Goal: Task Accomplishment & Management: Manage account settings

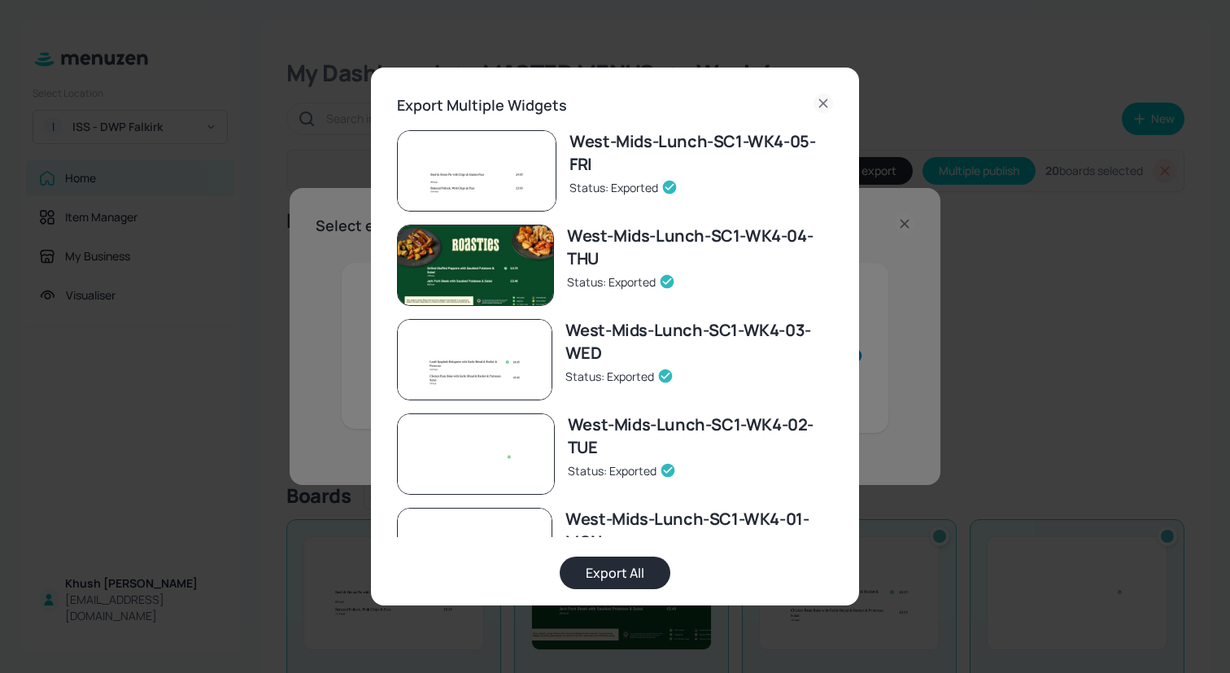
scroll to position [1467, 0]
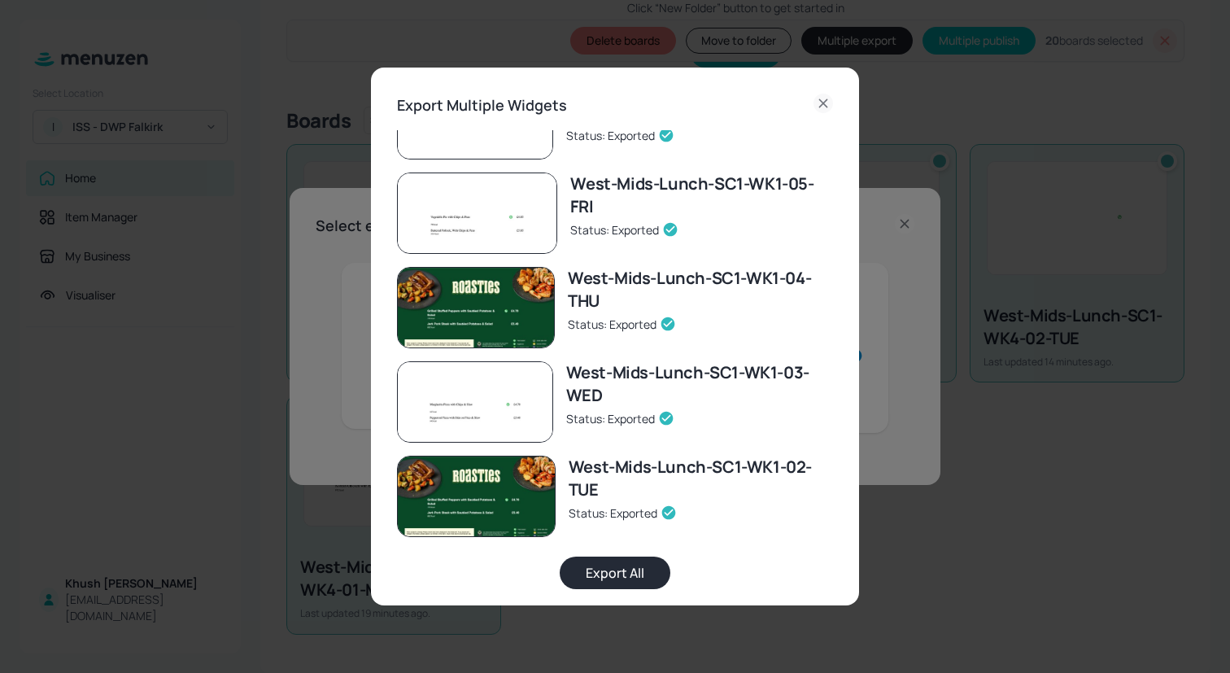
click at [819, 109] on icon at bounding box center [823, 104] width 20 height 20
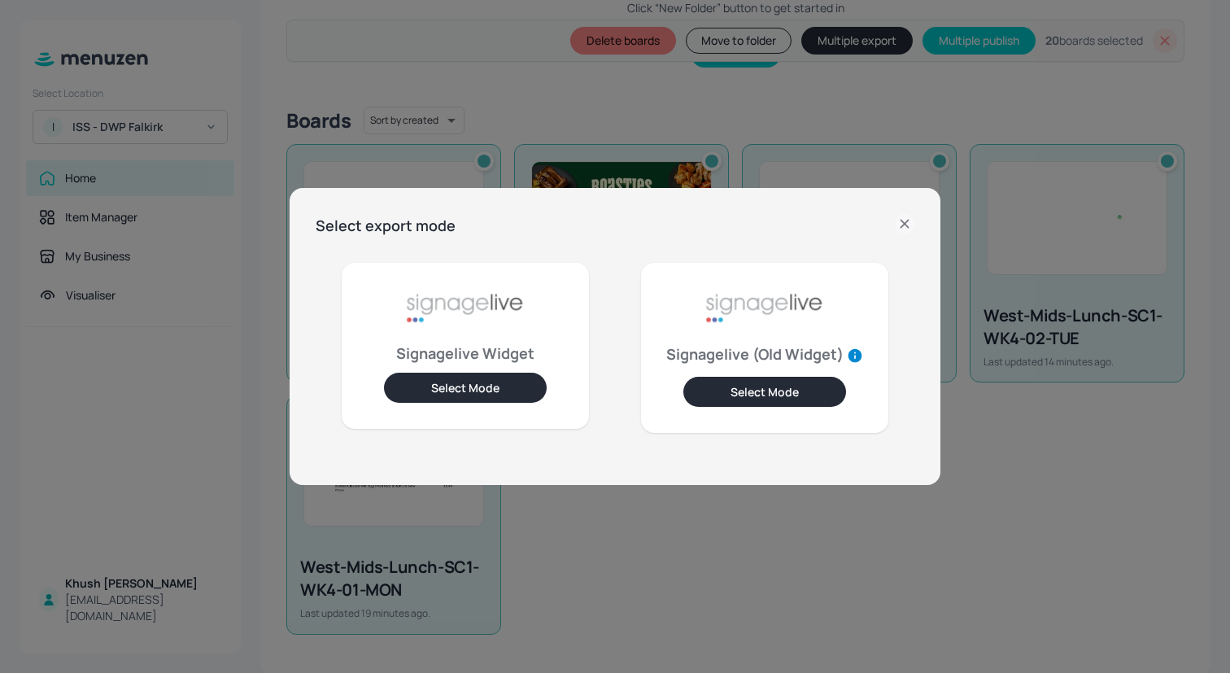
click at [912, 231] on icon at bounding box center [905, 224] width 20 height 20
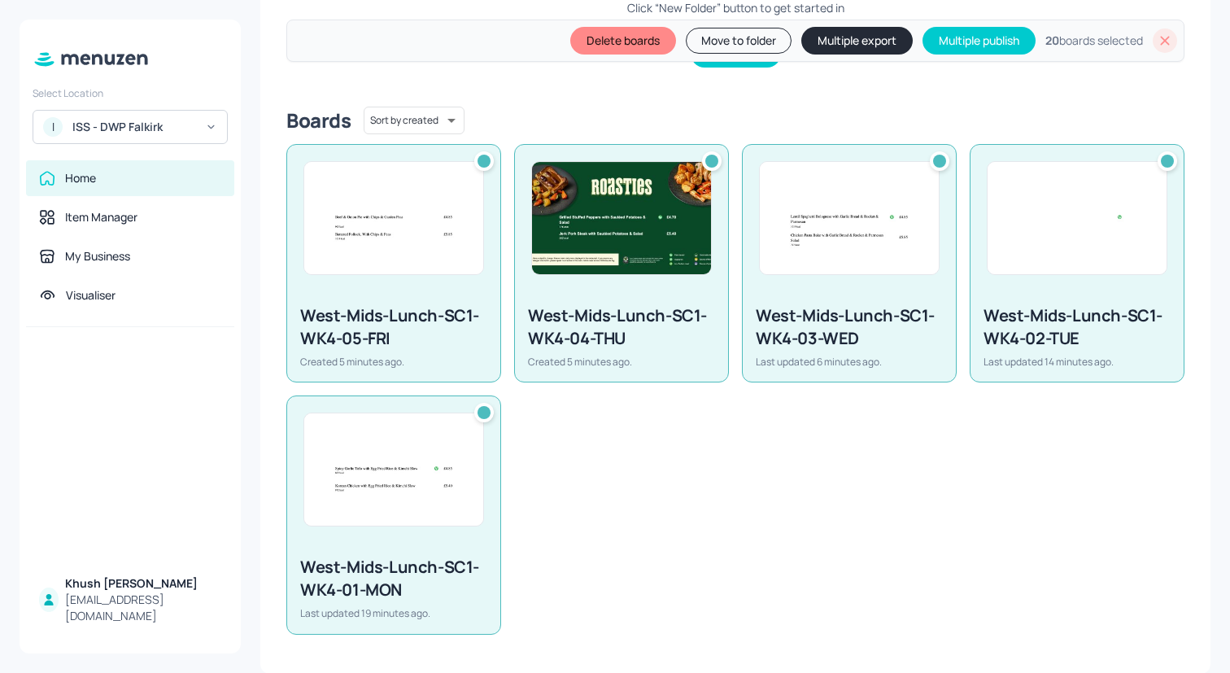
click at [1166, 41] on icon at bounding box center [1164, 41] width 16 height 16
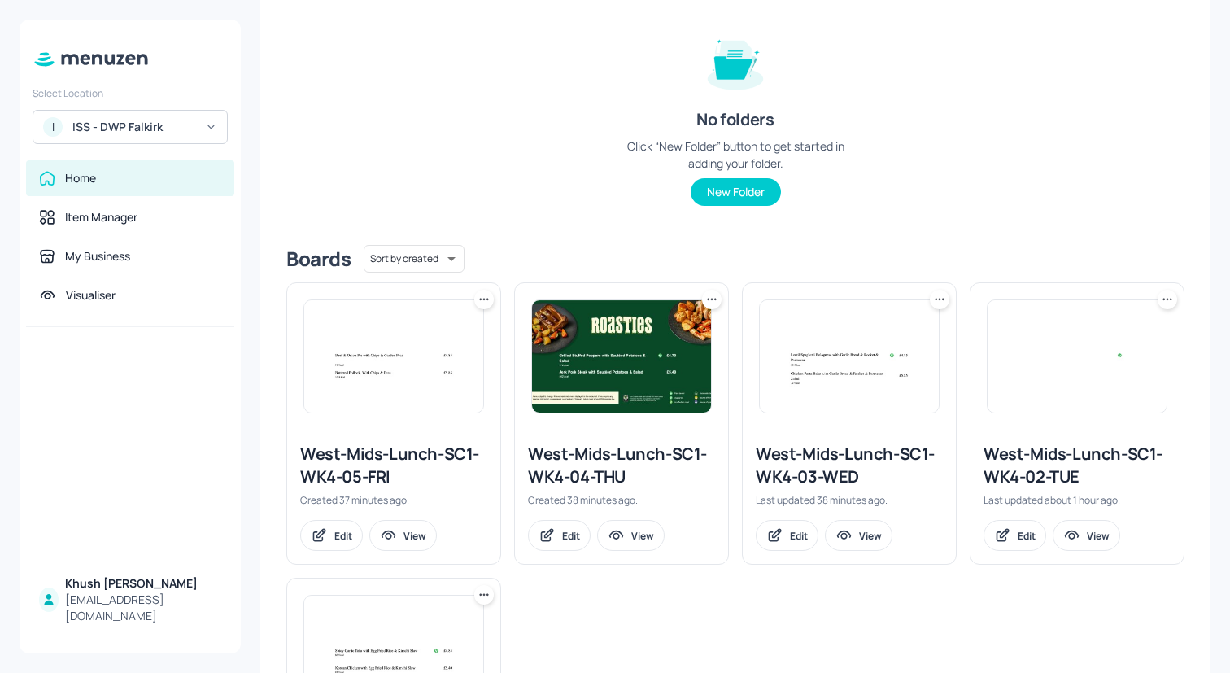
scroll to position [406, 0]
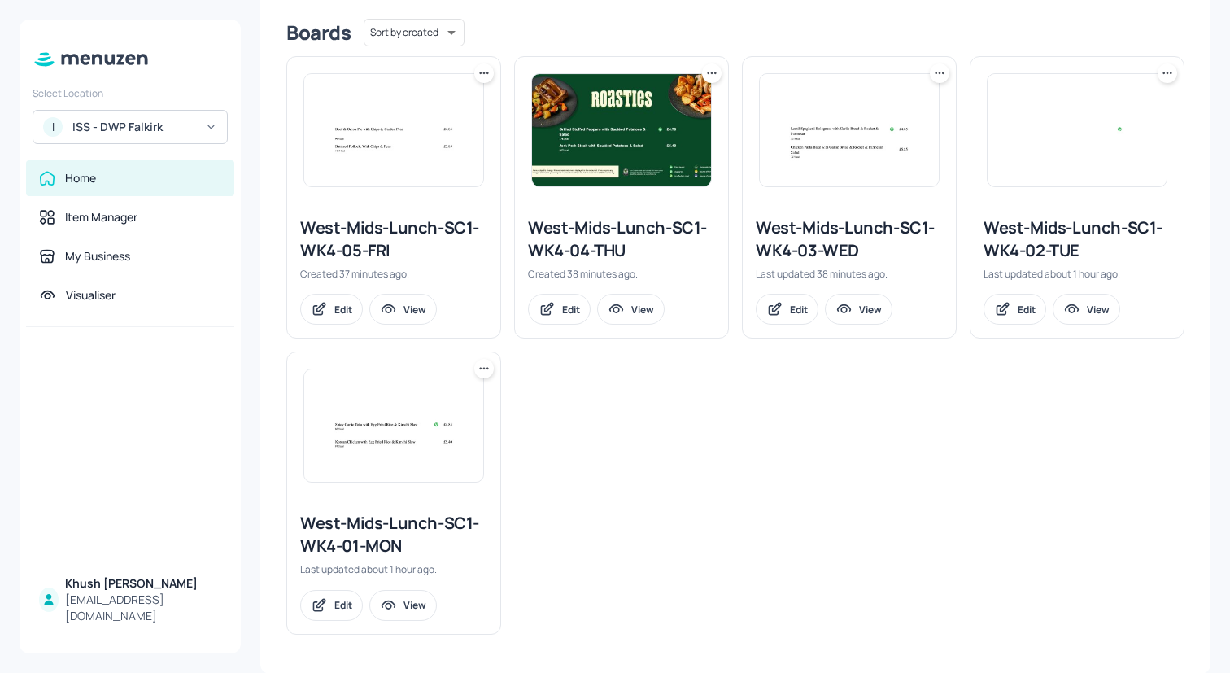
click at [486, 76] on icon at bounding box center [484, 73] width 16 height 16
click at [459, 101] on div "Rename" at bounding box center [421, 106] width 130 height 28
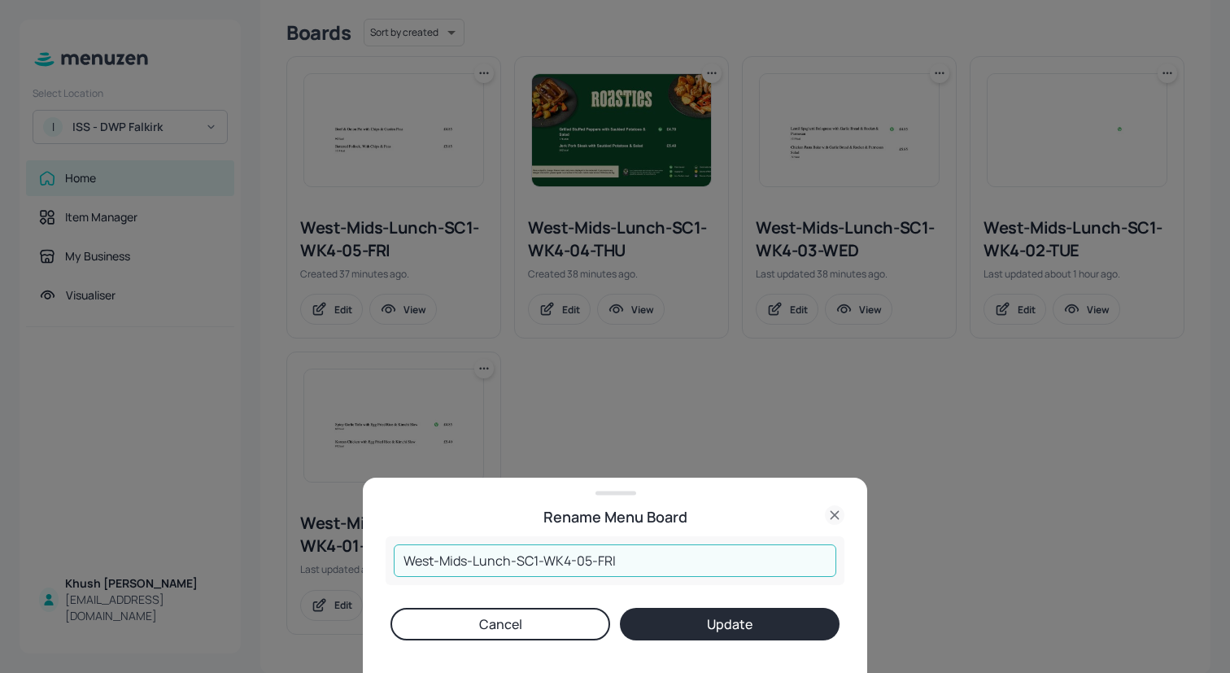
drag, startPoint x: 510, startPoint y: 564, endPoint x: 342, endPoint y: 573, distance: 167.8
click at [342, 573] on div "Rename Menu Board West-Mids-Lunch-SC1-WK4-05-FRI ​ Cancel Update" at bounding box center [615, 336] width 1230 height 673
click at [490, 571] on input "West-Mids-Lunch-SC1-WK4-05-FRI" at bounding box center [615, 560] width 442 height 33
drag, startPoint x: 509, startPoint y: 564, endPoint x: 375, endPoint y: 564, distance: 134.2
click at [375, 564] on div "Rename Menu Board West-Mids-Lunch-SC1-WK4-05-FRI ​ Cancel Update" at bounding box center [615, 574] width 504 height 195
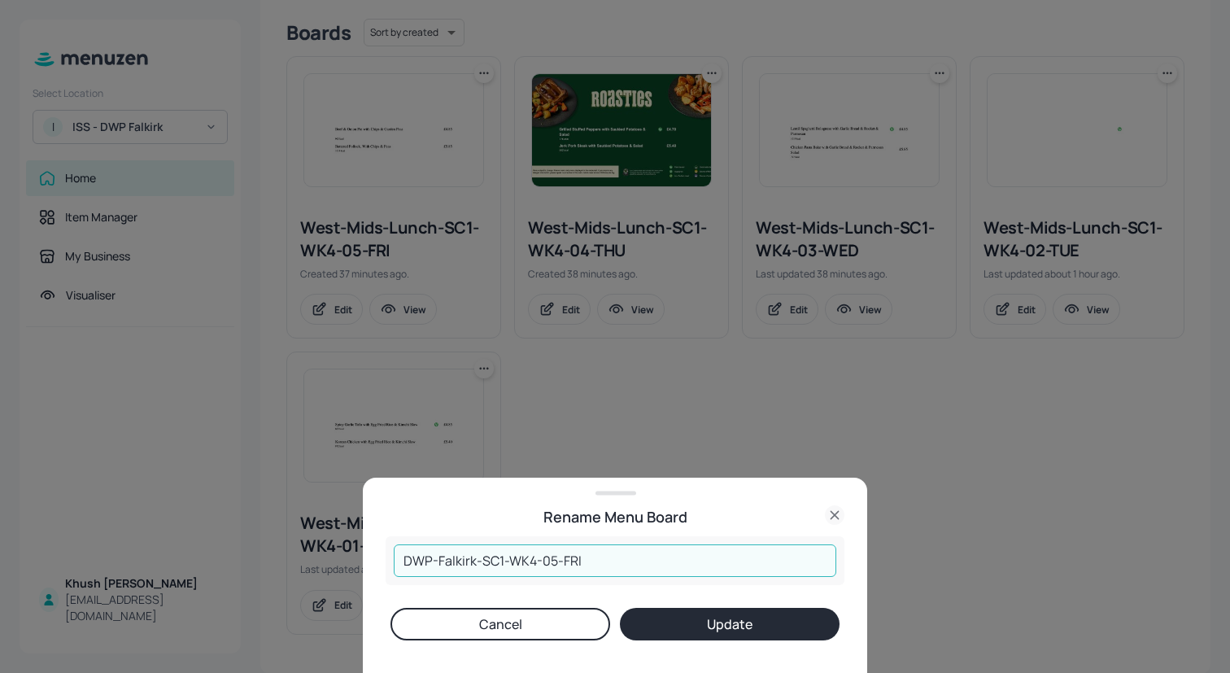
type input "DWP-Falkirk-SC1-WK4-05-FRI"
drag, startPoint x: 474, startPoint y: 562, endPoint x: 381, endPoint y: 562, distance: 92.7
click at [381, 562] on div "Rename Menu Board DWP-Falkirk-SC1-WK4-05-FRI ​ Cancel Update" at bounding box center [615, 574] width 504 height 195
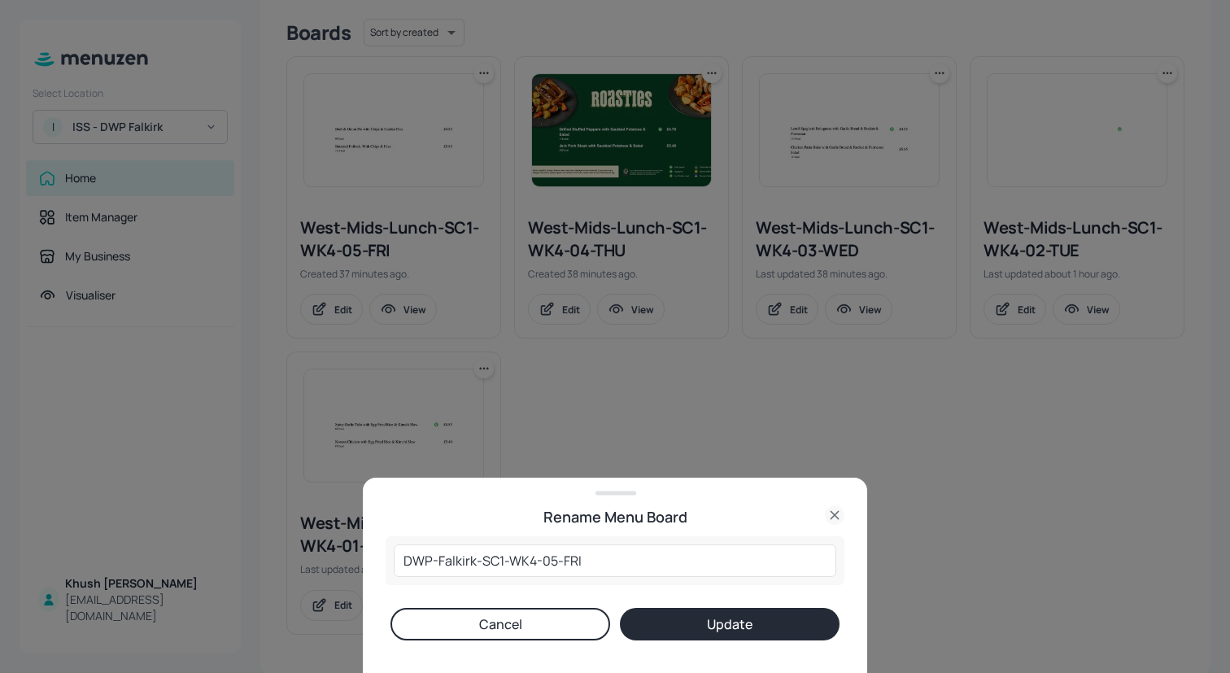
click at [677, 626] on button "Update" at bounding box center [730, 623] width 220 height 33
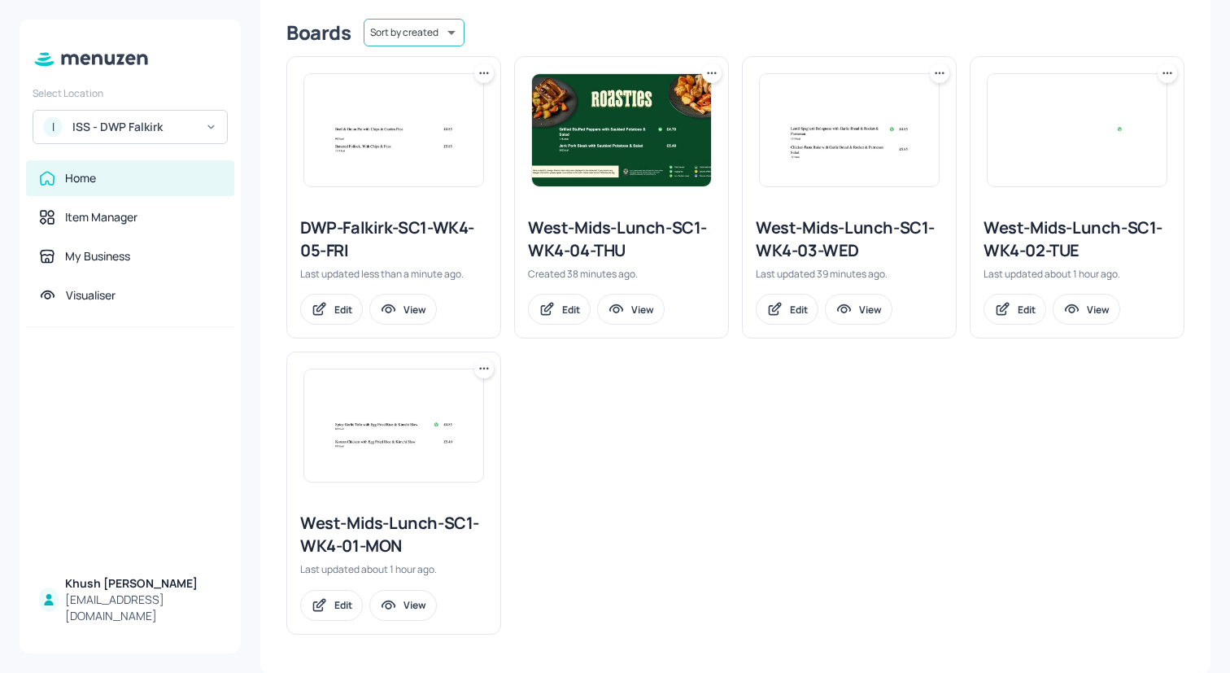
click at [432, 38] on body "Select Location I [GEOGRAPHIC_DATA] - DWP Falkirk Home Item Manager My Business…" at bounding box center [615, 336] width 1230 height 673
click at [433, 59] on li "Sort by name" at bounding box center [413, 66] width 132 height 29
type input "name"
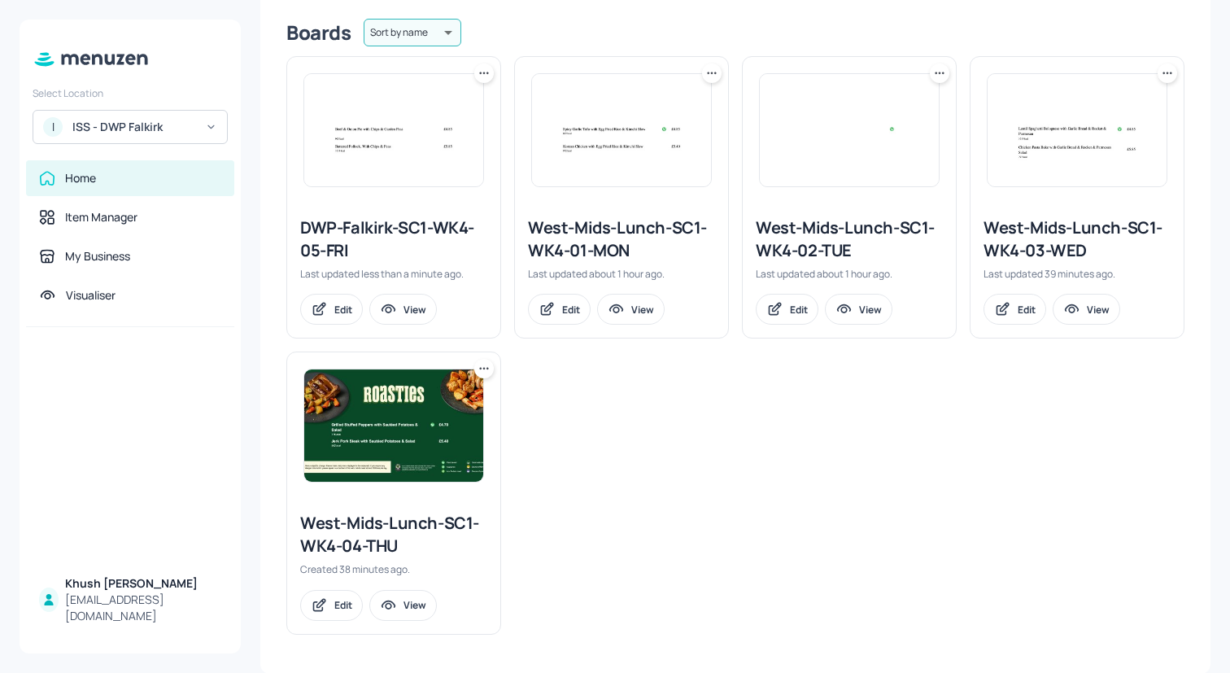
click at [521, 45] on div "West-Mids-Lunch-SC1-WK4-01-MON Last updated about 1 hour ago. Edit View" at bounding box center [615, 190] width 228 height 295
click at [712, 66] on icon at bounding box center [711, 73] width 16 height 16
click at [683, 104] on div "Rename" at bounding box center [647, 106] width 130 height 28
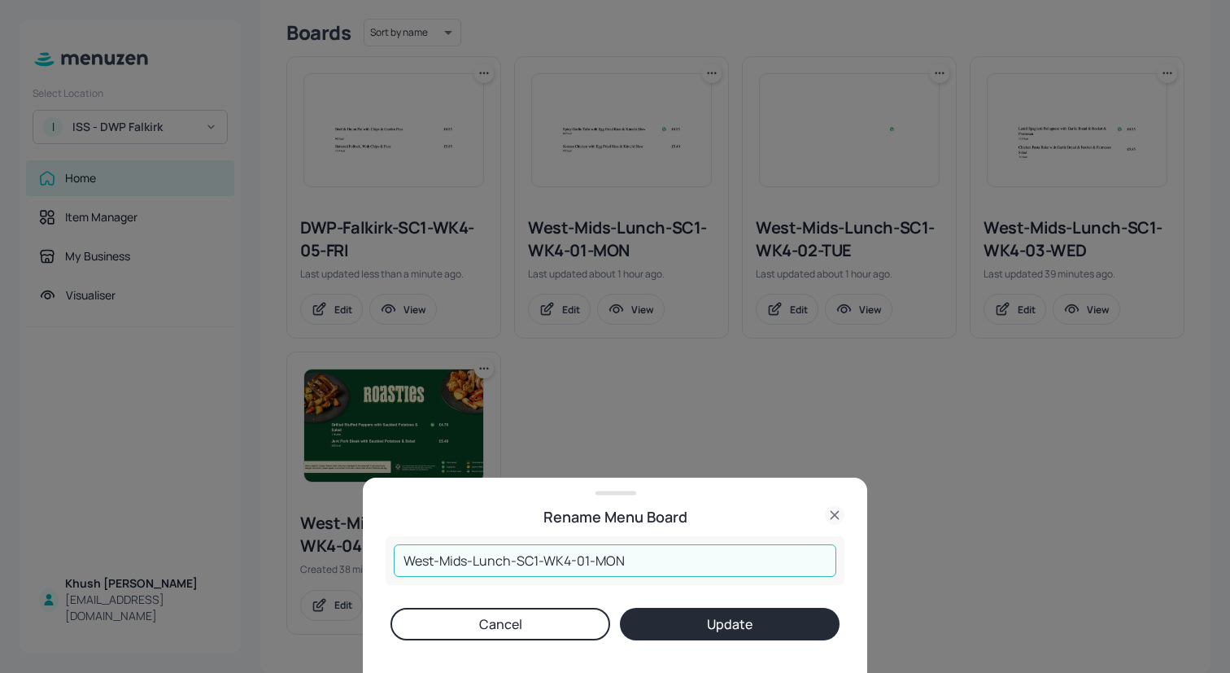
drag, startPoint x: 510, startPoint y: 560, endPoint x: 278, endPoint y: 556, distance: 231.8
click at [278, 556] on div "Rename Menu Board West-Mids-Lunch-SC1-WK4-01-MON ​ Cancel Update" at bounding box center [615, 336] width 1230 height 673
paste input "DWP-Falkirk"
type input "DWP-Falkirk-SC1-WK4-01-MON"
click at [708, 623] on button "Update" at bounding box center [730, 623] width 220 height 33
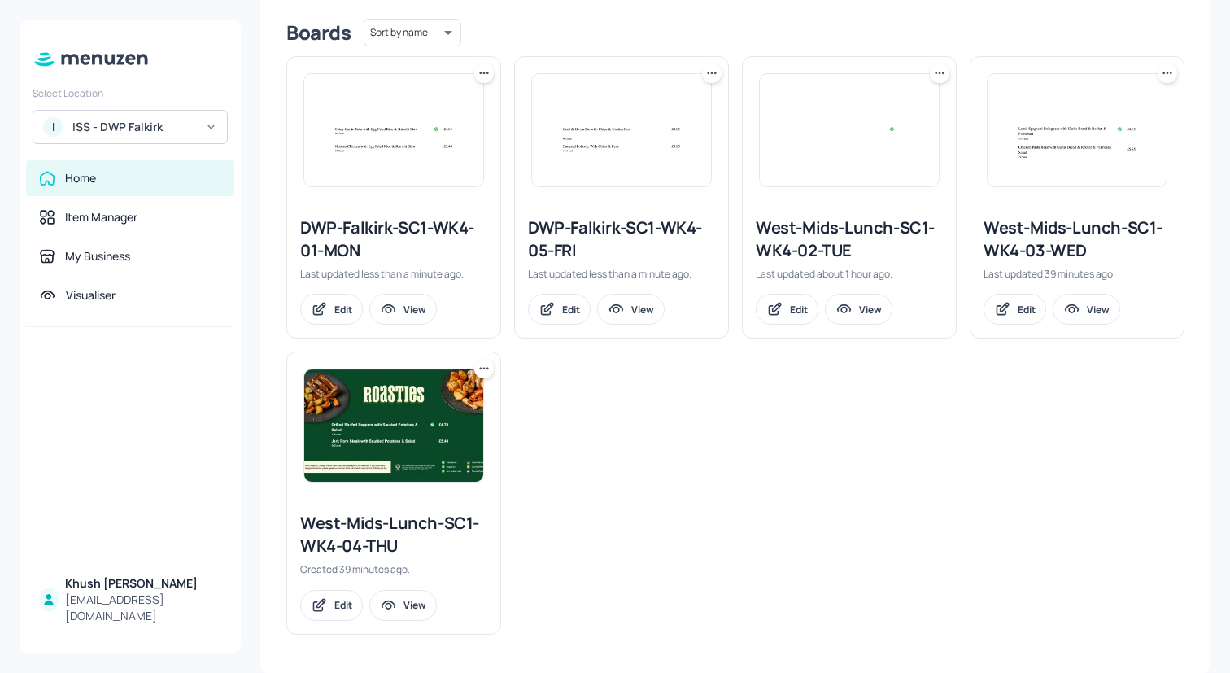
click at [939, 77] on icon at bounding box center [939, 73] width 16 height 16
click at [863, 105] on p "Rename" at bounding box center [852, 105] width 37 height 15
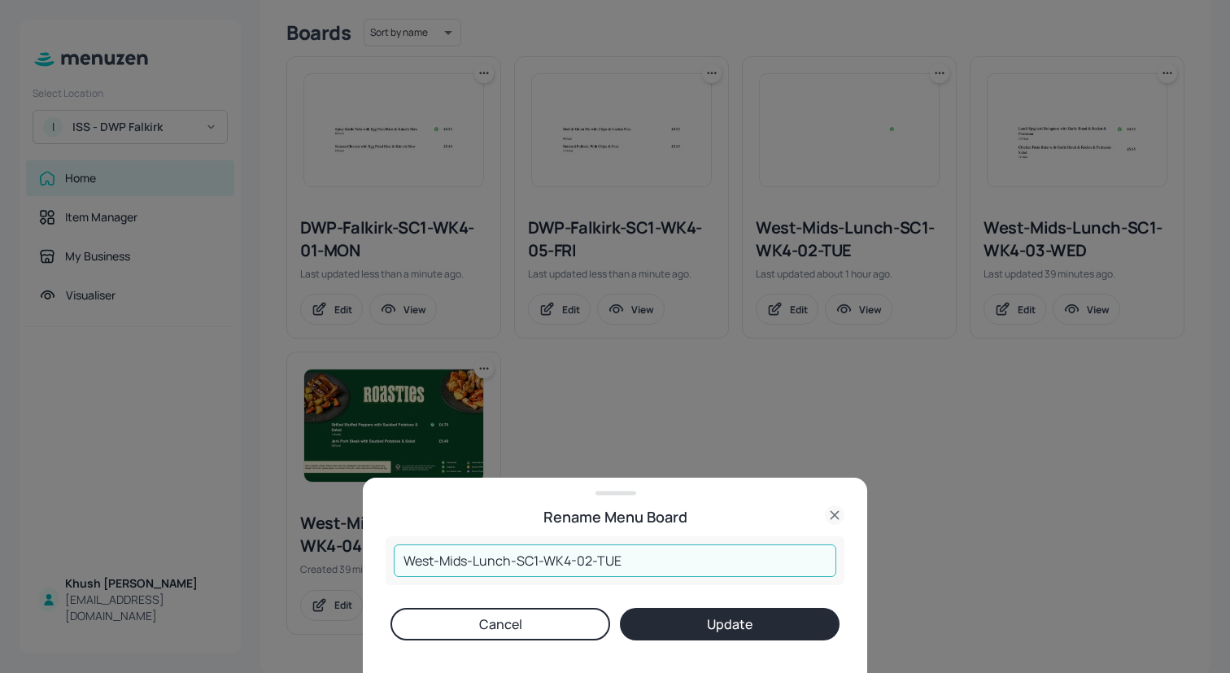
drag, startPoint x: 512, startPoint y: 560, endPoint x: 325, endPoint y: 558, distance: 186.2
click at [325, 558] on div "Rename Menu Board West-Mids-Lunch-SC1-WK4-02-TUE ​ Cancel Update" at bounding box center [615, 336] width 1230 height 673
paste input "DWP-Falkirk"
type input "DWP-Falkirk-SC1-WK4-02-TUE"
click at [779, 627] on button "Update" at bounding box center [730, 623] width 220 height 33
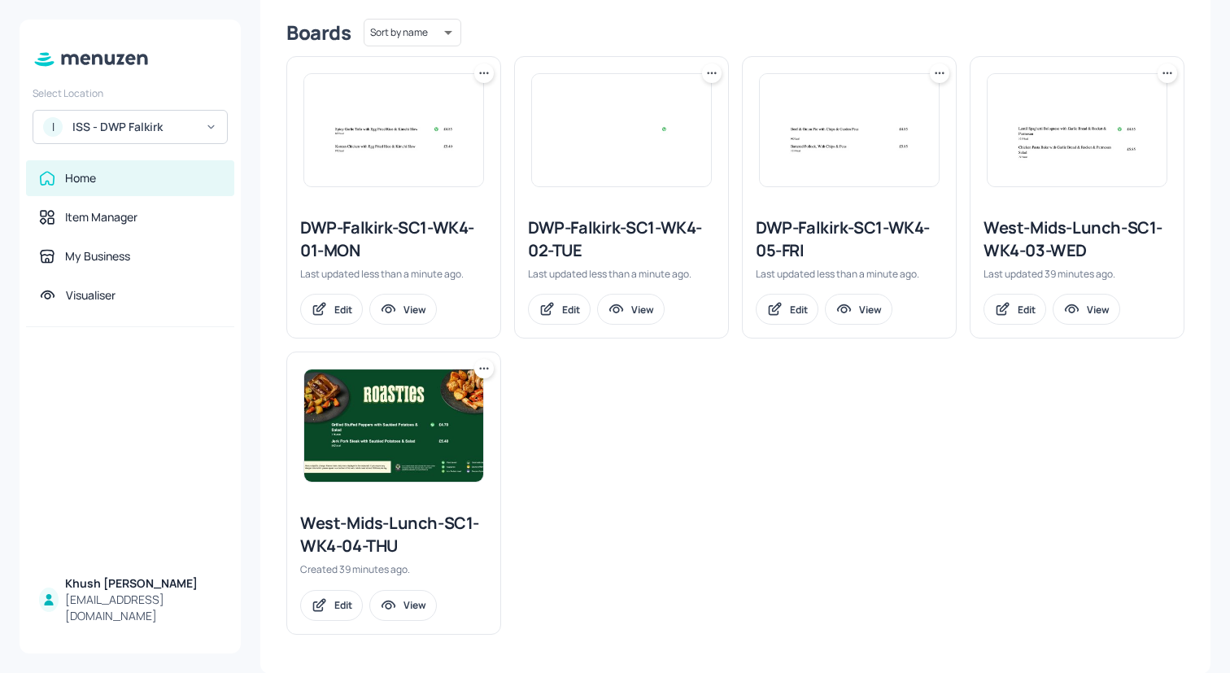
click at [1159, 76] on icon at bounding box center [1167, 73] width 16 height 16
click at [1105, 98] on div "Rename" at bounding box center [1100, 106] width 130 height 28
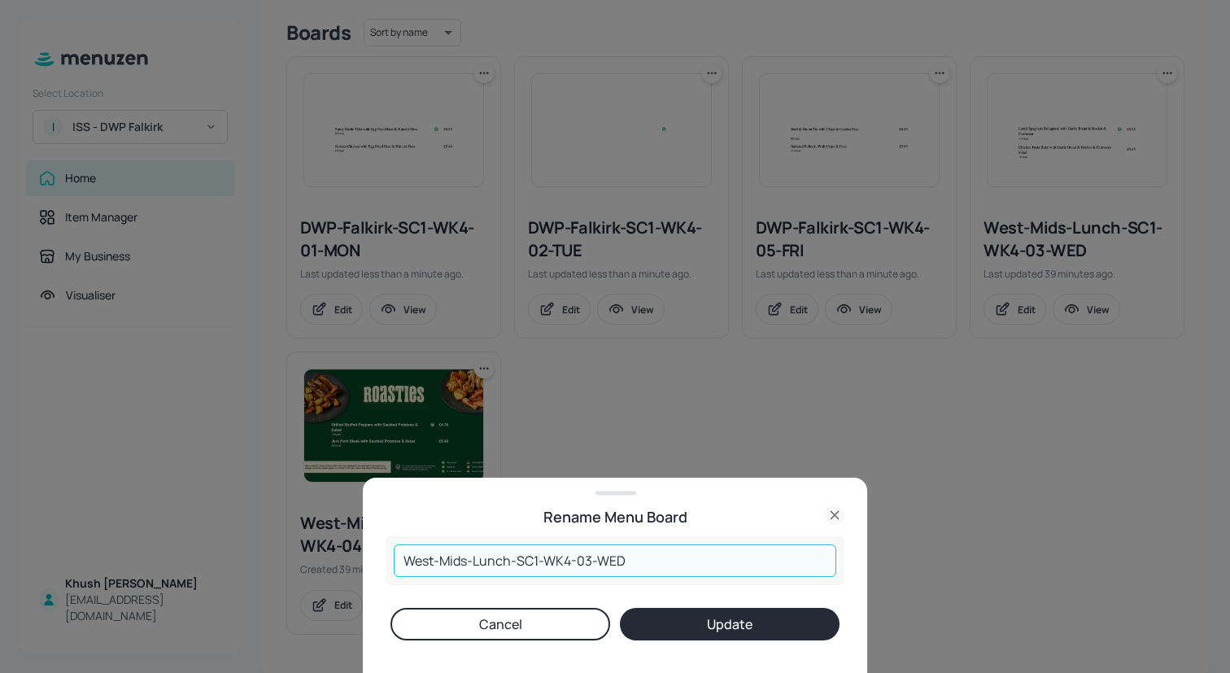
drag, startPoint x: 509, startPoint y: 560, endPoint x: 272, endPoint y: 555, distance: 237.5
click at [272, 556] on div "Rename Menu Board West-Mids-Lunch-SC1-WK4-03-WED ​ Cancel Update" at bounding box center [615, 336] width 1230 height 673
paste input "DWP-Falkirk"
type input "DWP-Falkirk-SC1-WK4-03-WED"
click at [701, 620] on button "Update" at bounding box center [730, 623] width 220 height 33
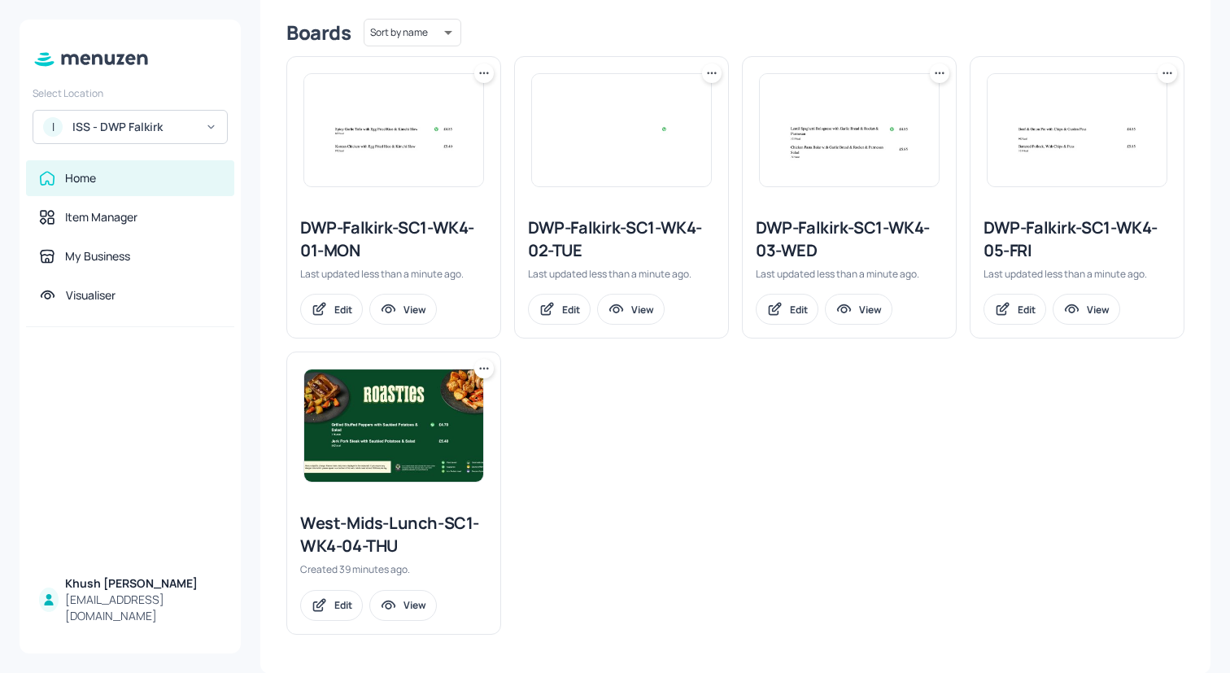
click at [480, 363] on icon at bounding box center [484, 368] width 16 height 16
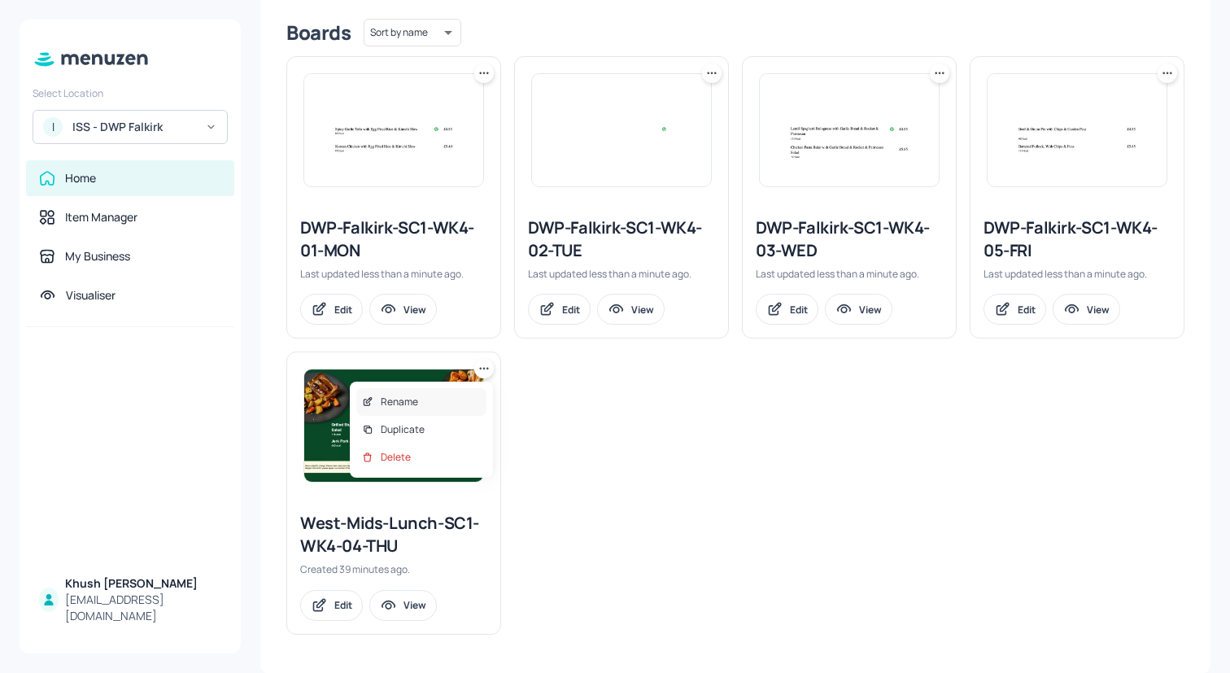
click at [451, 394] on div "Rename" at bounding box center [421, 402] width 130 height 28
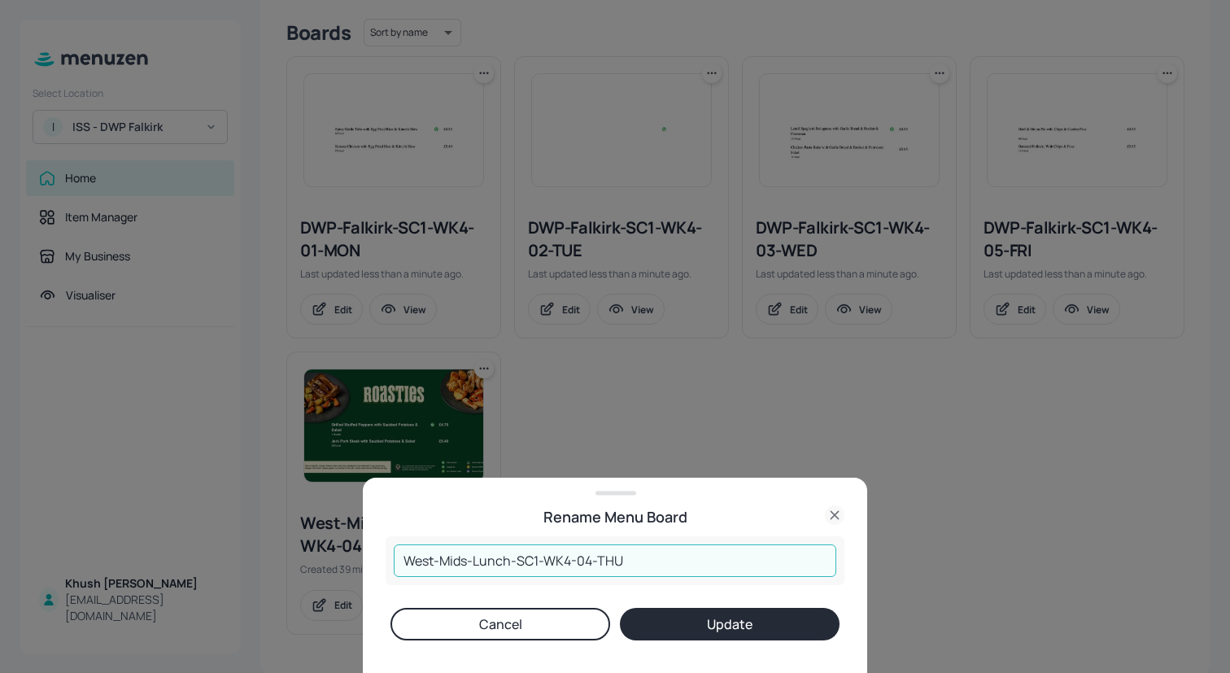
drag, startPoint x: 468, startPoint y: 561, endPoint x: 319, endPoint y: 559, distance: 148.8
click at [319, 559] on div "Rename Menu Board West-Mids-Lunch-SC1-WK4-04-THU ​ Cancel Update" at bounding box center [615, 336] width 1230 height 673
paste input "DWP-Falkirk"
type input "DWP-Falkirk-Lunch-SC1-WK4-04-THU"
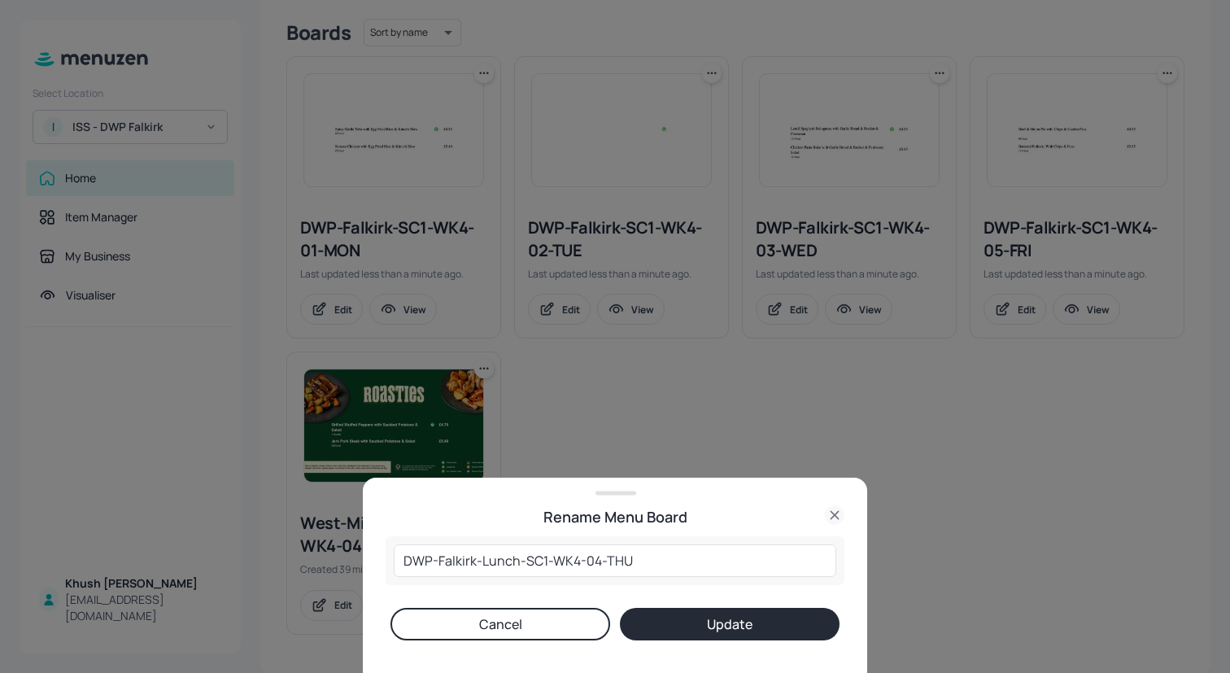
click at [742, 633] on button "Update" at bounding box center [730, 623] width 220 height 33
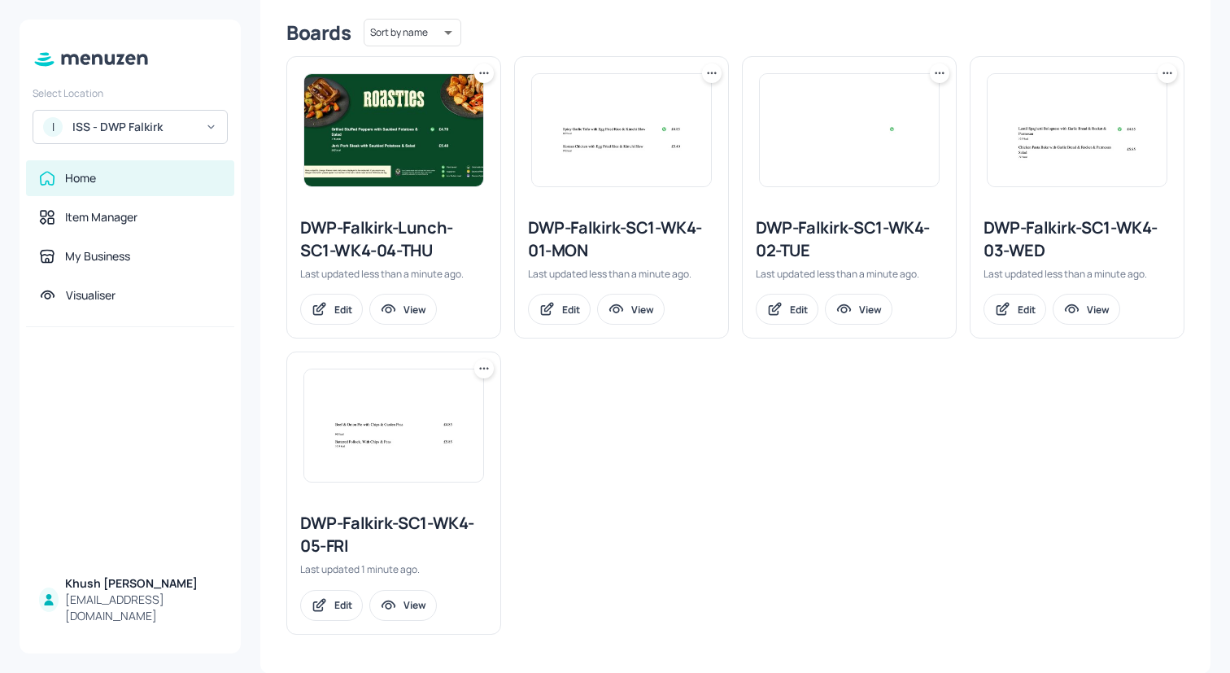
click at [708, 75] on icon at bounding box center [711, 73] width 16 height 16
click at [672, 108] on div "Rename" at bounding box center [647, 106] width 130 height 28
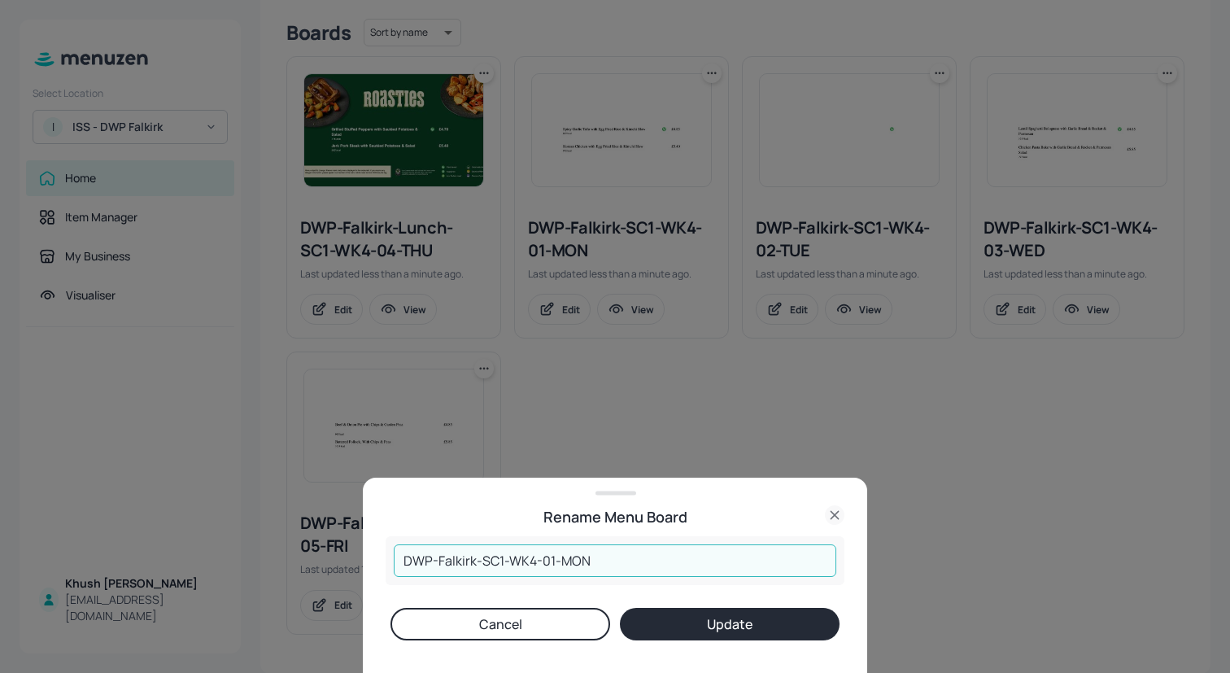
click at [474, 559] on input "DWP-Falkirk-SC1-WK4-01-MON" at bounding box center [615, 560] width 442 height 33
drag, startPoint x: 404, startPoint y: 556, endPoint x: 522, endPoint y: 568, distance: 118.5
click at [522, 568] on input "DWP-Falkirk-Lunch-SC1-WK4-01-MON" at bounding box center [615, 560] width 442 height 33
type input "DWP-Falkirk-Lunch-SC1-WK4-01-MON"
click at [762, 630] on button "Update" at bounding box center [730, 623] width 220 height 33
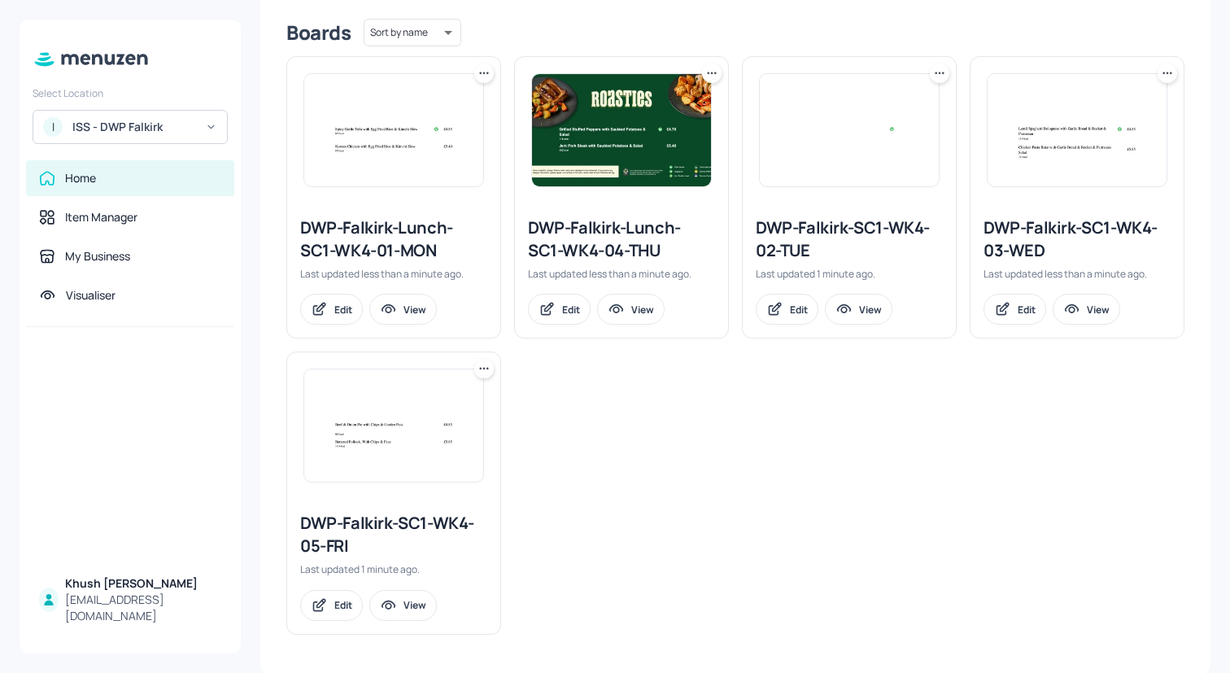
click at [939, 69] on icon at bounding box center [939, 73] width 16 height 16
click at [880, 113] on div "Rename" at bounding box center [874, 106] width 130 height 28
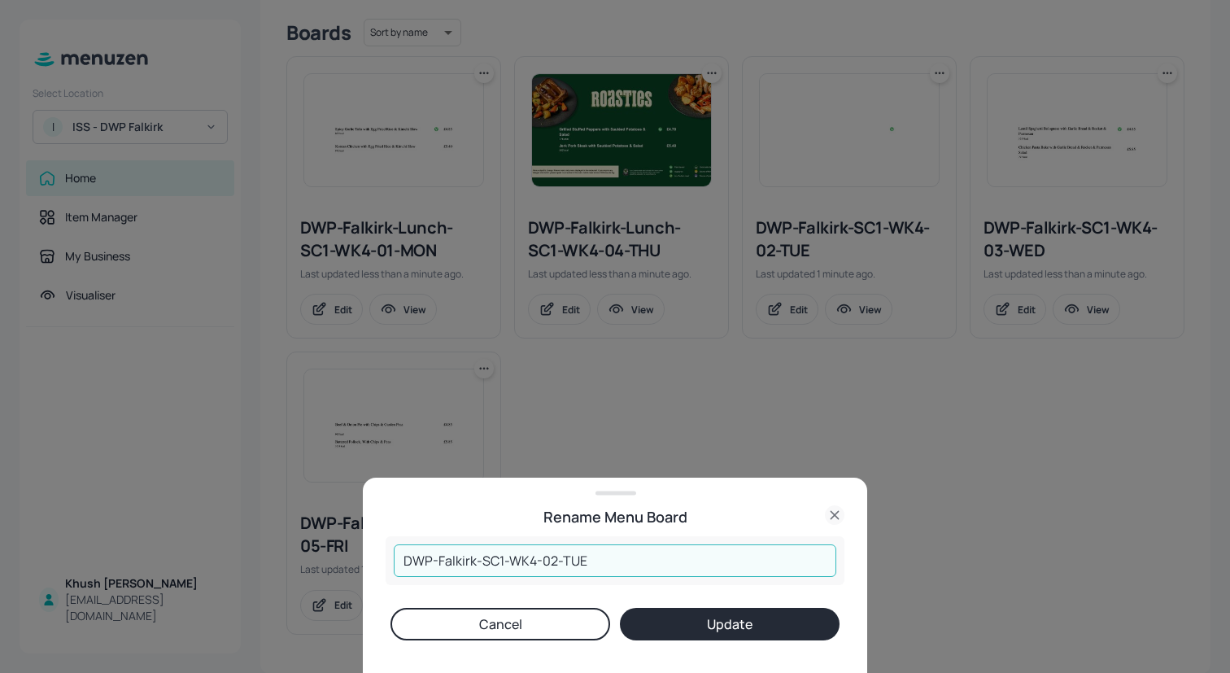
drag, startPoint x: 505, startPoint y: 560, endPoint x: 359, endPoint y: 560, distance: 145.6
click at [359, 560] on div "Rename Menu Board DWP-Falkirk-SC1-WK4-02-TUE ​ Cancel Update" at bounding box center [615, 336] width 1230 height 673
paste input "Lunch"
type input "DWP-Falkirk-Lunch-WK4-02-TUE"
click at [669, 615] on button "Update" at bounding box center [730, 623] width 220 height 33
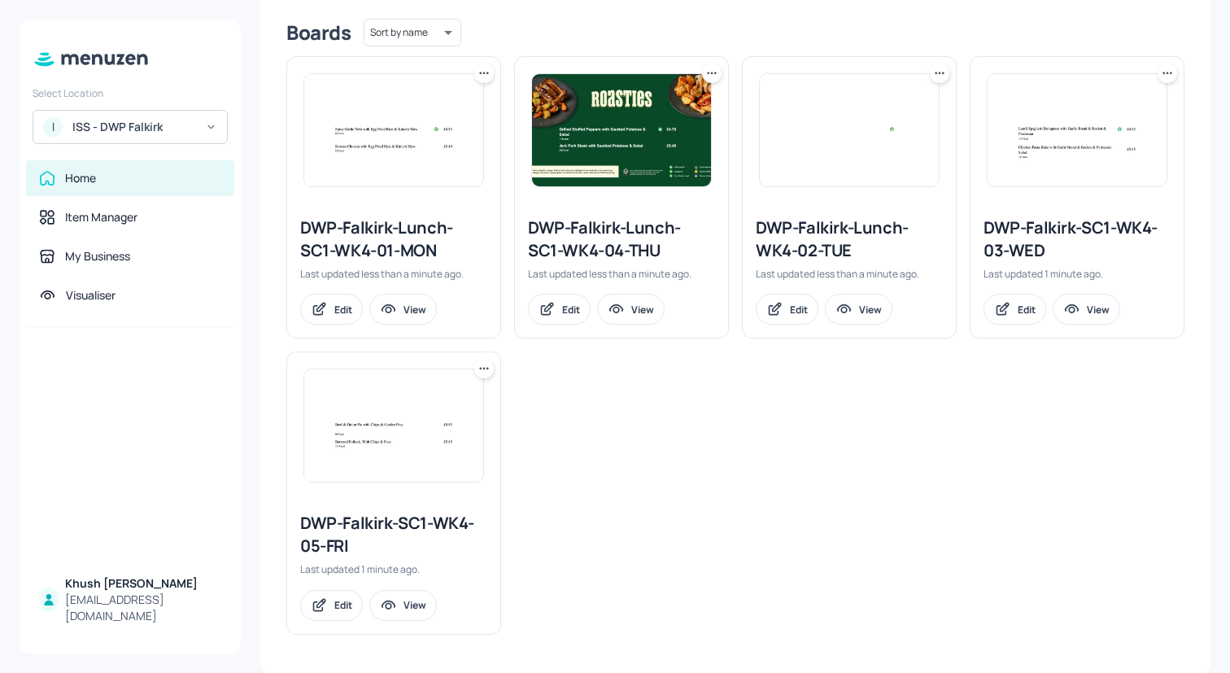
click at [1168, 69] on icon at bounding box center [1167, 73] width 16 height 16
click at [1138, 95] on div "Rename" at bounding box center [1100, 106] width 130 height 28
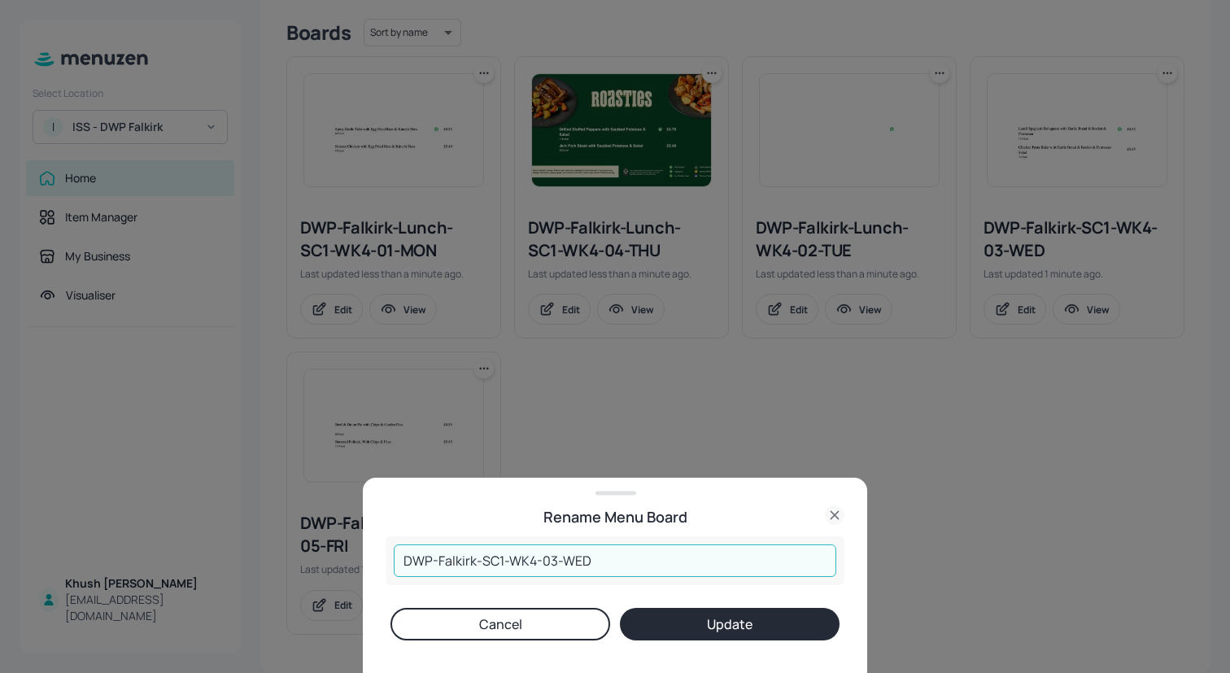
drag, startPoint x: 507, startPoint y: 564, endPoint x: 313, endPoint y: 562, distance: 193.6
click at [313, 562] on div "Rename Menu Board DWP-Falkirk-SC1-WK4-03-WED ​ Cancel Update" at bounding box center [615, 336] width 1230 height 673
paste input "Lunch"
type input "DWP-Falkirk-Lunch-WK4-03-WED"
click at [673, 617] on button "Update" at bounding box center [730, 623] width 220 height 33
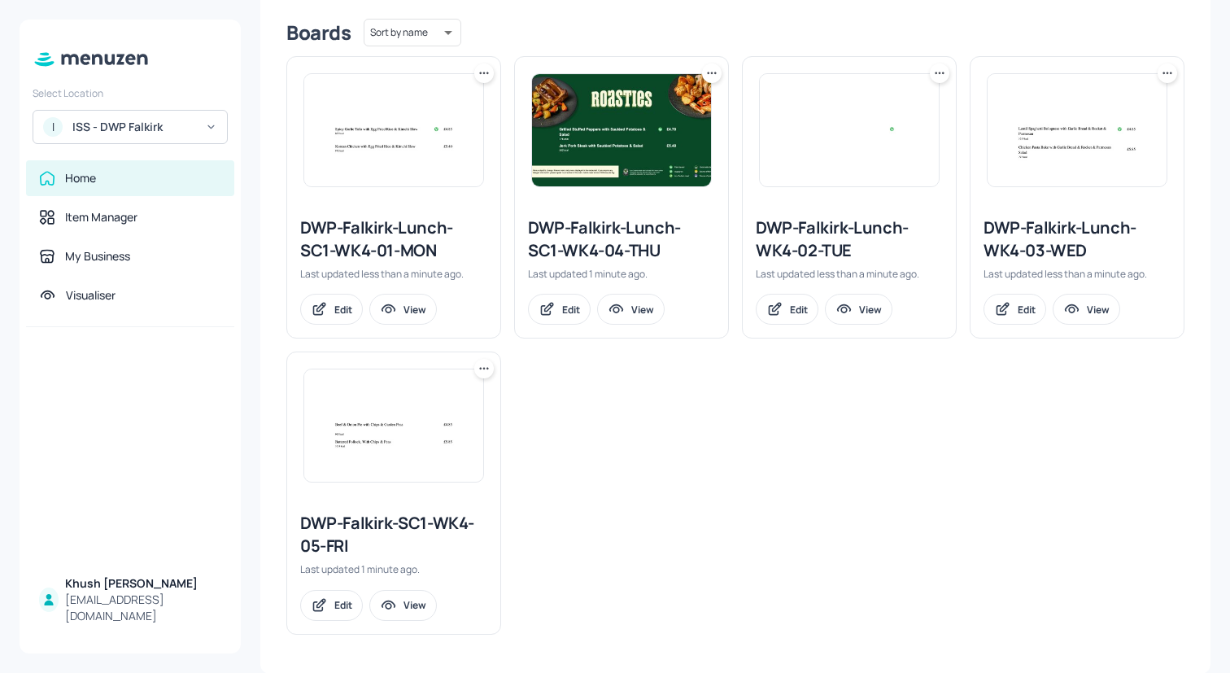
click at [482, 377] on div at bounding box center [484, 369] width 20 height 20
click at [454, 395] on div "Rename" at bounding box center [421, 402] width 130 height 28
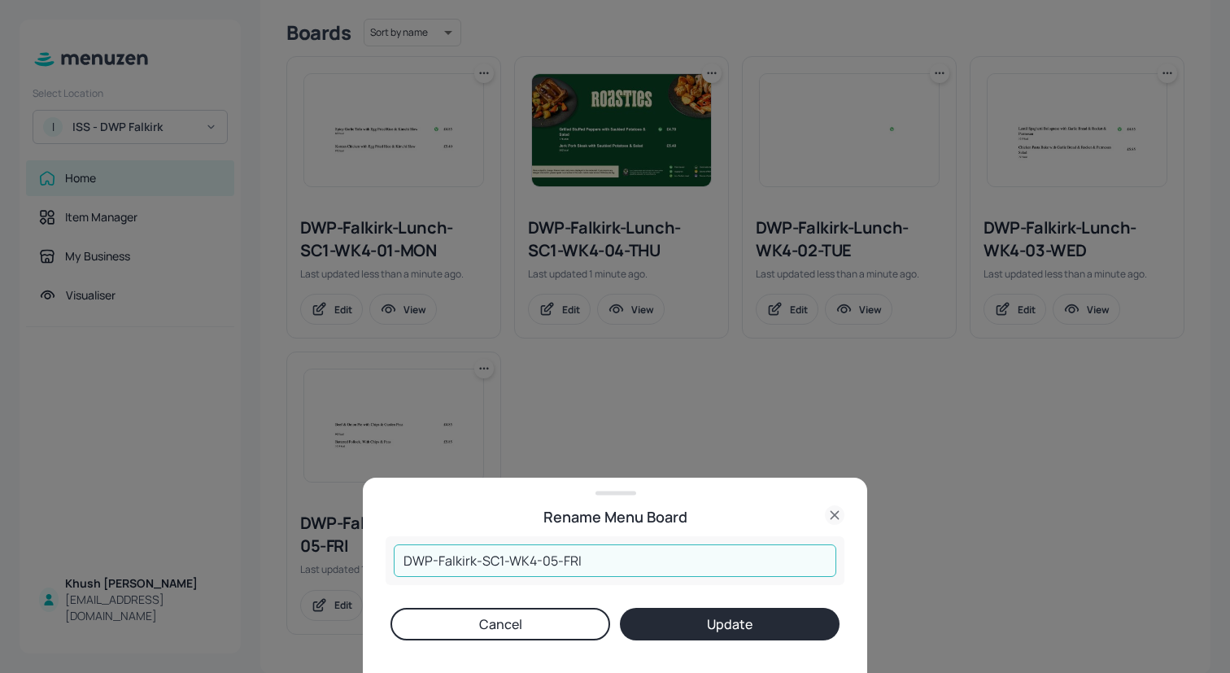
drag, startPoint x: 507, startPoint y: 559, endPoint x: 321, endPoint y: 553, distance: 185.5
click at [321, 553] on div "Rename Menu Board DWP-Falkirk-SC1-WK4-05-FRI ​ Cancel Update" at bounding box center [615, 336] width 1230 height 673
paste input "Lunch"
type input "DWP-Falkirk-Lunch-WK4-05-FRI"
click at [685, 619] on button "Update" at bounding box center [730, 623] width 220 height 33
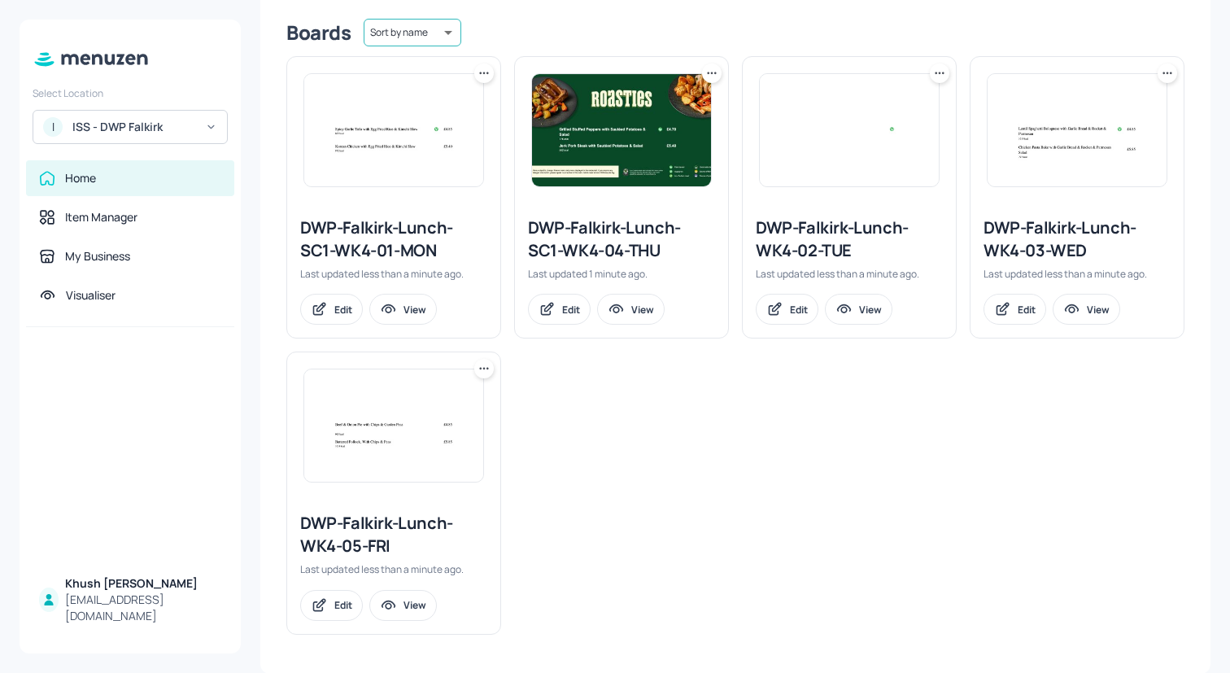
click at [435, 37] on body "Select Location I [GEOGRAPHIC_DATA] - DWP Falkirk Home Item Manager My Business…" at bounding box center [615, 336] width 1230 height 673
click at [435, 92] on li "Sort by created" at bounding box center [411, 95] width 132 height 29
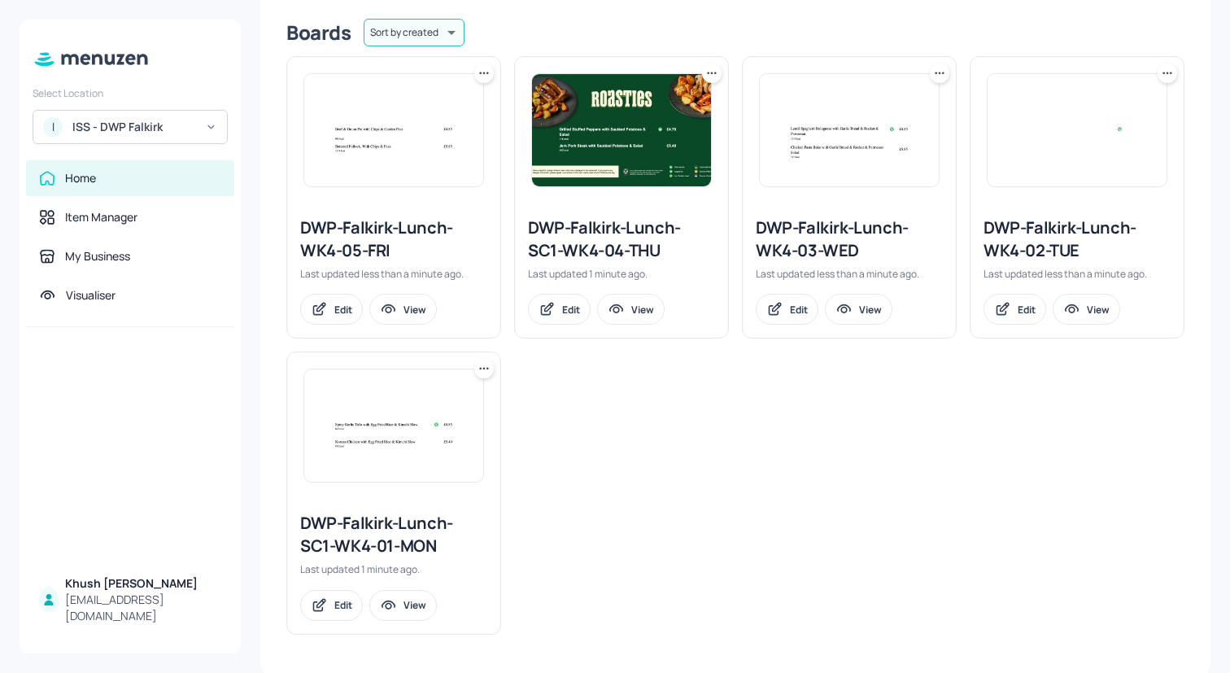
click at [433, 25] on body "Select Location I [GEOGRAPHIC_DATA] - DWP Falkirk Home Item Manager My Business…" at bounding box center [615, 336] width 1230 height 673
click at [433, 62] on li "Sort by name" at bounding box center [413, 66] width 132 height 29
type input "name"
click at [933, 69] on icon at bounding box center [939, 73] width 16 height 16
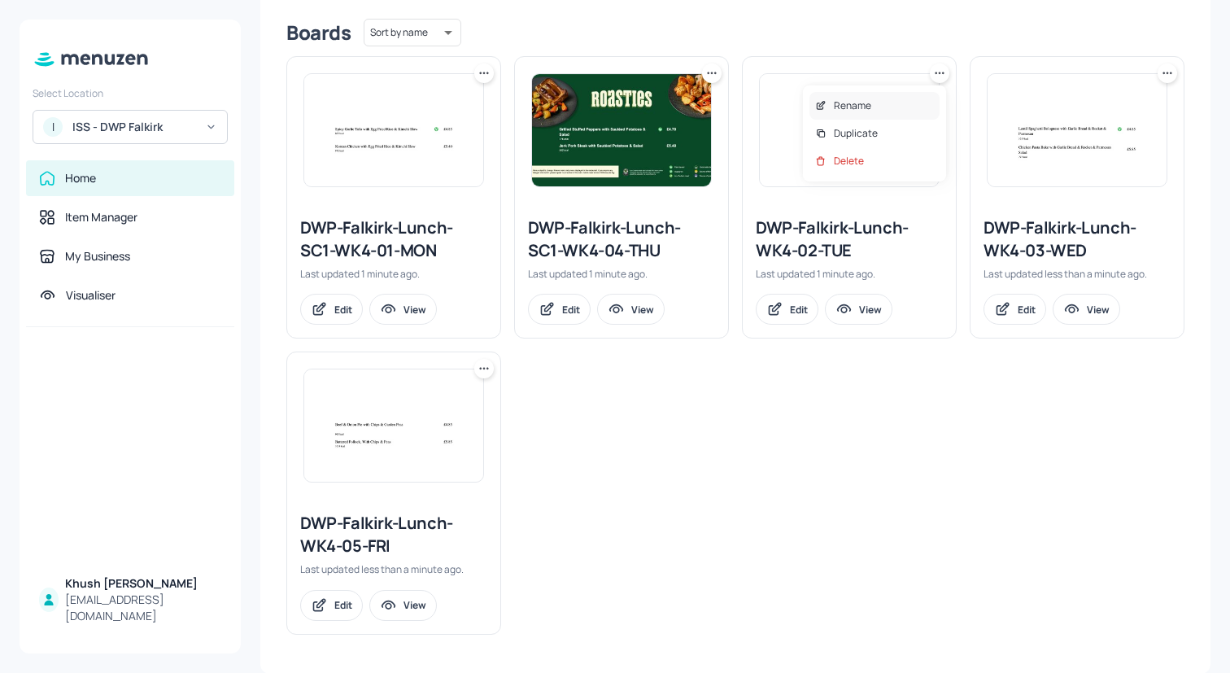
click at [911, 104] on div "Rename" at bounding box center [874, 106] width 130 height 28
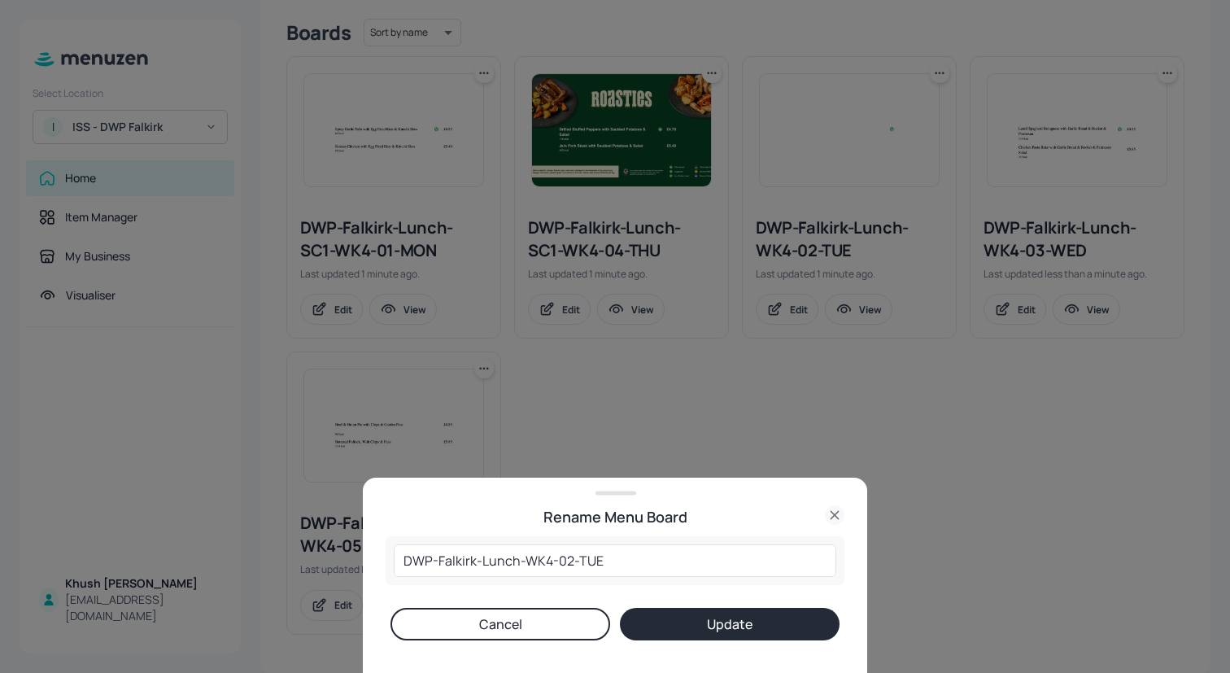
click at [843, 508] on icon at bounding box center [835, 515] width 20 height 20
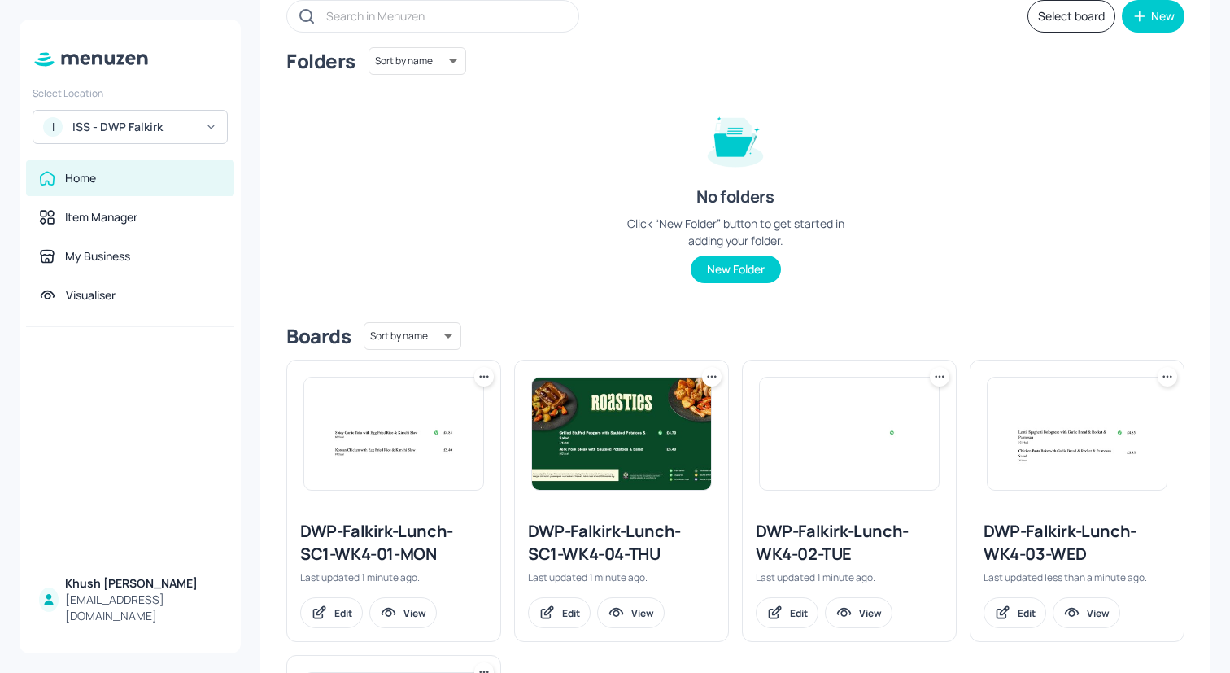
scroll to position [0, 0]
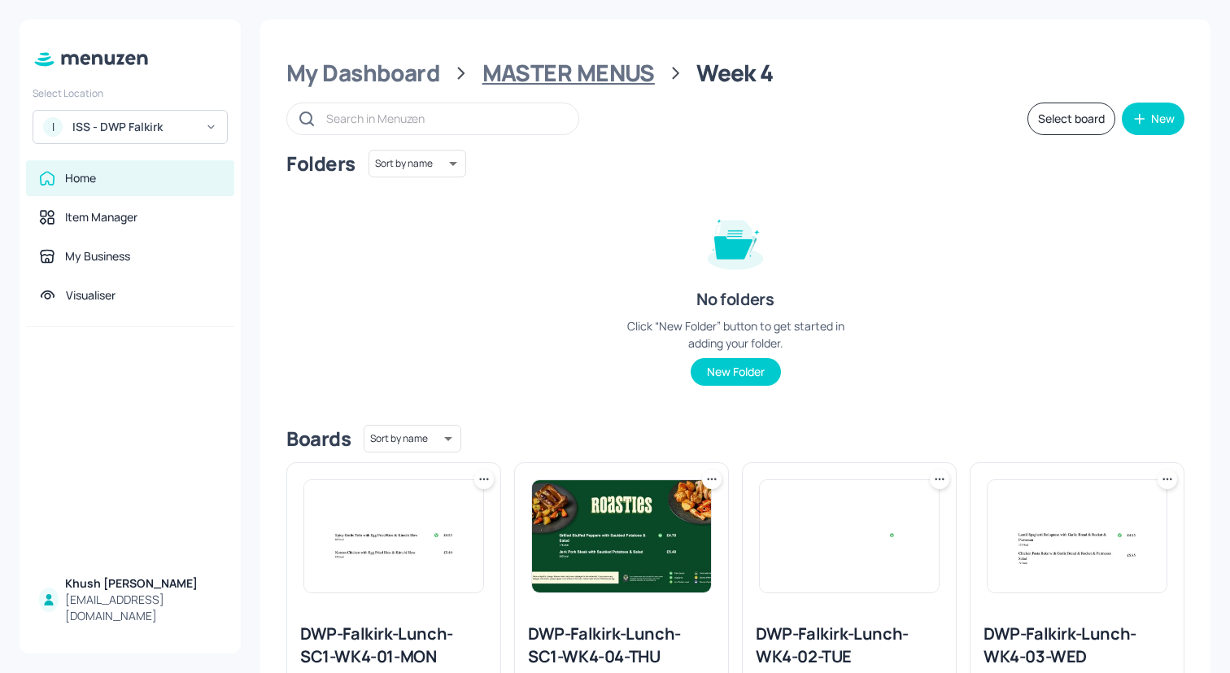
click at [592, 74] on div "MASTER MENUS" at bounding box center [568, 73] width 172 height 29
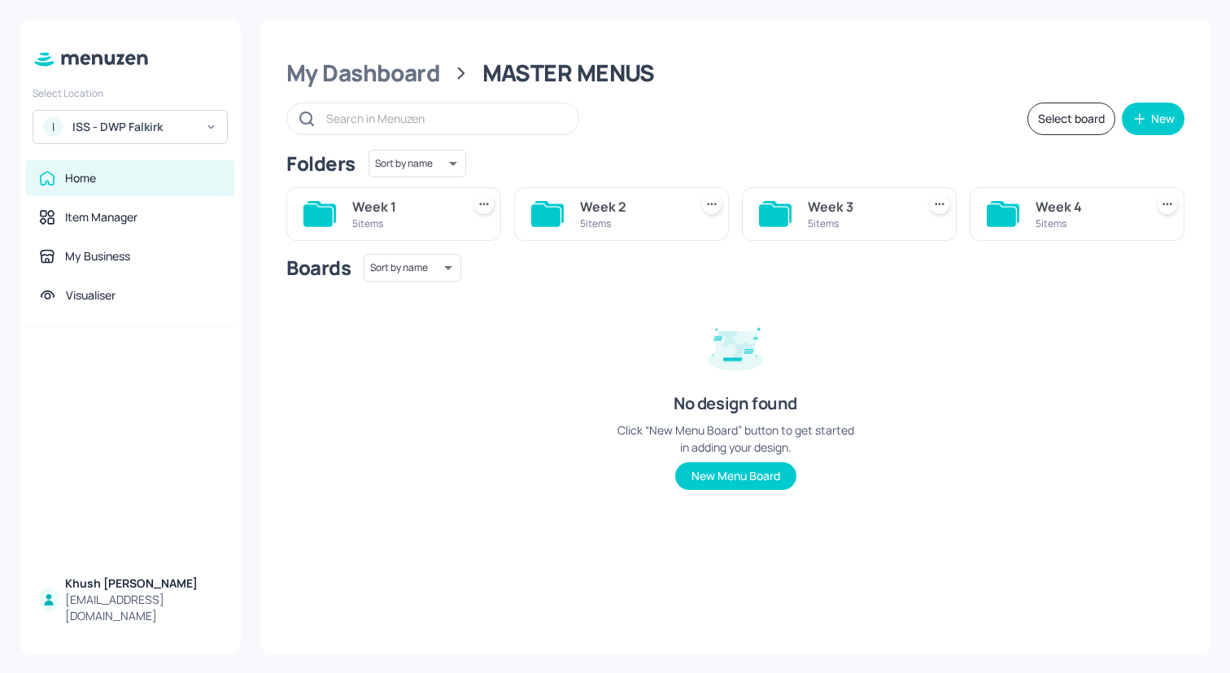
click at [843, 211] on div "Week 3" at bounding box center [859, 207] width 102 height 20
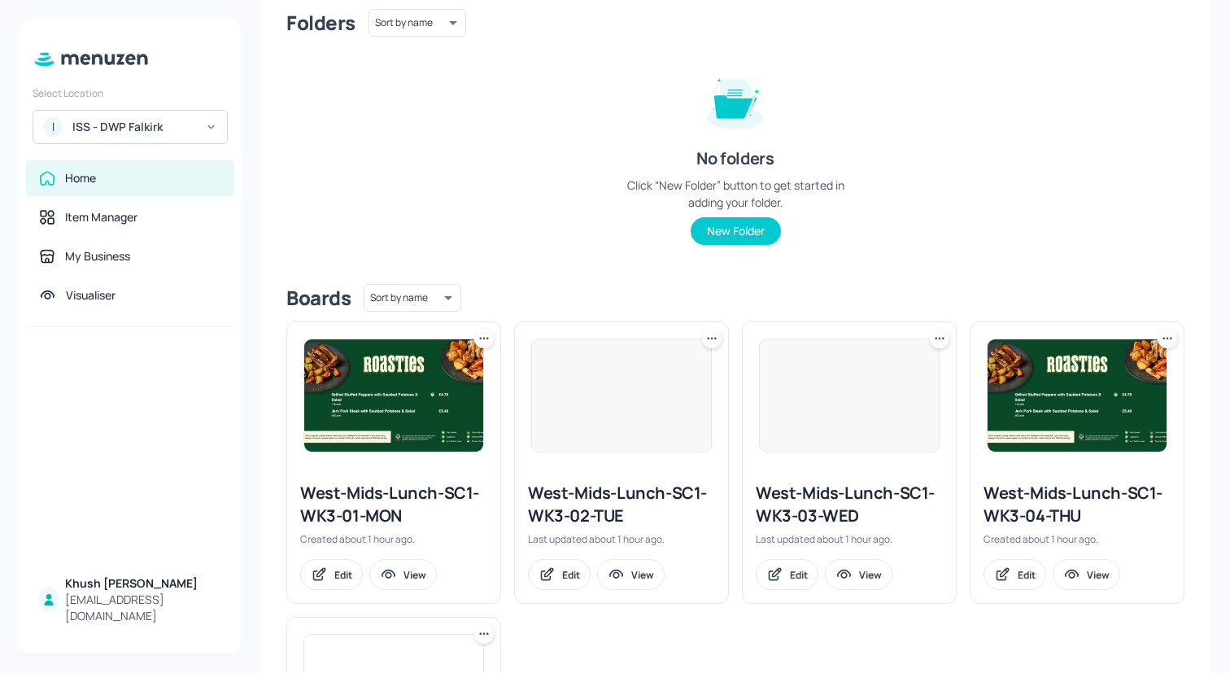
scroll to position [160, 0]
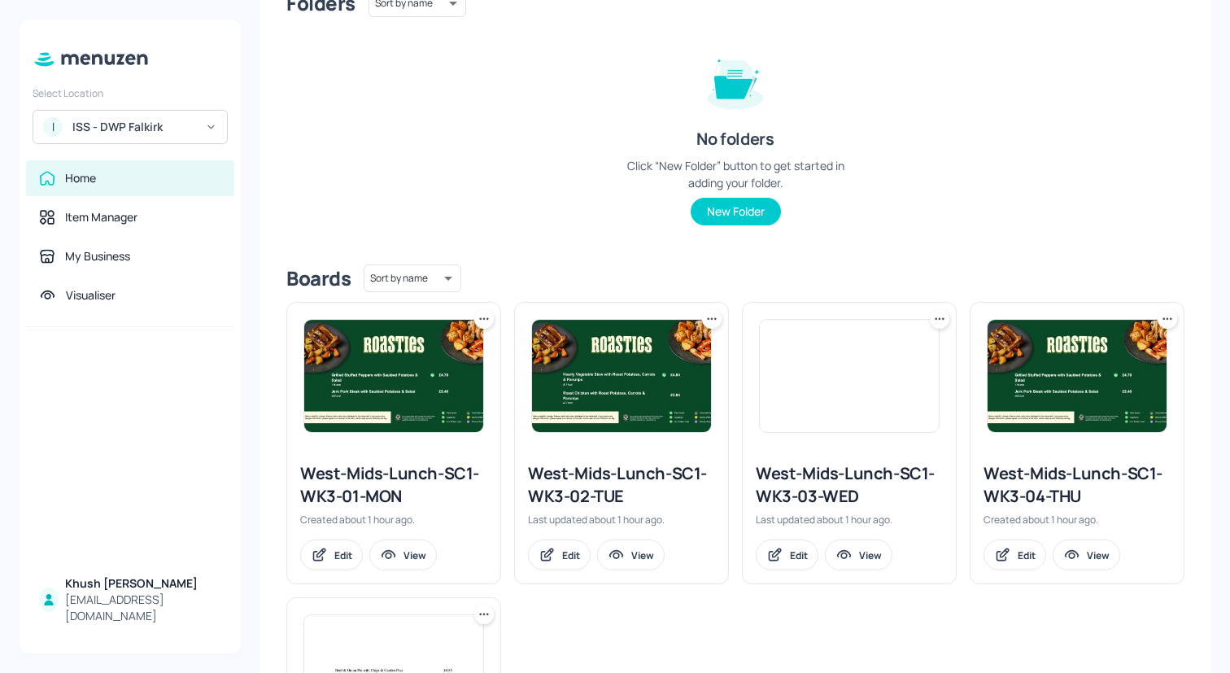
click at [486, 319] on icon at bounding box center [487, 318] width 2 height 2
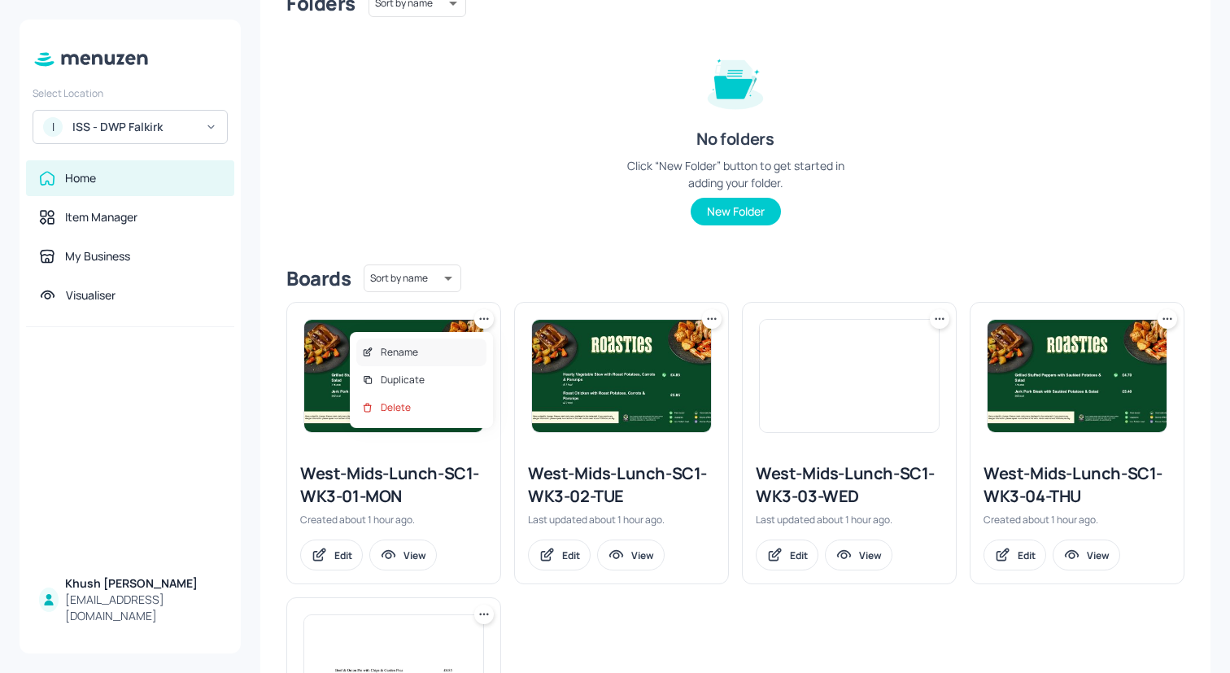
click at [445, 346] on div "Rename" at bounding box center [421, 352] width 130 height 28
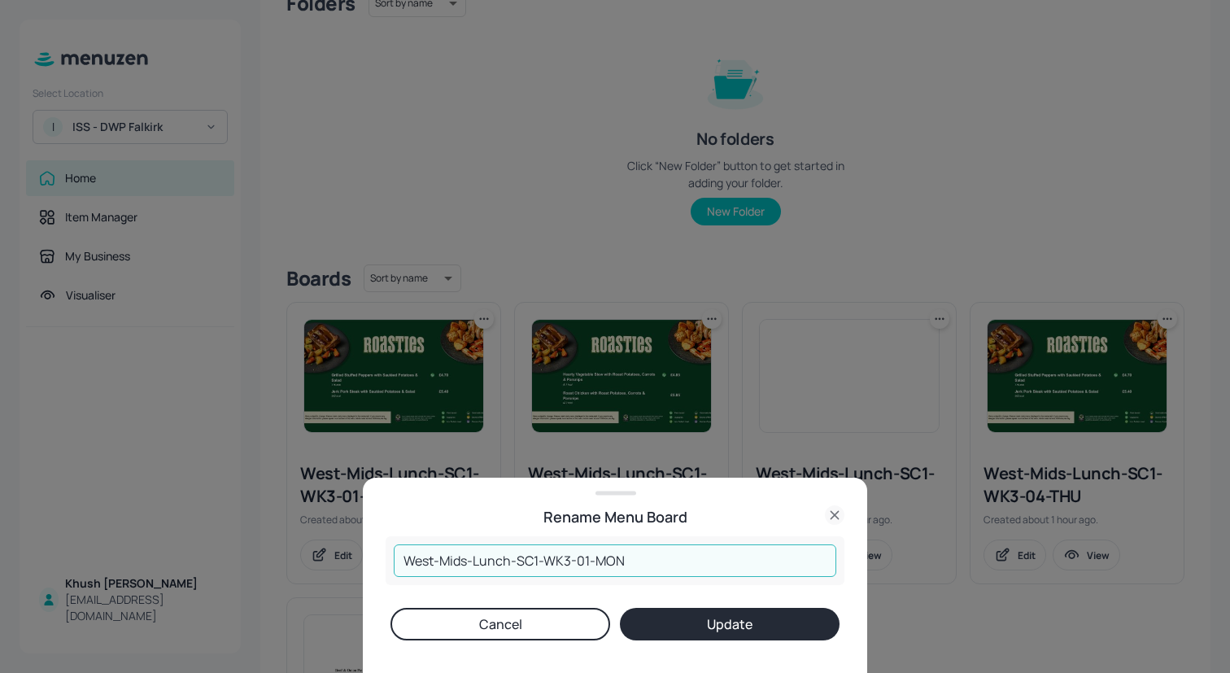
drag, startPoint x: 544, startPoint y: 560, endPoint x: 320, endPoint y: 558, distance: 223.6
click at [320, 558] on div "Rename Menu Board West-Mids-Lunch-SC1-WK3-01-MON ​ Cancel Update" at bounding box center [615, 336] width 1230 height 673
paste input "DWP-Falkirk-Lunch"
click at [520, 562] on input "West-Mids-Lunch-SC1-WK3-01-MON" at bounding box center [615, 560] width 442 height 33
drag, startPoint x: 516, startPoint y: 561, endPoint x: 351, endPoint y: 555, distance: 165.2
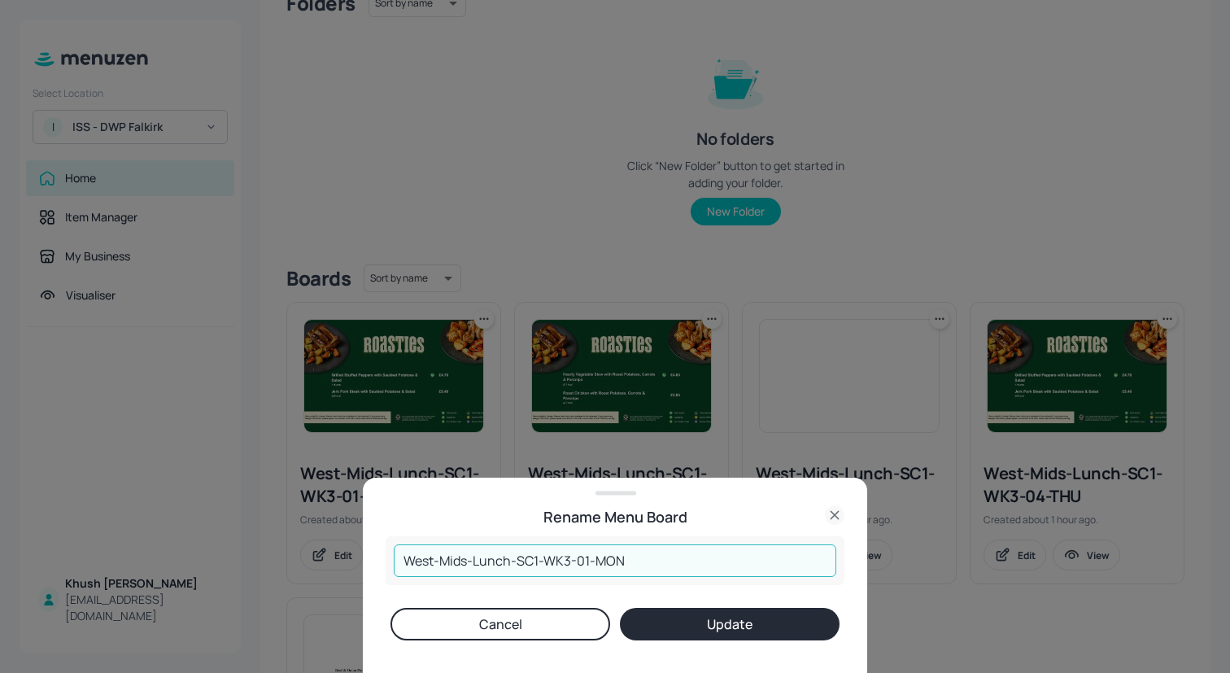
click at [351, 555] on div "Rename Menu Board West-Mids-Lunch-SC1-WK3-01-MON ​ Cancel Update" at bounding box center [615, 336] width 1230 height 673
paste input "DWP-Falkirk"
type input "DWP-Falkirk-Lunch-SC1-WK3-01-MON"
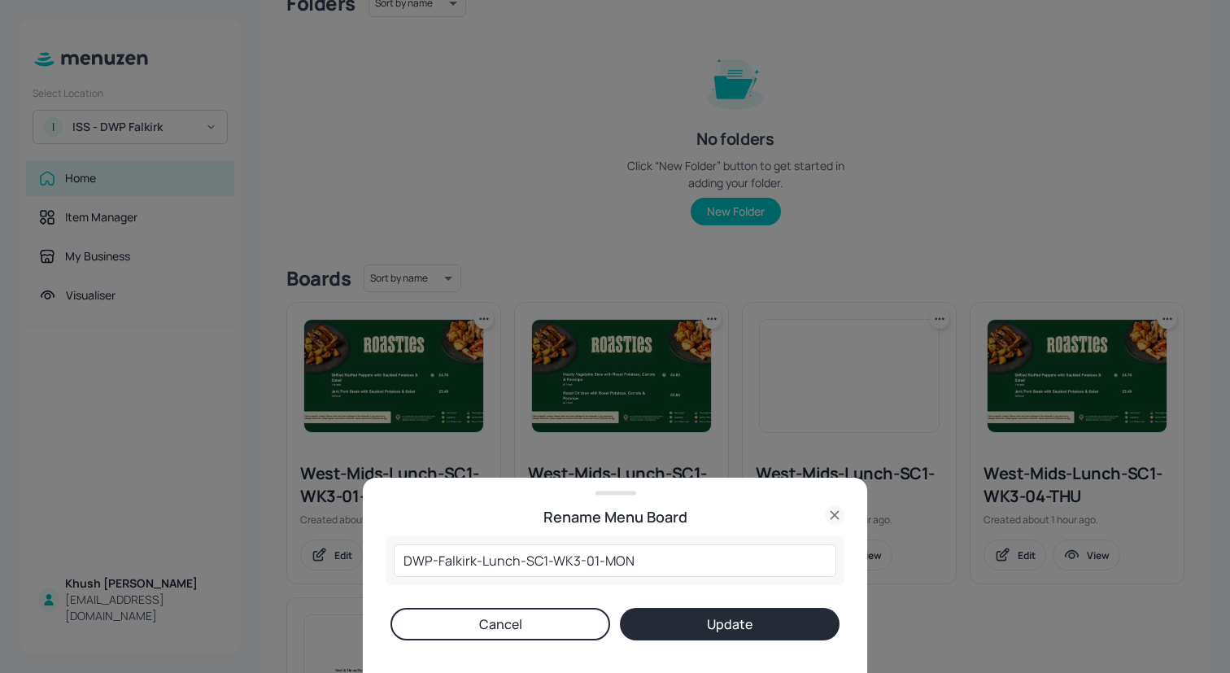
click at [726, 629] on button "Update" at bounding box center [730, 623] width 220 height 33
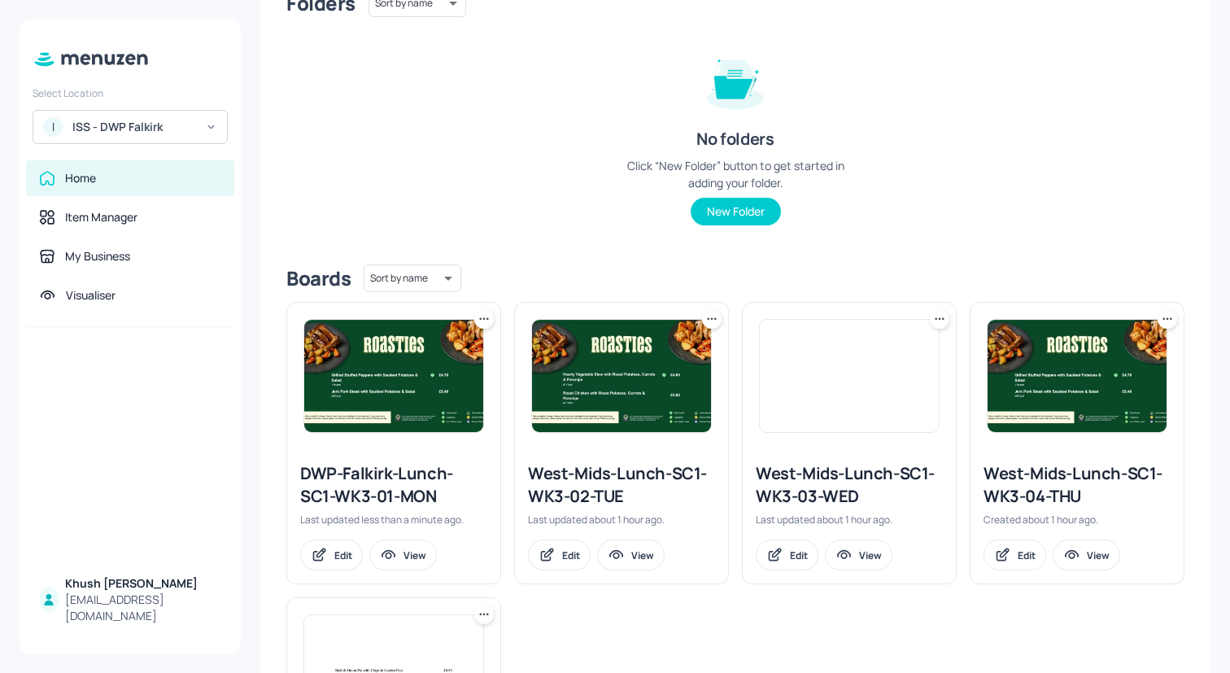
click at [708, 322] on icon at bounding box center [711, 319] width 16 height 16
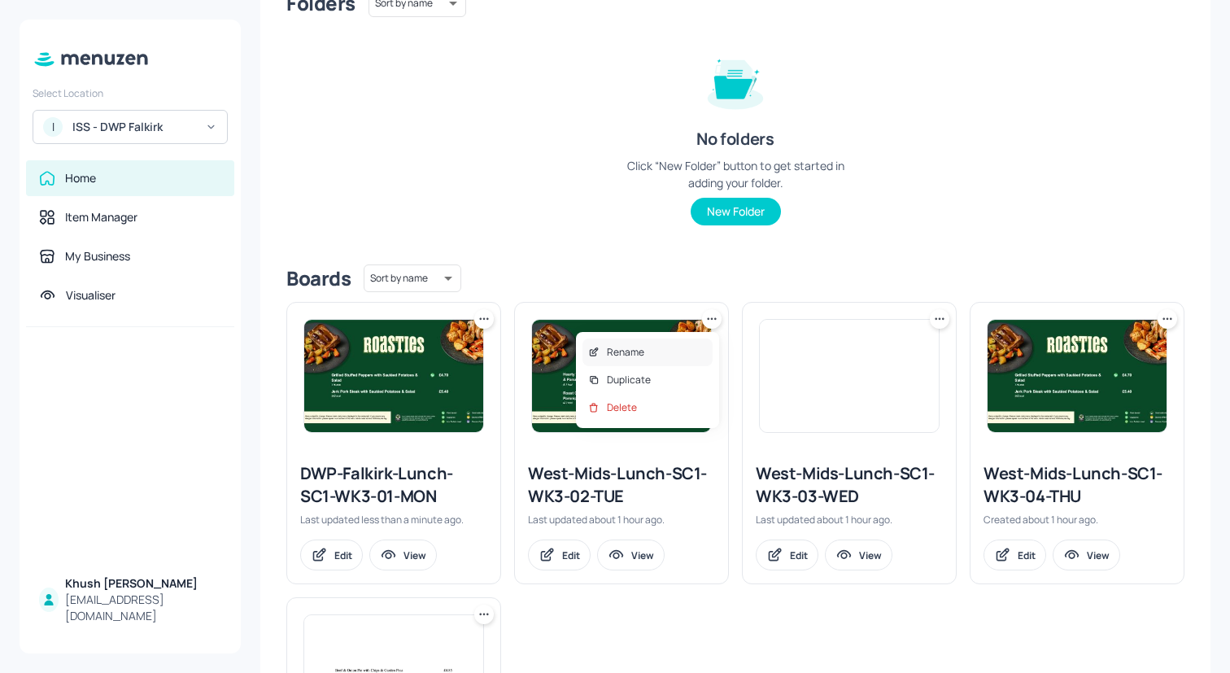
click at [672, 347] on div "Rename" at bounding box center [647, 352] width 130 height 28
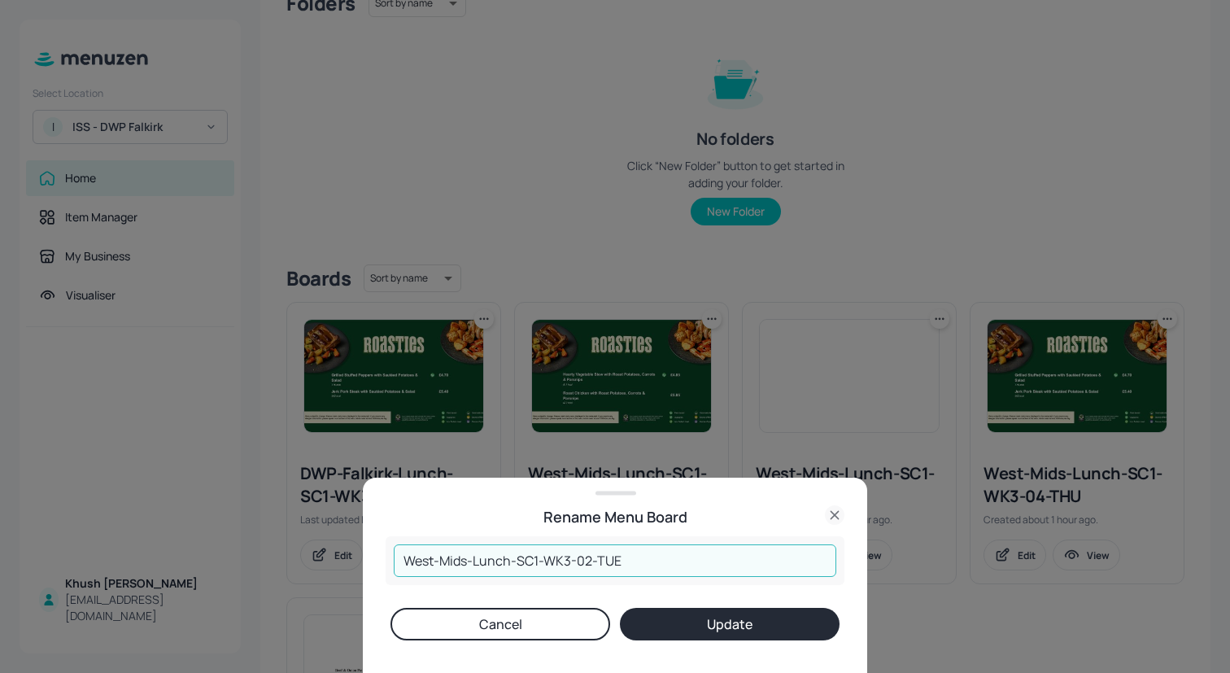
drag, startPoint x: 516, startPoint y: 560, endPoint x: 306, endPoint y: 558, distance: 210.6
click at [306, 558] on div "Rename Menu Board West-Mids-Lunch-SC1-WK3-02-TUE ​ Cancel Update" at bounding box center [615, 336] width 1230 height 673
paste input "DWP-Falkirk"
type input "DWP-Falkirk-Lunch-SC1-WK3-02-TUE"
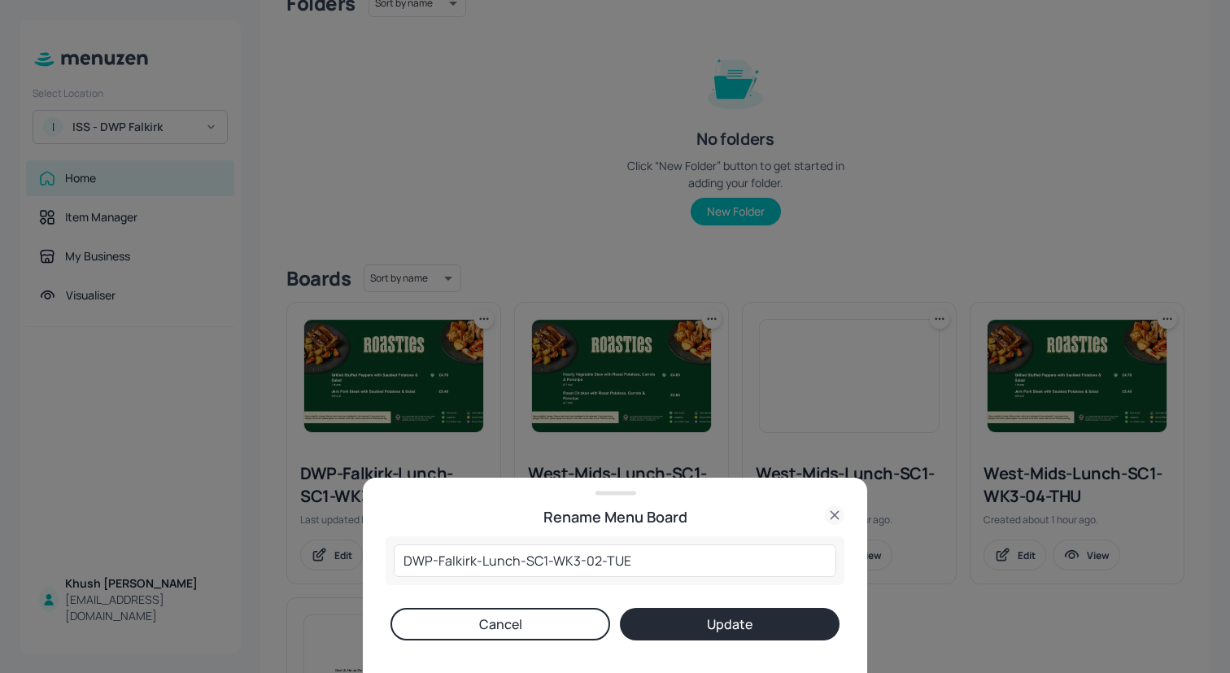
click at [751, 623] on button "Update" at bounding box center [730, 623] width 220 height 33
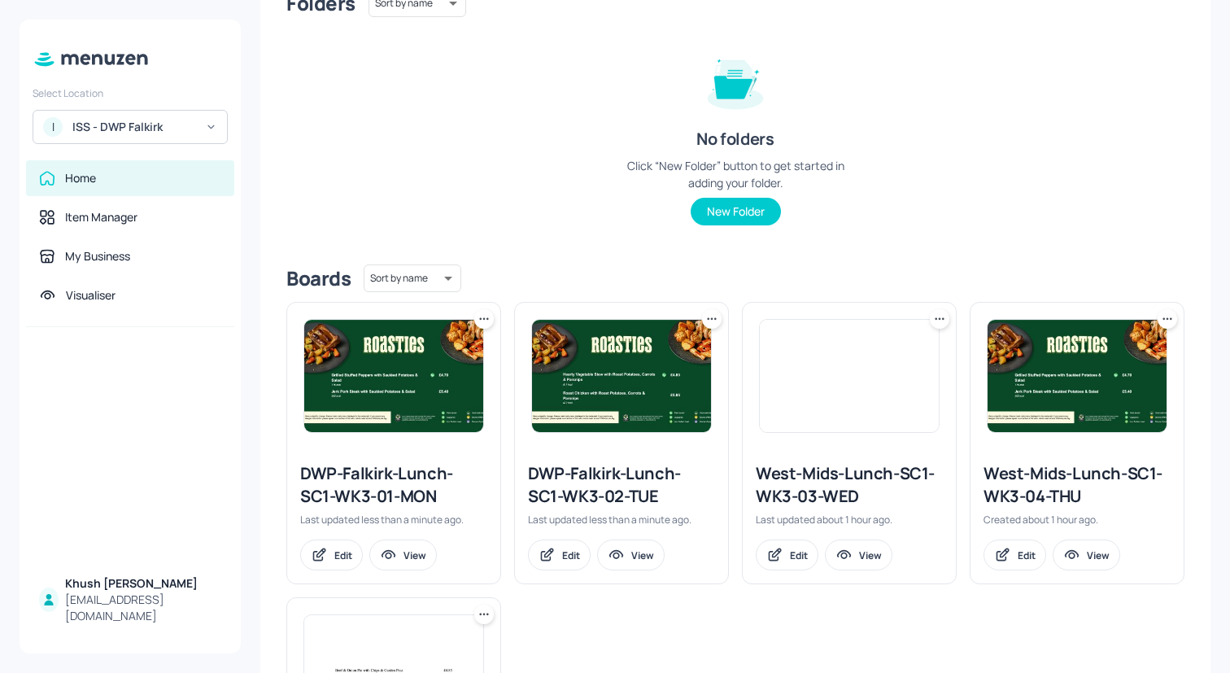
click at [939, 314] on icon at bounding box center [939, 319] width 16 height 16
click at [899, 347] on div "Rename" at bounding box center [874, 352] width 130 height 28
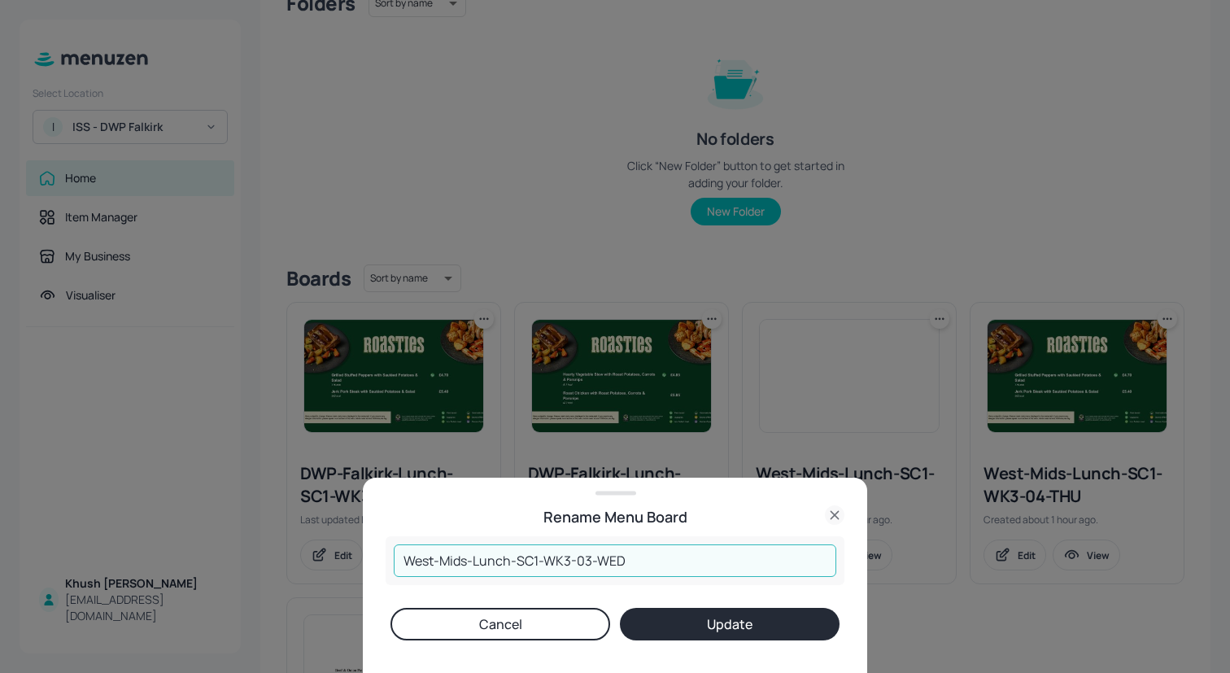
drag, startPoint x: 516, startPoint y: 560, endPoint x: 315, endPoint y: 559, distance: 201.7
click at [315, 559] on div "Rename Menu Board West-Mids-Lunch-SC1-WK3-03-WED ​ Cancel Update" at bounding box center [615, 336] width 1230 height 673
paste input "DWP-Falkirk"
type input "DWP-Falkirk-Lunch-SC1-WK3-03-WED"
click at [737, 616] on button "Update" at bounding box center [730, 623] width 220 height 33
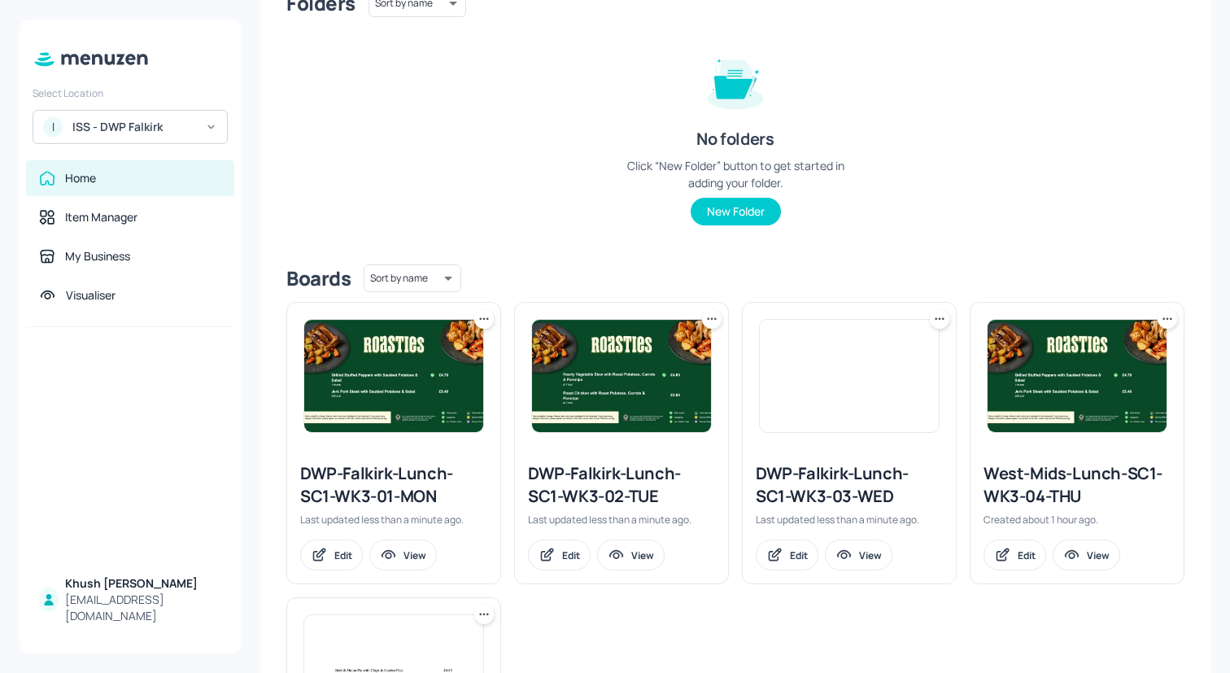
click at [1165, 320] on icon at bounding box center [1167, 319] width 16 height 16
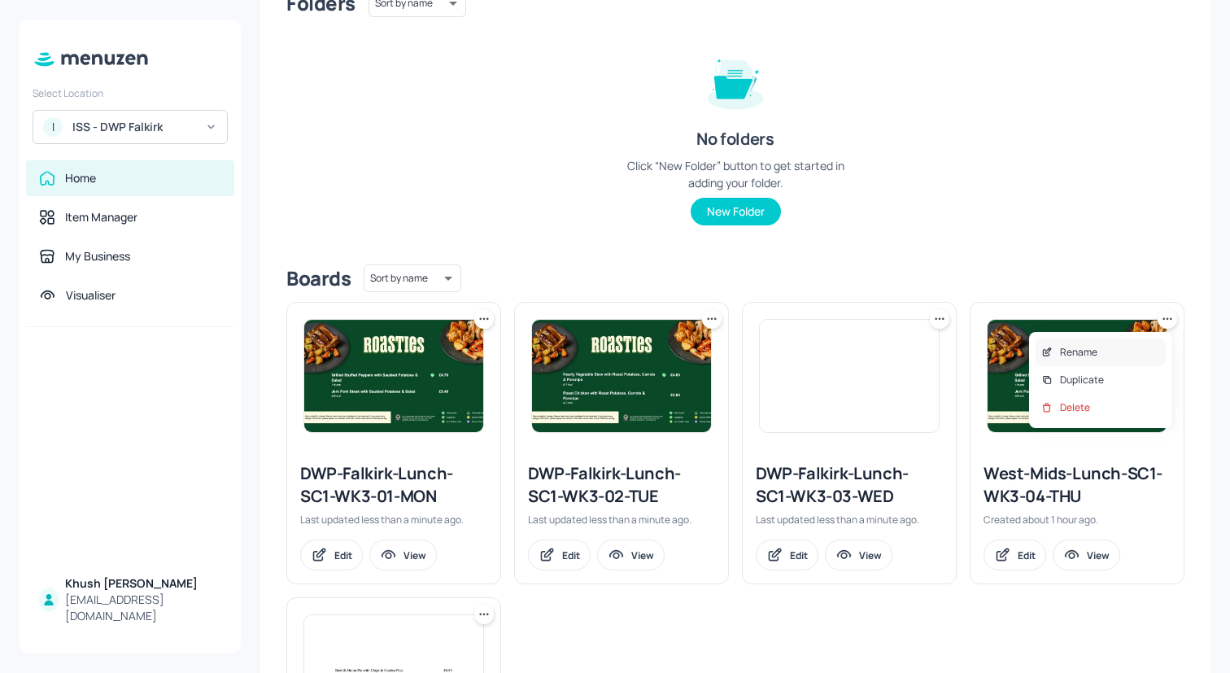
click at [1088, 351] on p "Rename" at bounding box center [1078, 352] width 37 height 15
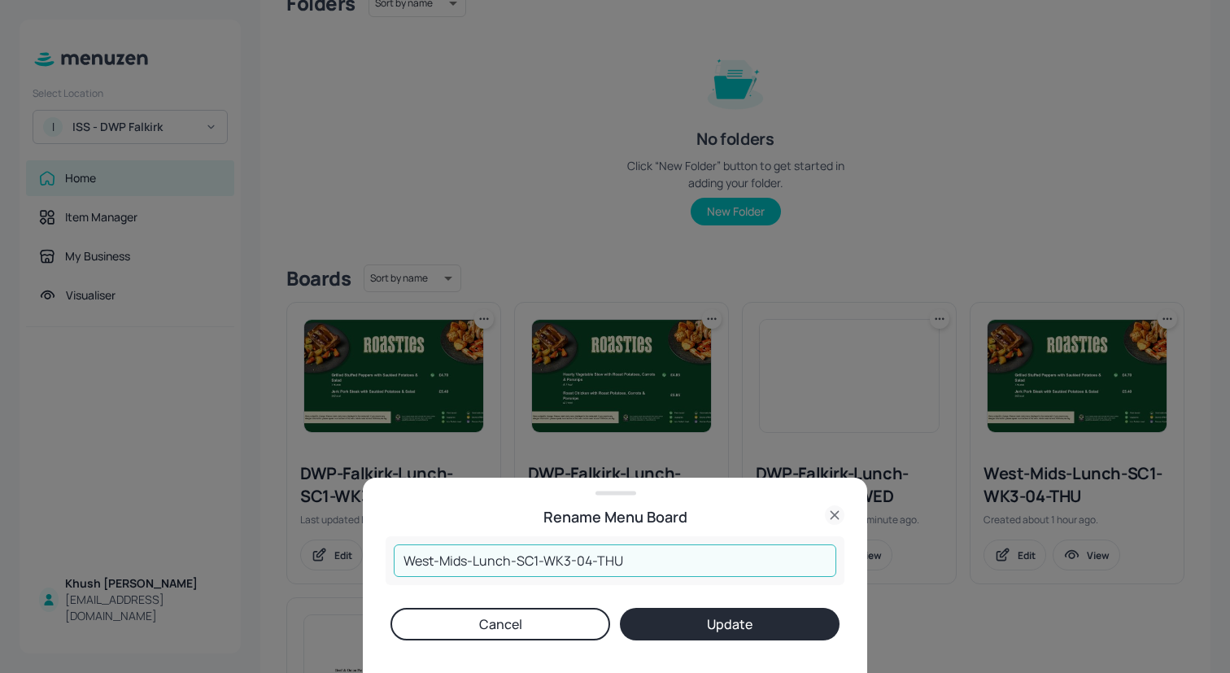
drag, startPoint x: 516, startPoint y: 564, endPoint x: 314, endPoint y: 562, distance: 201.7
click at [314, 562] on div "Rename Menu Board West-Mids-Lunch-SC1-WK3-04-THU ​ Cancel Update" at bounding box center [615, 336] width 1230 height 673
paste input "DWP-Falkirk"
type input "DWP-Falkirk-Lunch-SC1-WK3-04-THU"
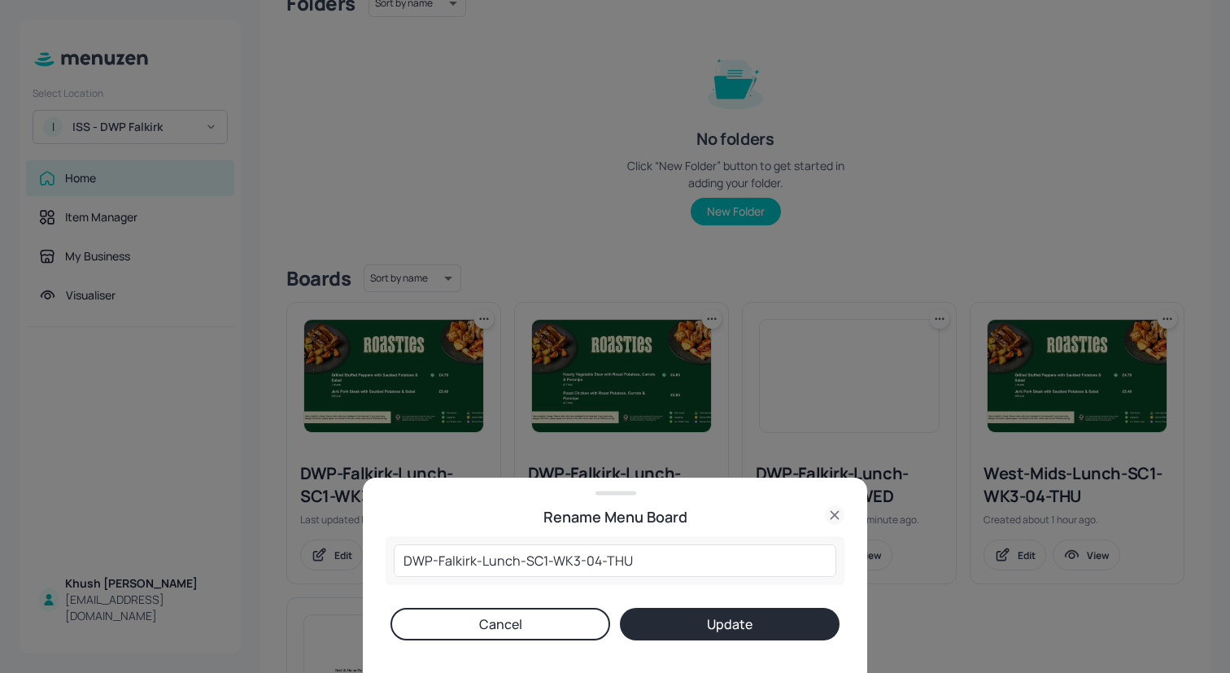
click at [729, 609] on button "Update" at bounding box center [730, 623] width 220 height 33
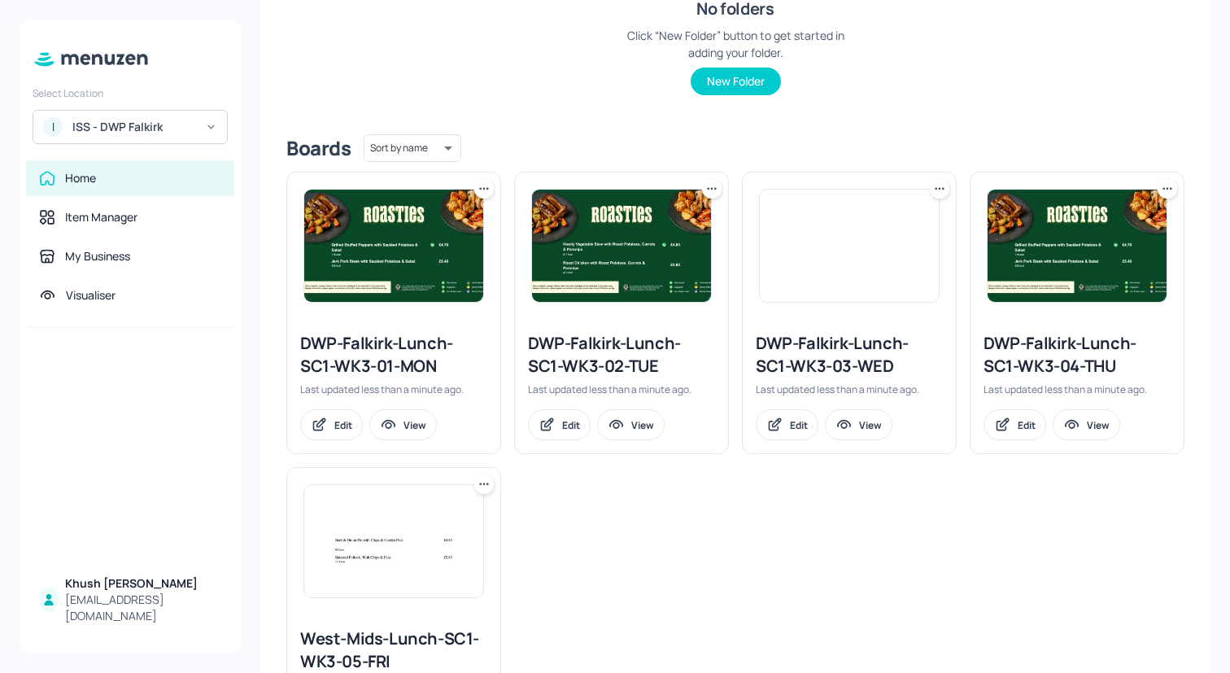
scroll to position [294, 0]
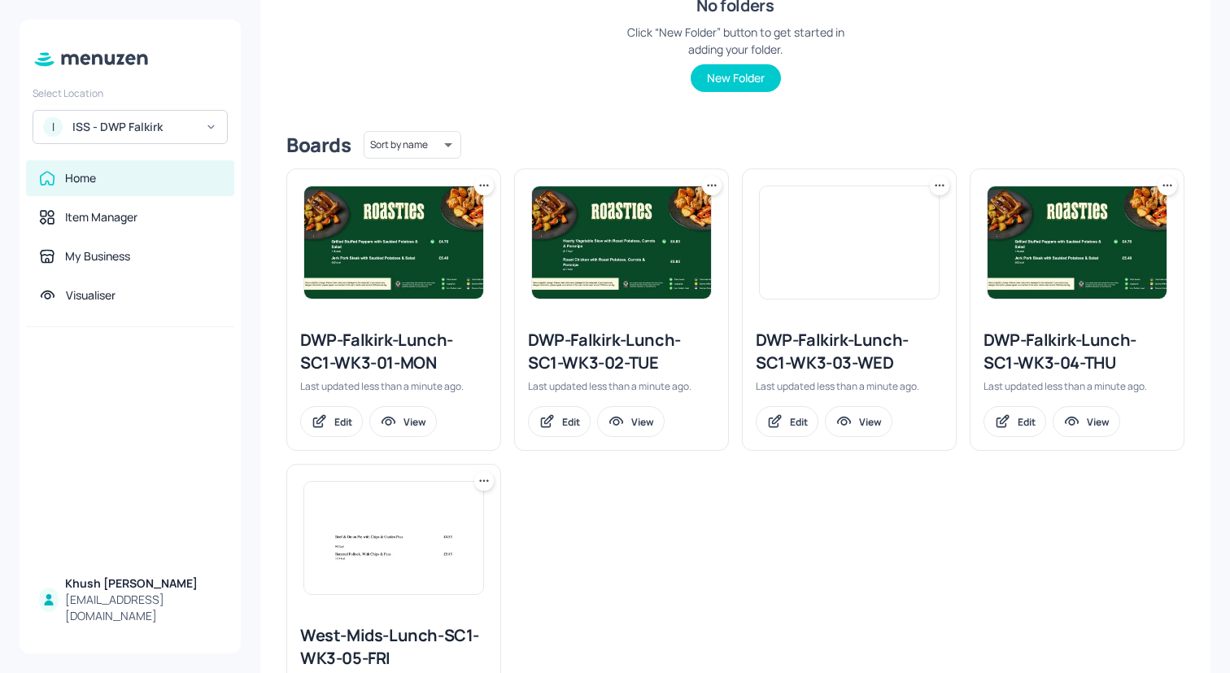
click at [490, 475] on icon at bounding box center [484, 480] width 16 height 16
click at [451, 507] on div "Rename" at bounding box center [421, 514] width 130 height 28
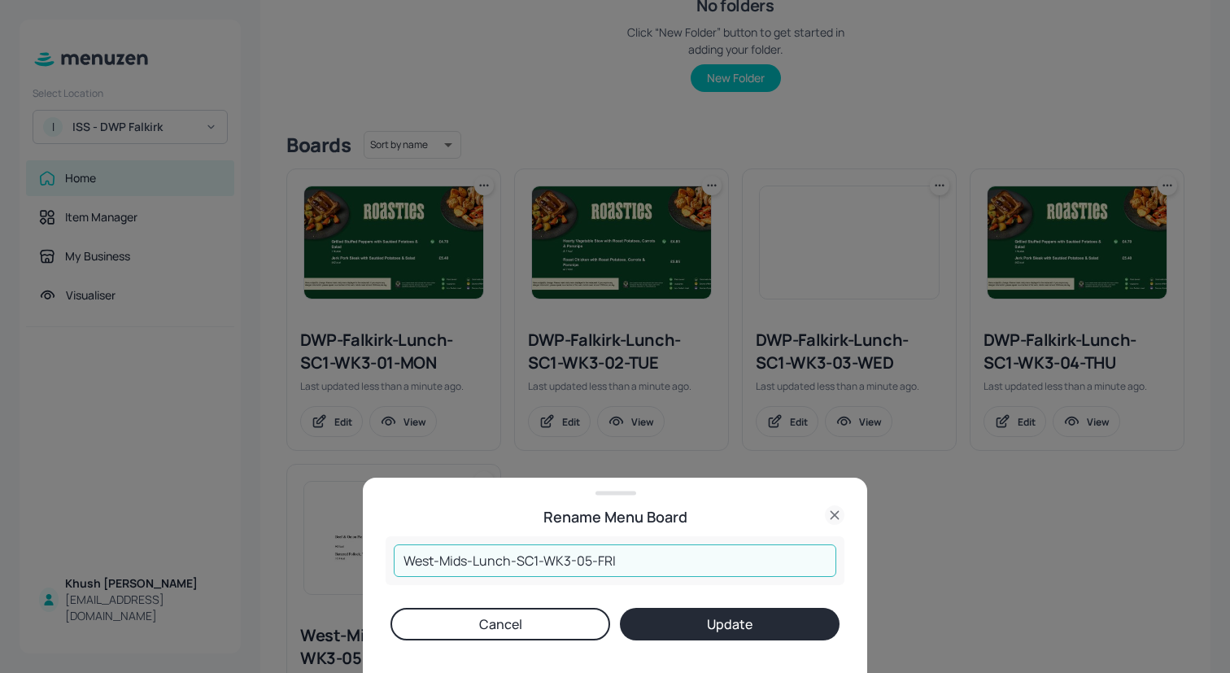
drag, startPoint x: 516, startPoint y: 560, endPoint x: 329, endPoint y: 553, distance: 187.2
click at [329, 553] on div "Rename Menu Board West-Mids-Lunch-SC1-WK3-05-FRI ​ Cancel Update" at bounding box center [615, 336] width 1230 height 673
paste input "DWP-Falkirk"
type input "DWP-Falkirk-Lunch-SC1-WK3-05-FRI"
click at [680, 629] on button "Update" at bounding box center [730, 623] width 220 height 33
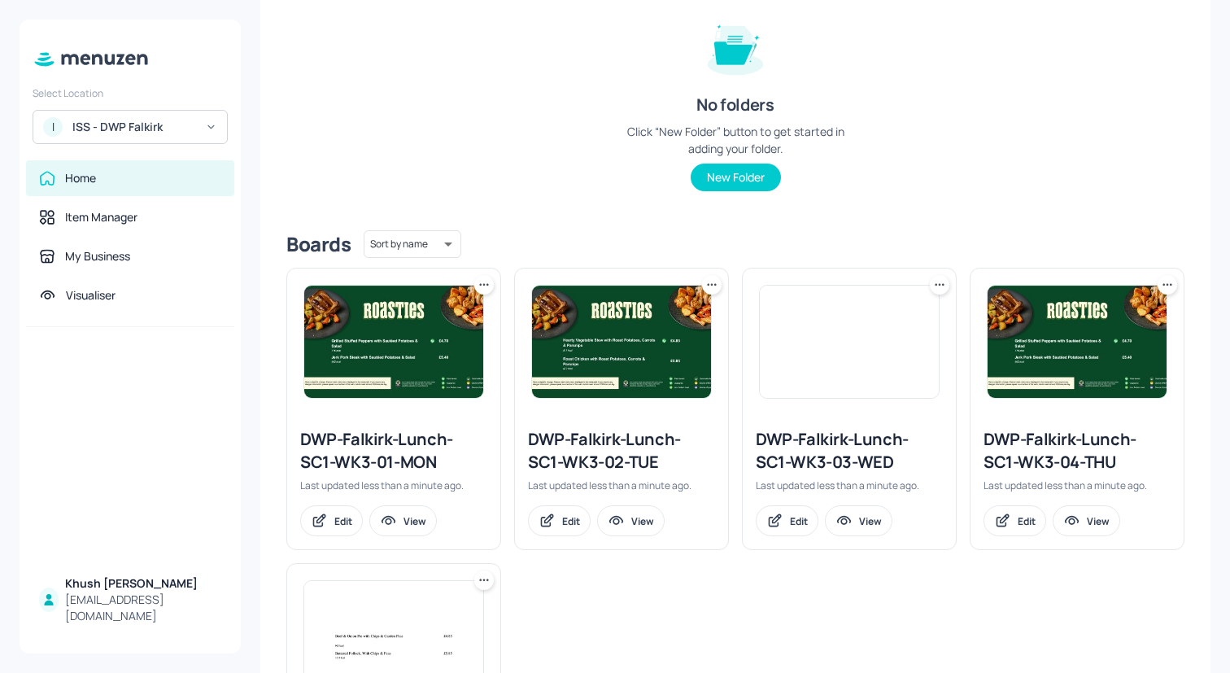
scroll to position [0, 0]
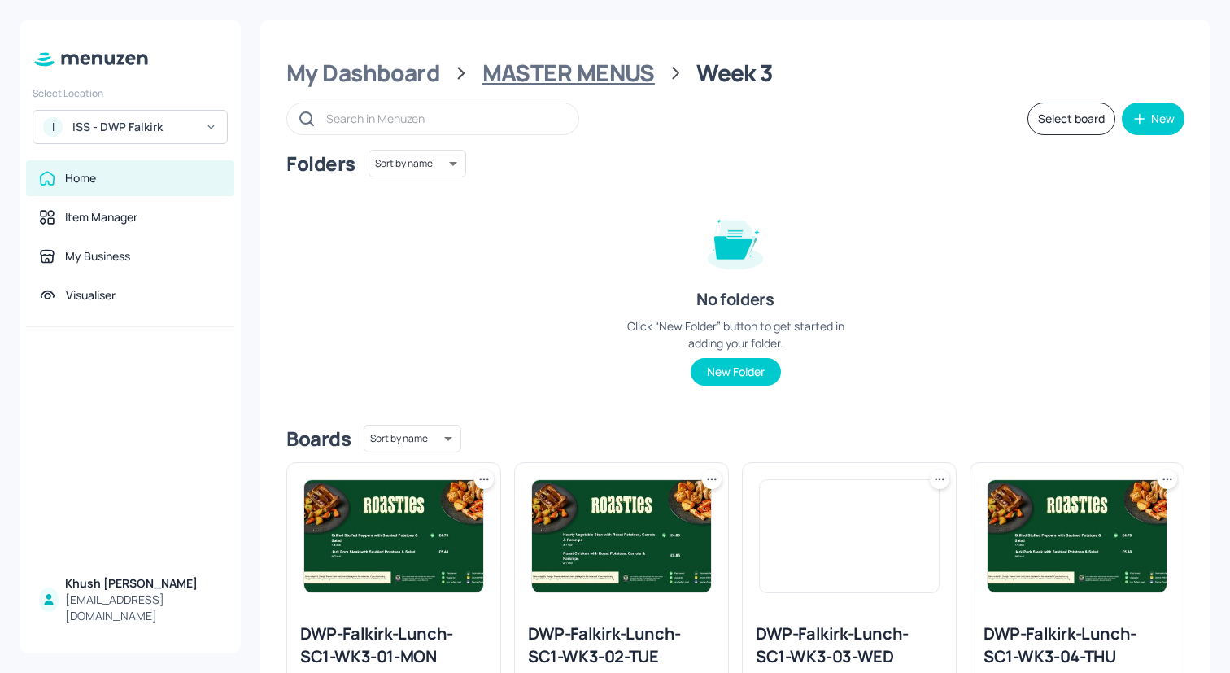
click at [589, 59] on div "MASTER MENUS" at bounding box center [568, 73] width 172 height 29
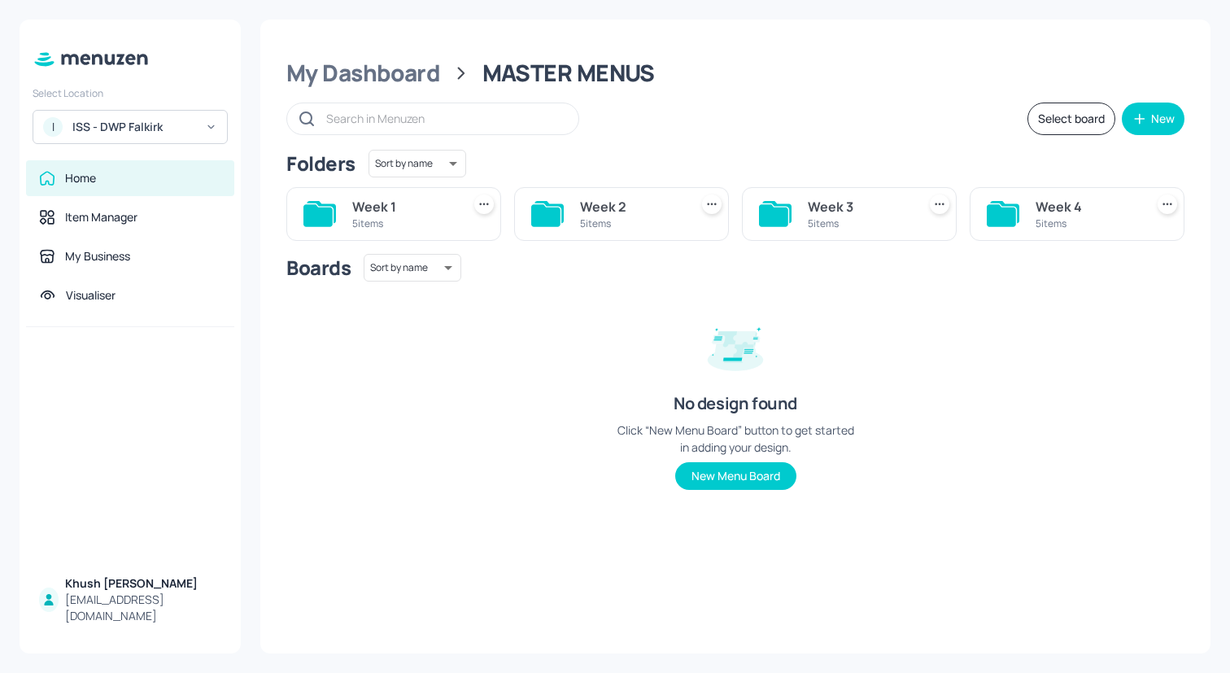
click at [624, 227] on div "5 items" at bounding box center [631, 223] width 102 height 14
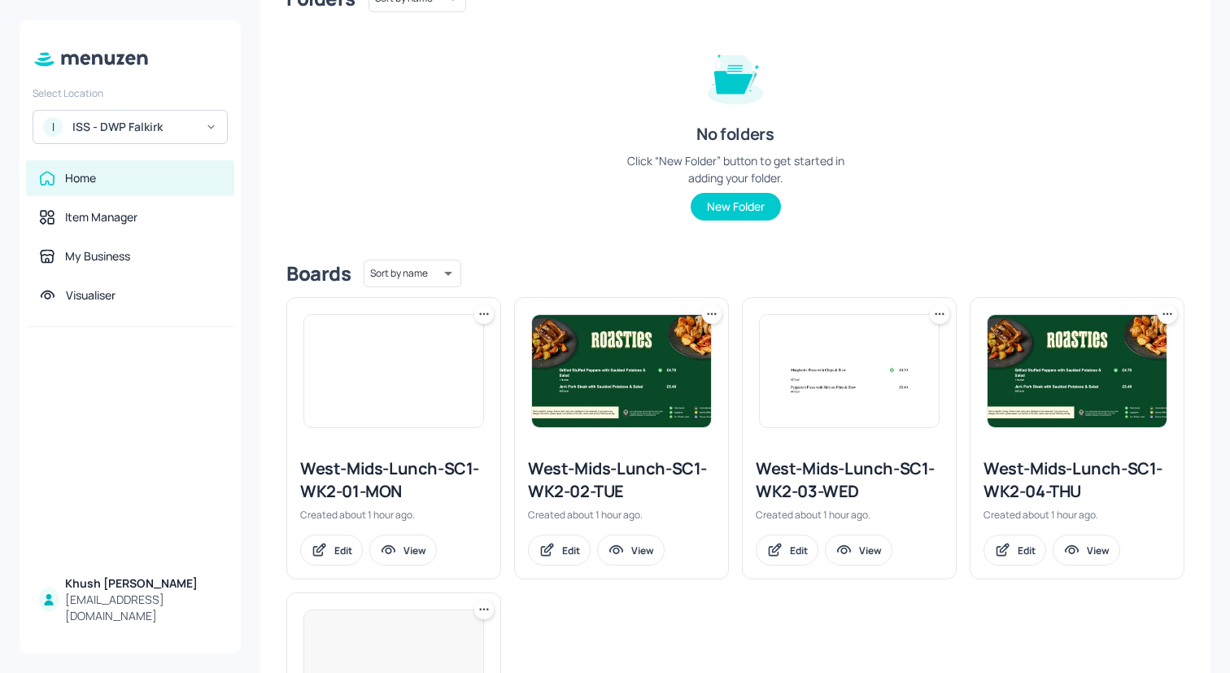
scroll to position [193, 0]
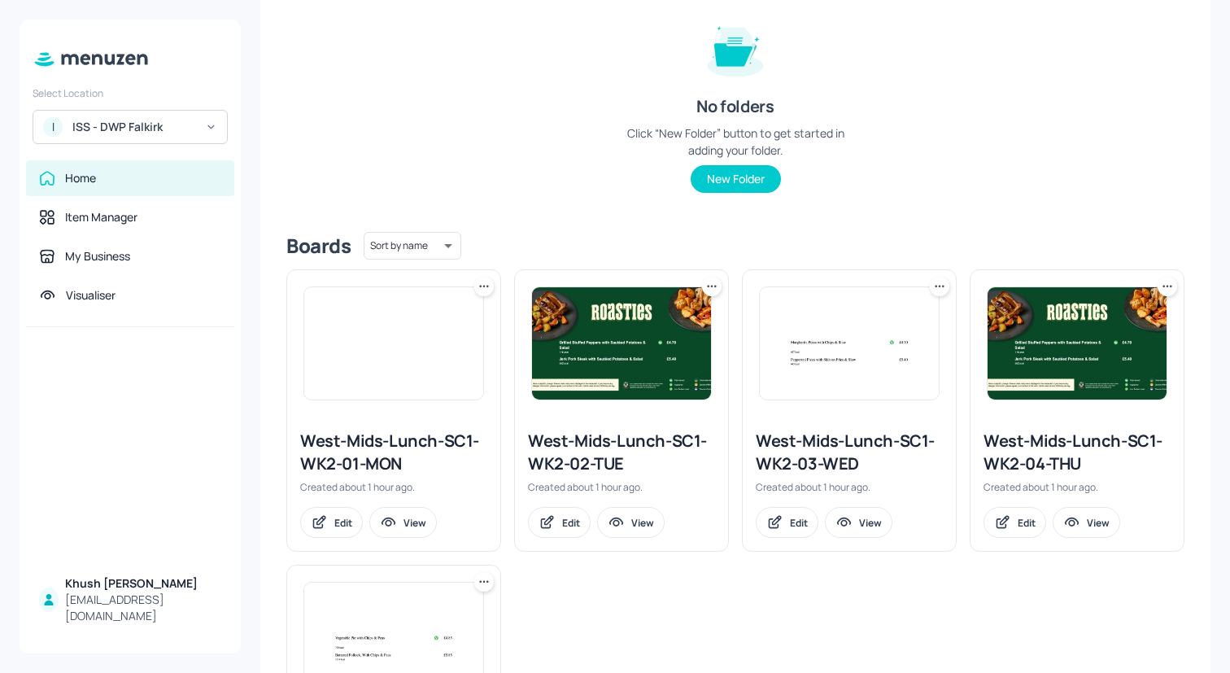
click at [477, 285] on icon at bounding box center [484, 286] width 16 height 16
click at [451, 321] on div "Rename" at bounding box center [421, 320] width 130 height 28
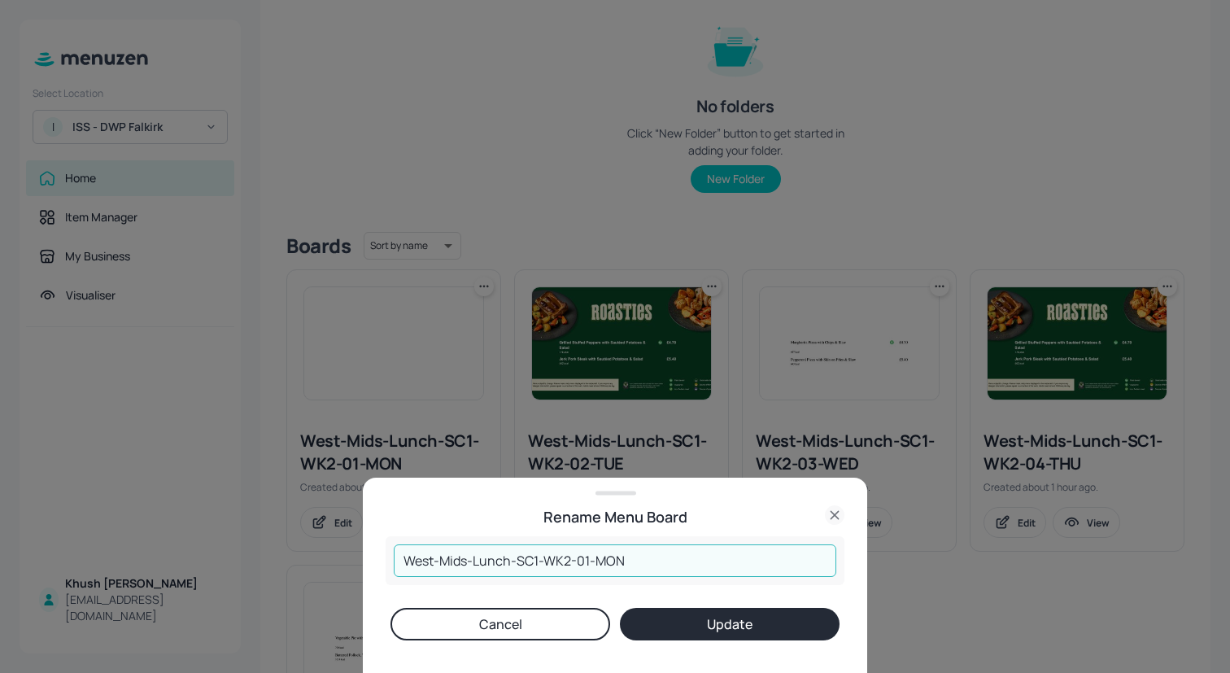
drag, startPoint x: 518, startPoint y: 561, endPoint x: 317, endPoint y: 561, distance: 200.9
click at [317, 561] on div "Rename Menu Board West-Mids-Lunch-SC1-WK2-01-MON ​ Cancel Update" at bounding box center [615, 336] width 1230 height 673
paste input "DWP-Falkirk"
type input "DWP-Falkirk-Lunch-SC1-WK2-01-MON"
click at [708, 629] on button "Update" at bounding box center [730, 623] width 220 height 33
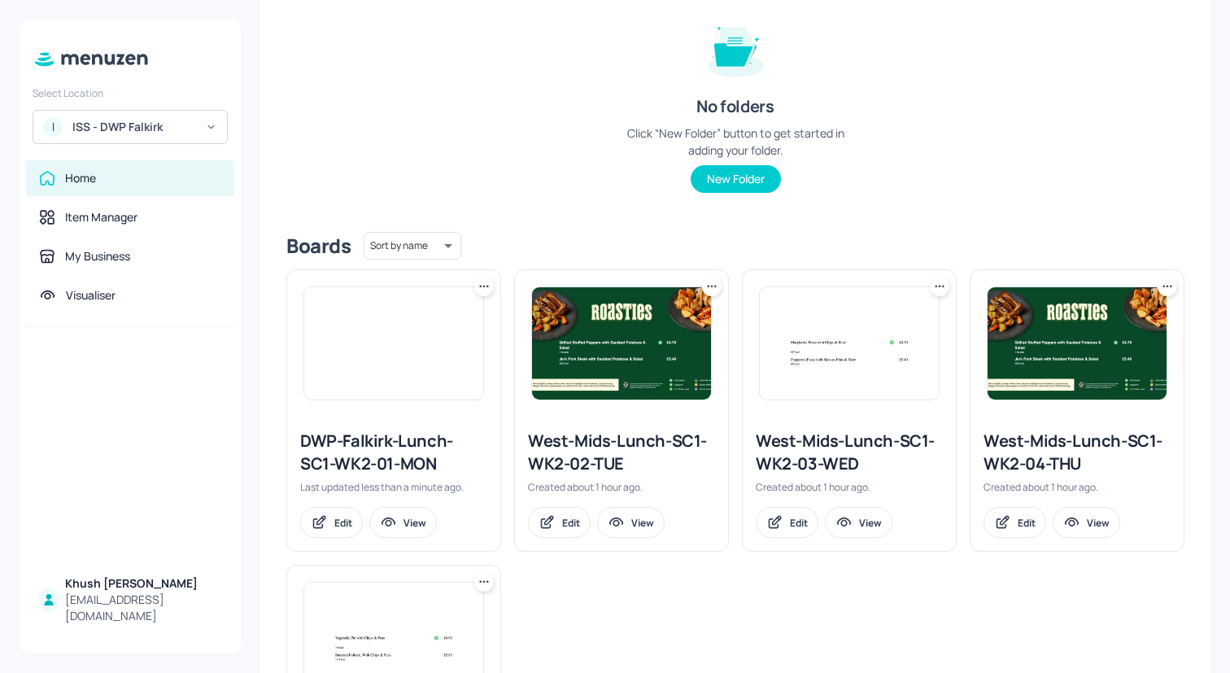
click at [708, 282] on icon at bounding box center [711, 286] width 16 height 16
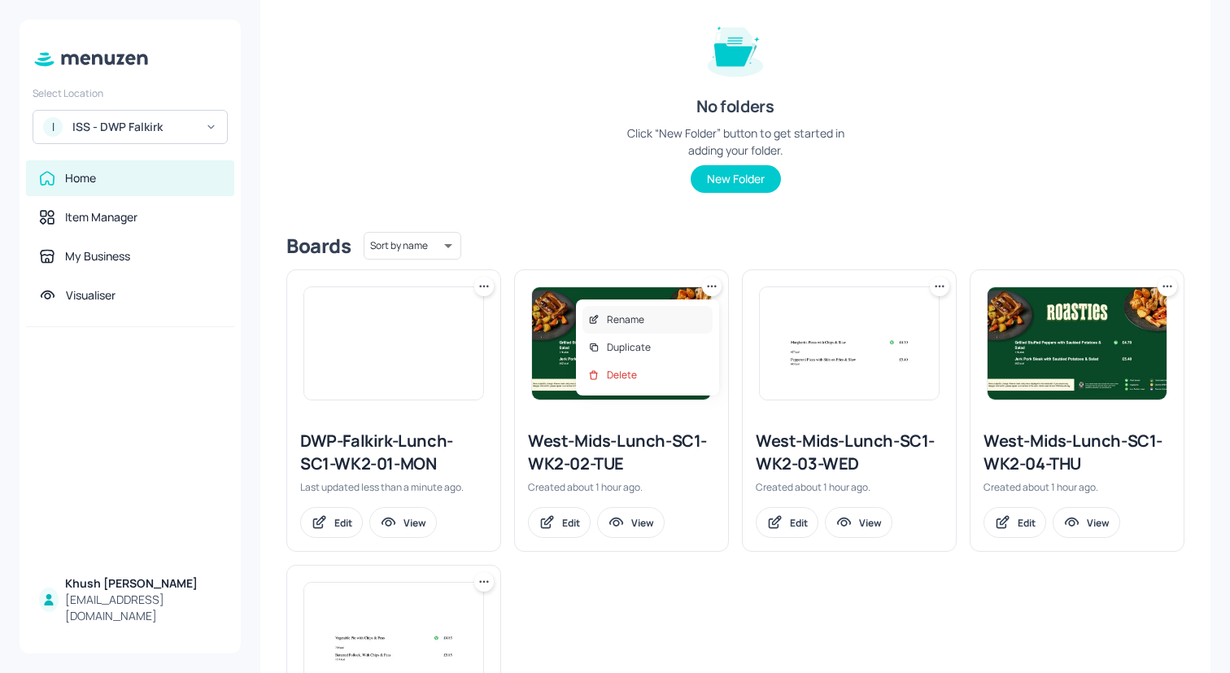
click at [690, 316] on div "Rename" at bounding box center [647, 320] width 130 height 28
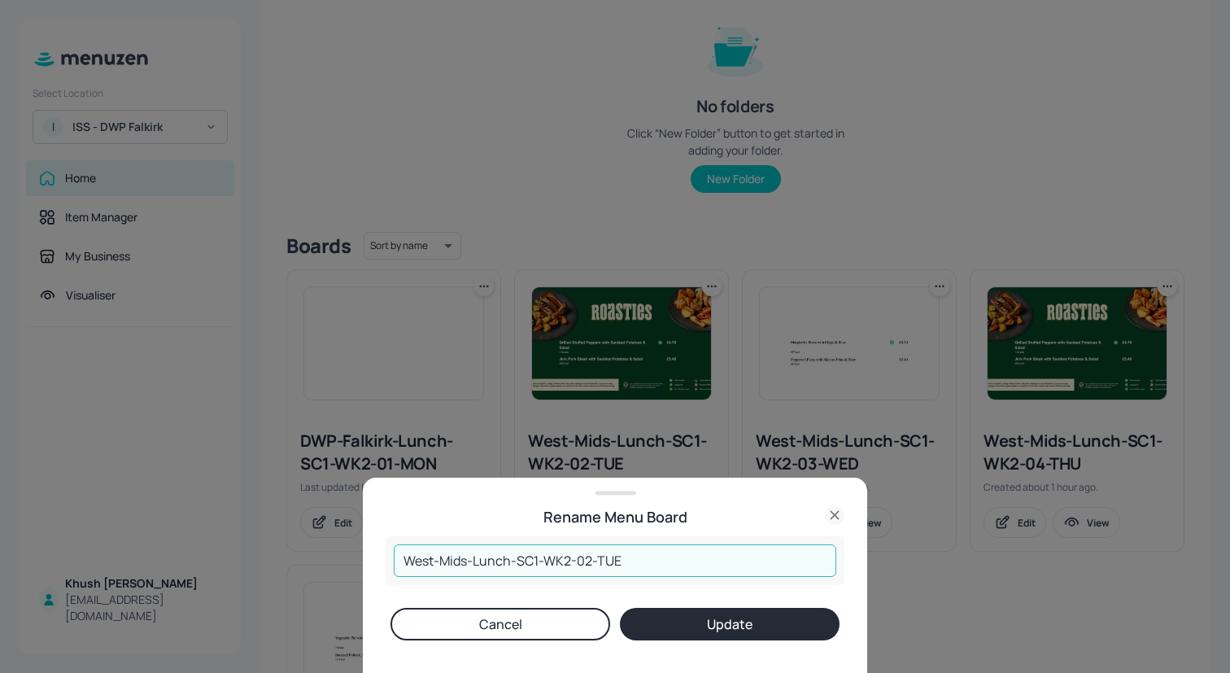
drag, startPoint x: 516, startPoint y: 560, endPoint x: 360, endPoint y: 555, distance: 155.4
click at [360, 555] on div "Rename Menu Board West-Mids-Lunch-SC1-WK2-02-TUE ​ Cancel Update" at bounding box center [615, 336] width 1230 height 673
paste input "DWP-Falkirk"
type input "DWP-Falkirk-Lunch-SC1-WK2-02-TUE"
click at [683, 618] on button "Update" at bounding box center [730, 623] width 220 height 33
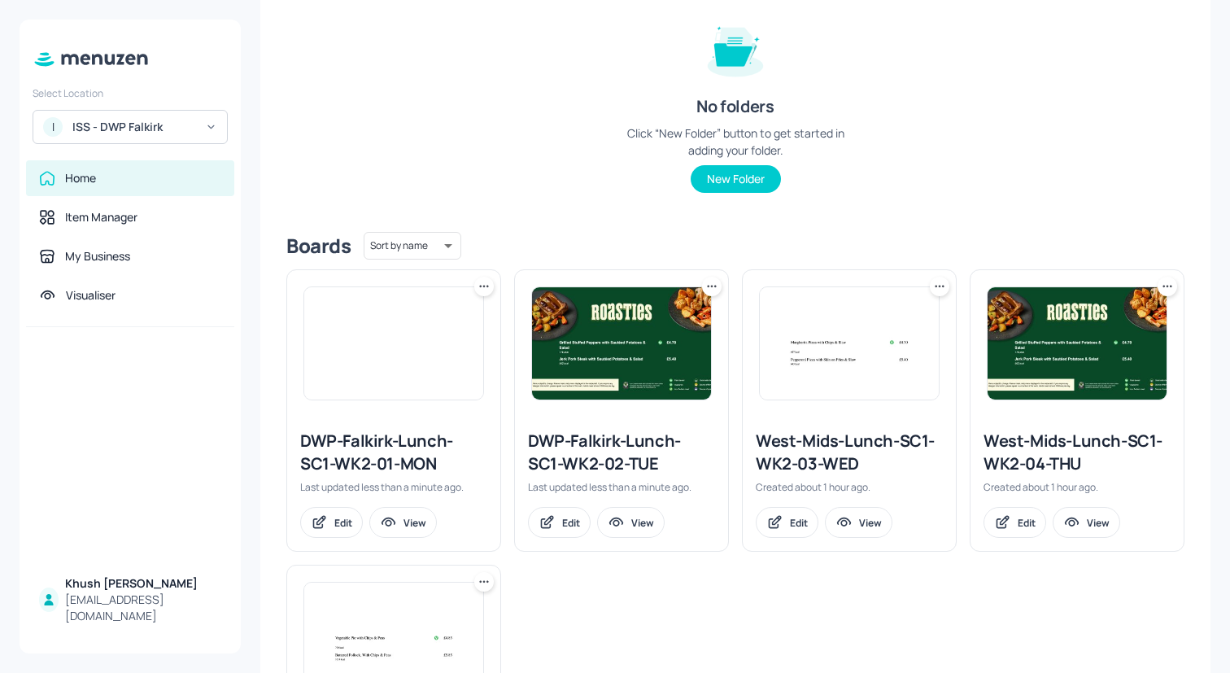
click at [931, 291] on icon at bounding box center [939, 286] width 16 height 16
click at [858, 323] on p "Rename" at bounding box center [852, 319] width 37 height 15
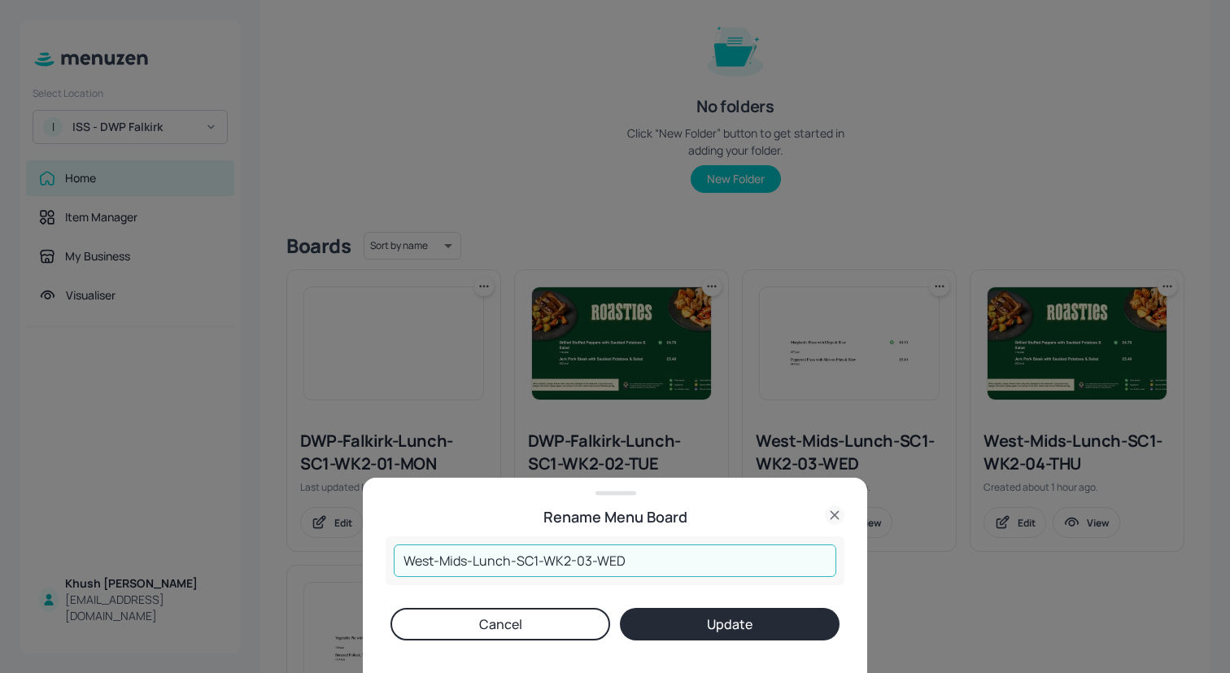
drag, startPoint x: 516, startPoint y: 562, endPoint x: 345, endPoint y: 557, distance: 171.7
click at [345, 557] on div "Rename Menu Board West-Mids-Lunch-SC1-WK2-03-WED ​ Cancel Update" at bounding box center [615, 336] width 1230 height 673
paste input "DWP-Falkirk"
type input "DWP-Falkirk-Lunch-SC1-WK2-03-WED"
click at [653, 621] on button "Update" at bounding box center [730, 623] width 220 height 33
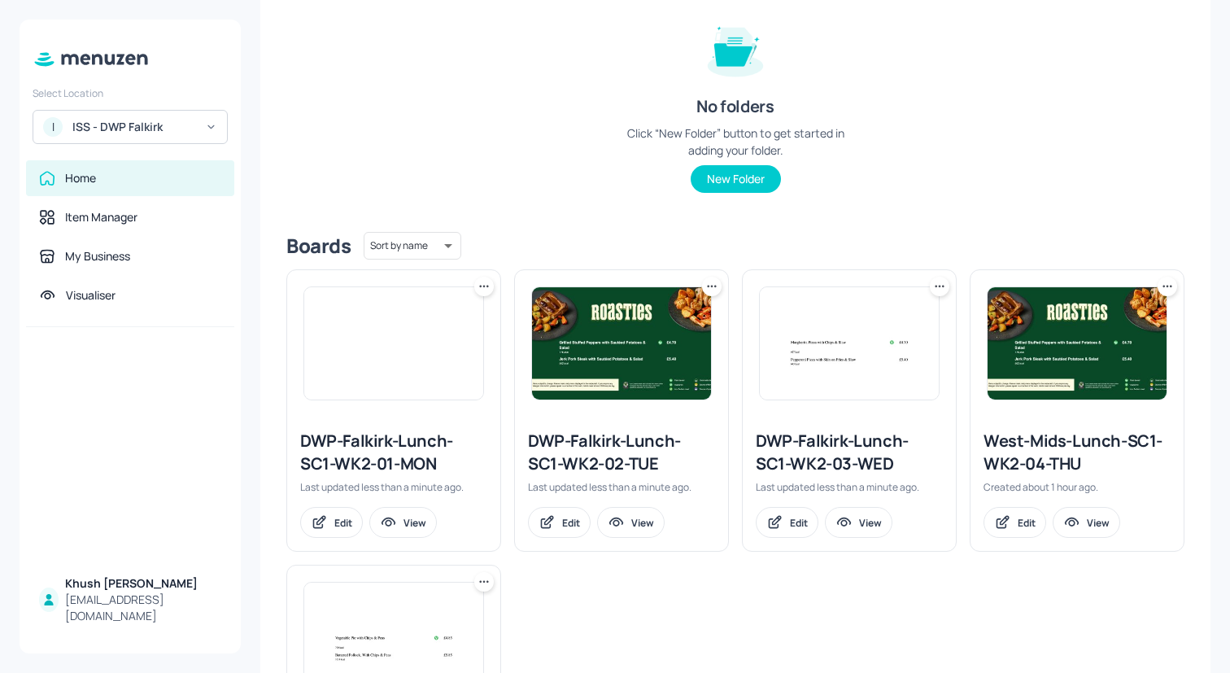
click at [1150, 294] on img at bounding box center [1076, 343] width 179 height 112
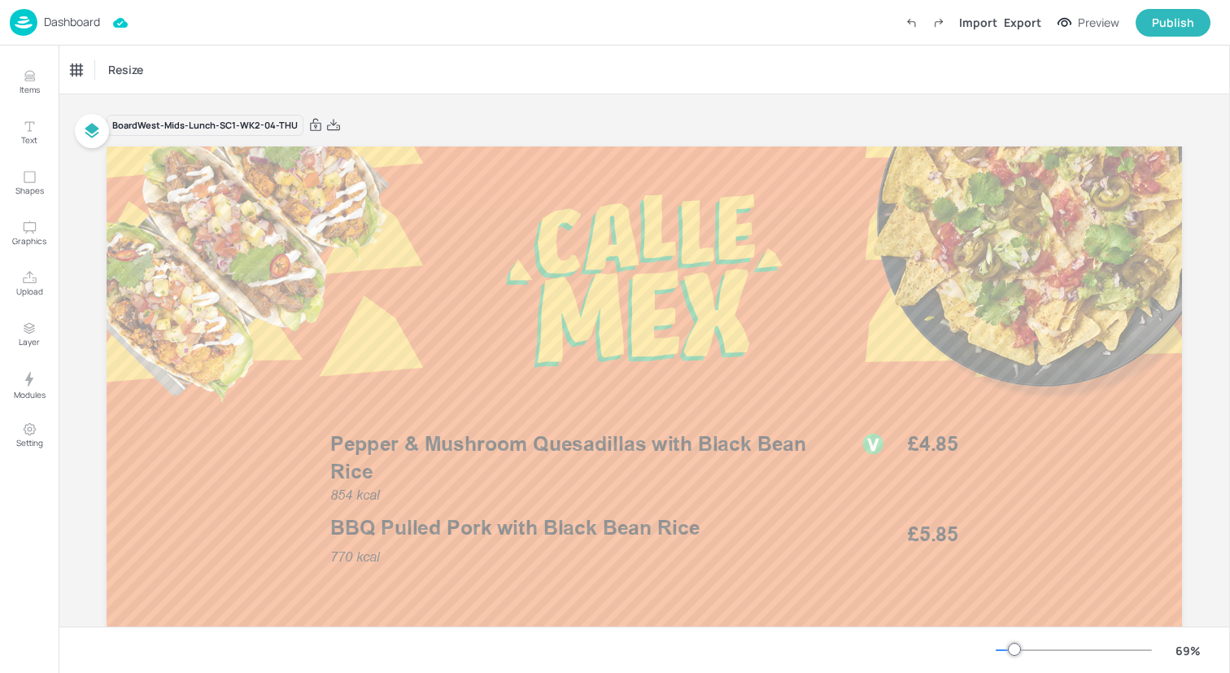
click at [17, 20] on img at bounding box center [24, 22] width 28 height 27
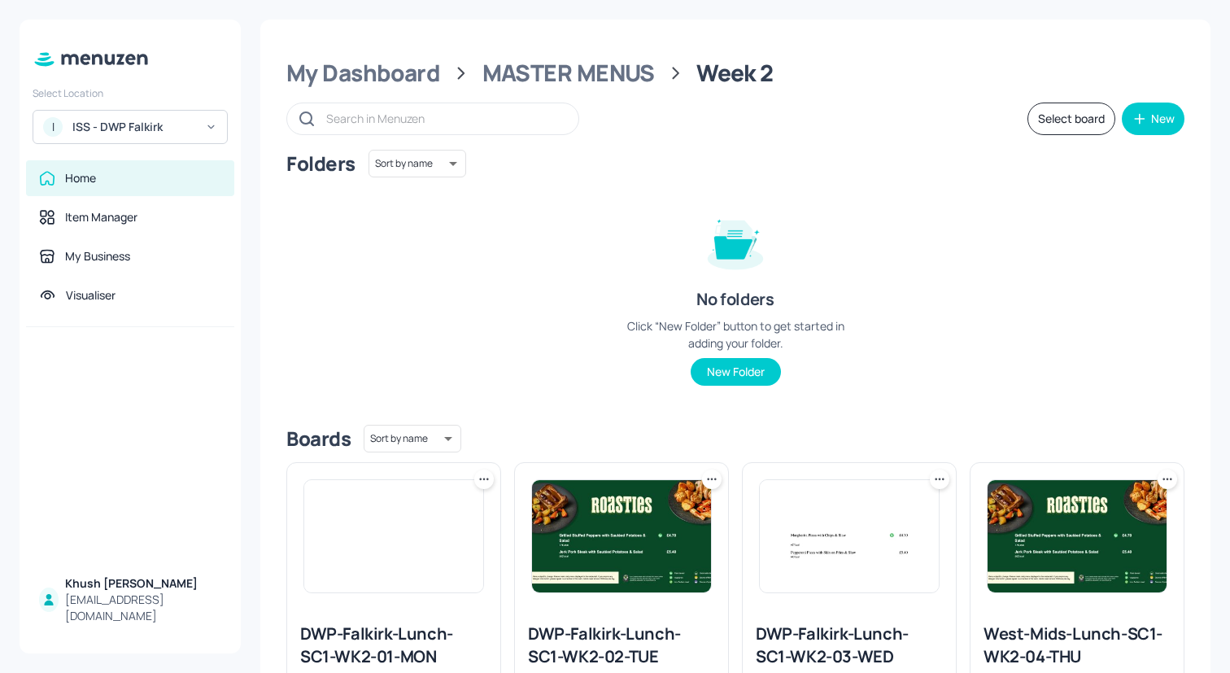
scroll to position [406, 0]
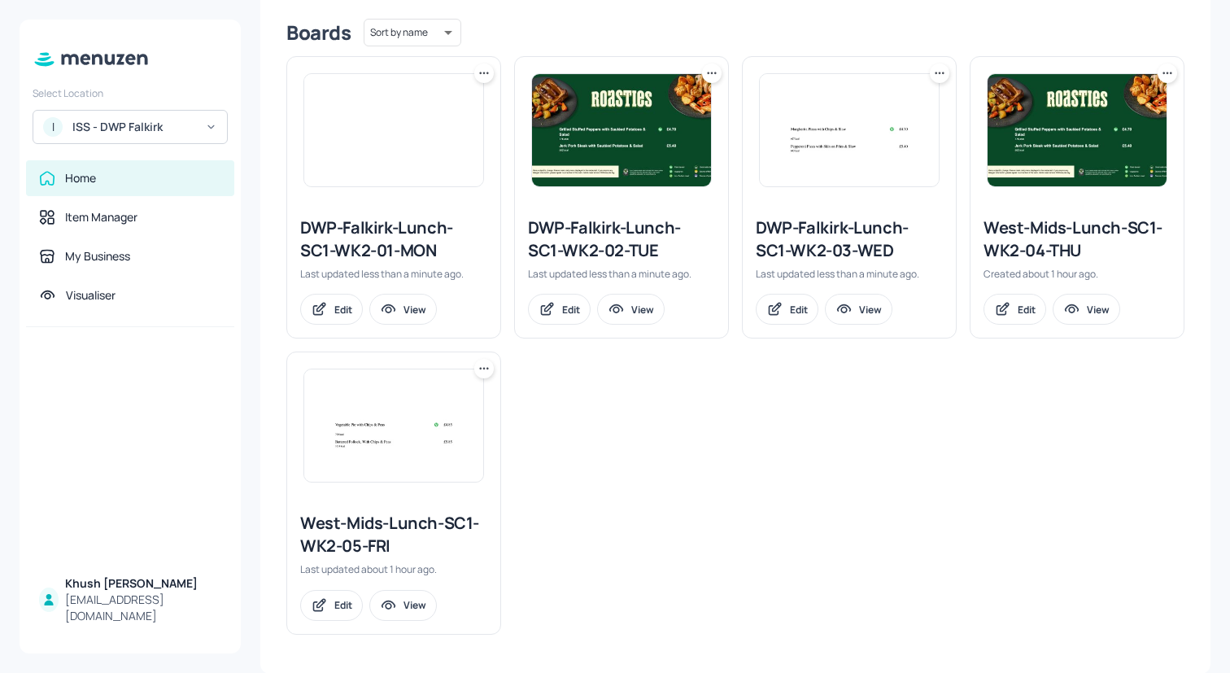
click at [1165, 71] on icon at bounding box center [1167, 73] width 16 height 16
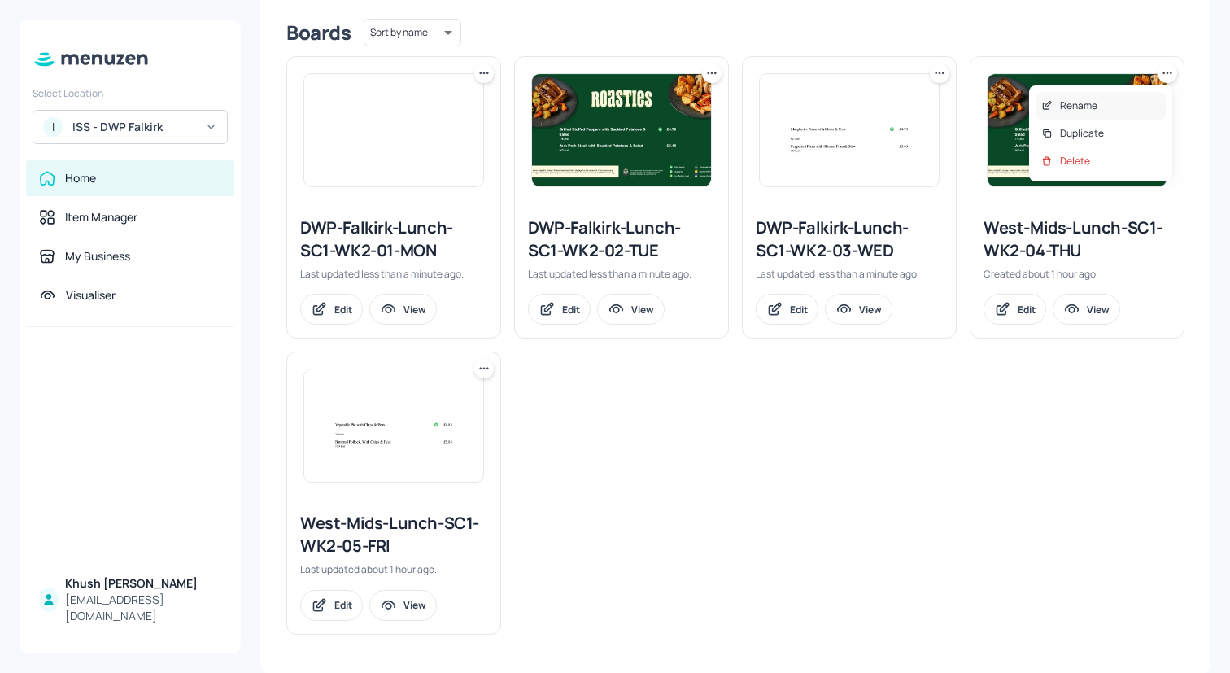
click at [1144, 102] on div "Rename" at bounding box center [1100, 106] width 130 height 28
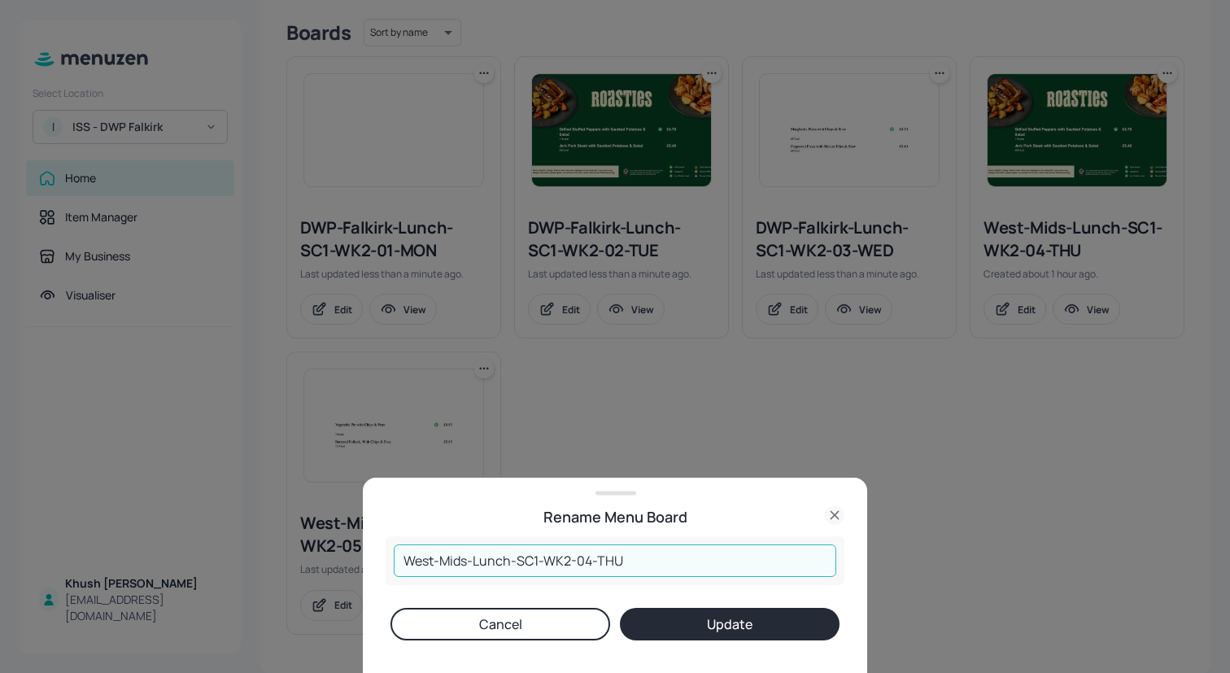
drag, startPoint x: 514, startPoint y: 563, endPoint x: 298, endPoint y: 539, distance: 216.8
click at [300, 540] on div "Rename Menu Board West-Mids-Lunch-SC1-WK2-04-THU ​ Cancel Update" at bounding box center [615, 336] width 1230 height 673
paste input "DWP-Falkirk"
type input "DWP-Falkirk-Lunch-SC1-WK2-04-THU"
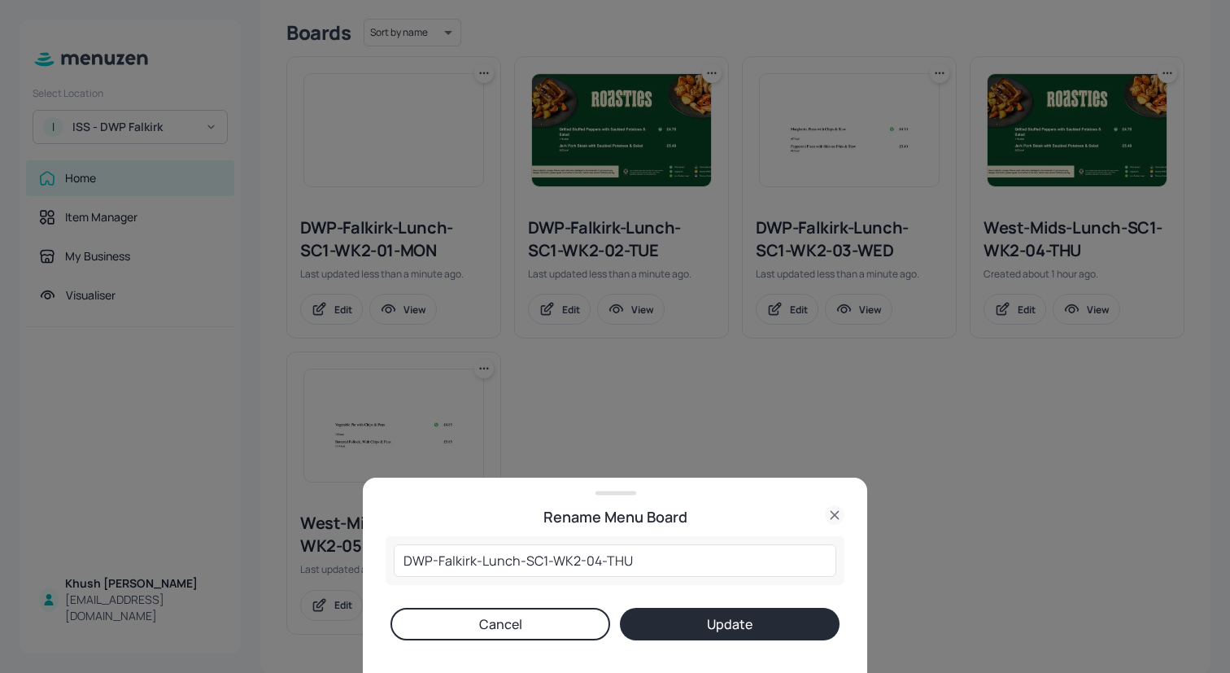
click at [655, 611] on button "Update" at bounding box center [730, 623] width 220 height 33
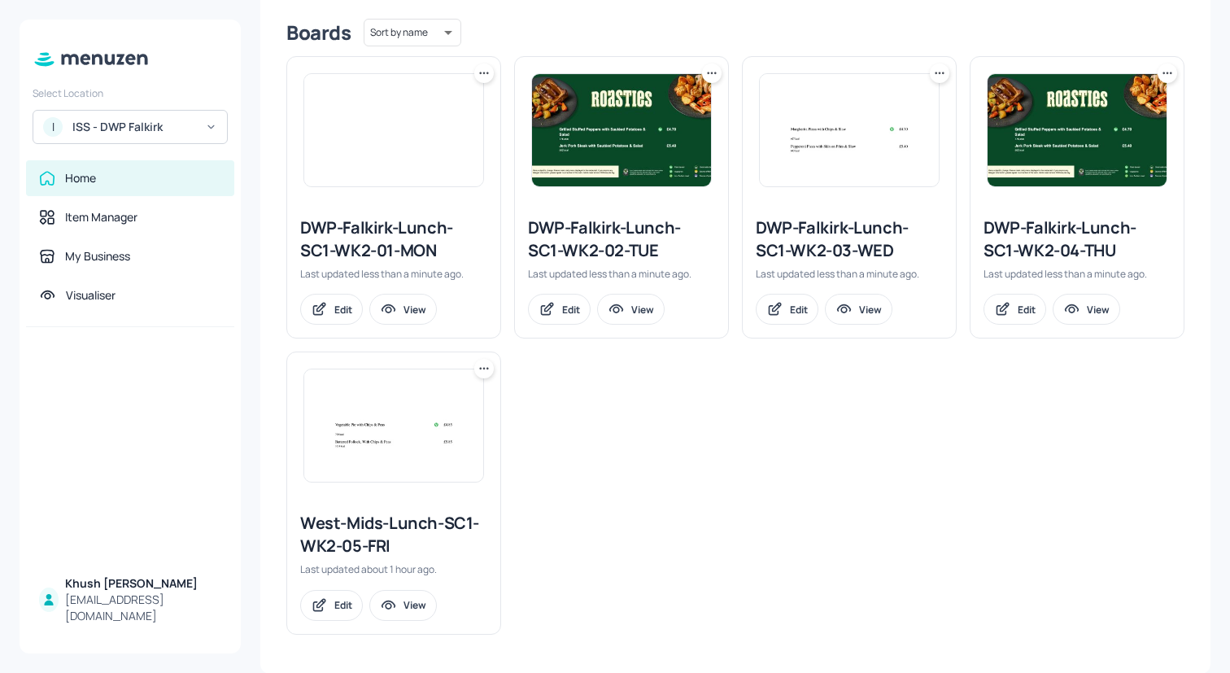
click at [481, 372] on icon at bounding box center [484, 368] width 16 height 16
click at [446, 403] on div "Rename" at bounding box center [421, 402] width 130 height 28
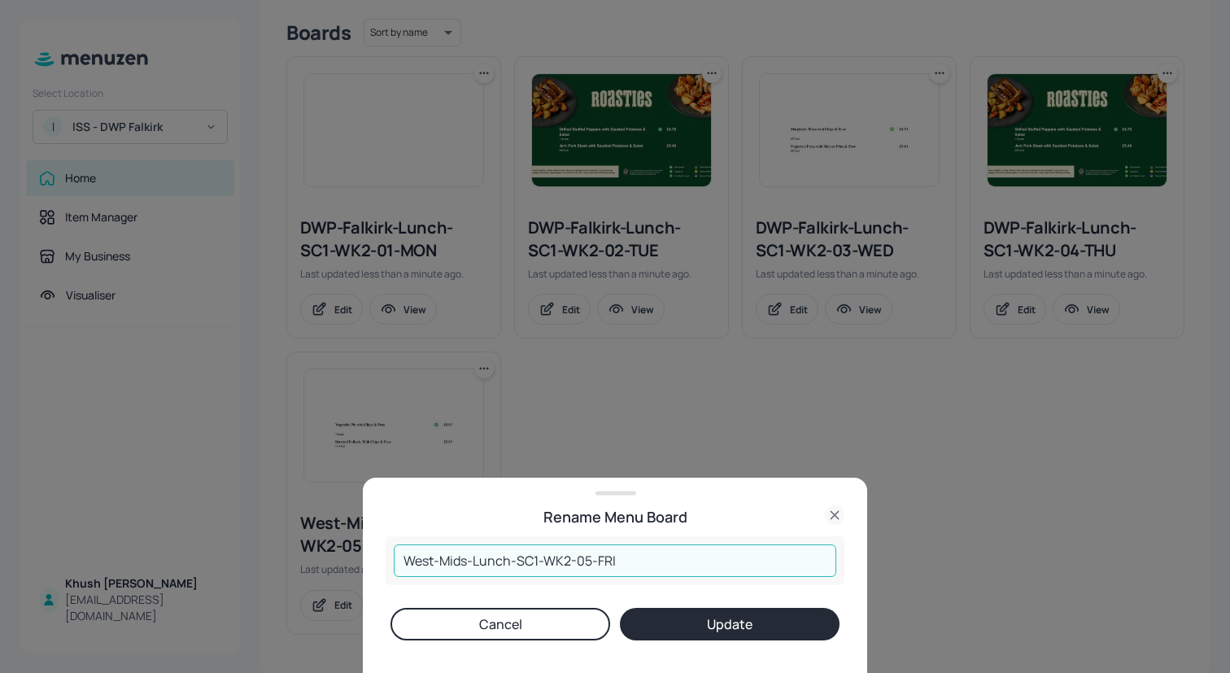
drag, startPoint x: 516, startPoint y: 563, endPoint x: 321, endPoint y: 543, distance: 195.3
click at [321, 543] on div "Rename Menu Board West-Mids-Lunch-SC1-WK2-05-FRI ​ Cancel Update" at bounding box center [615, 336] width 1230 height 673
paste input "DWP-Falkirk"
type input "DWP-Falkirk-Lunch-SC1-WK2-05-FRI"
click at [699, 617] on button "Update" at bounding box center [730, 623] width 220 height 33
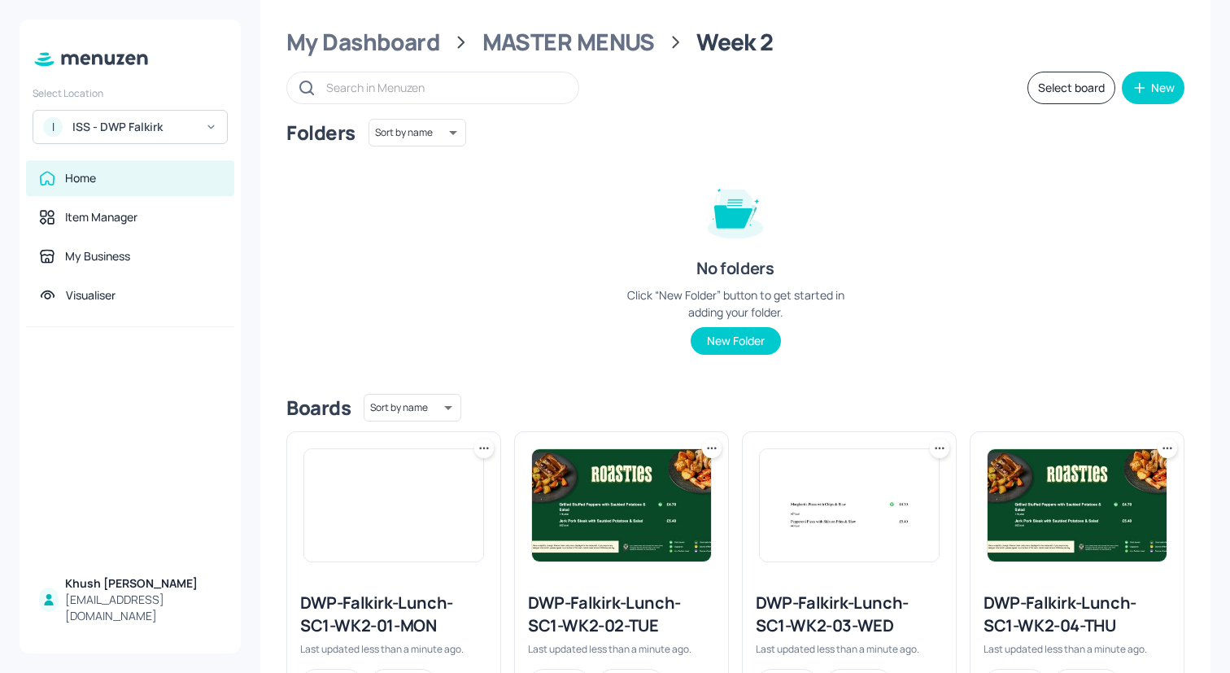
scroll to position [0, 0]
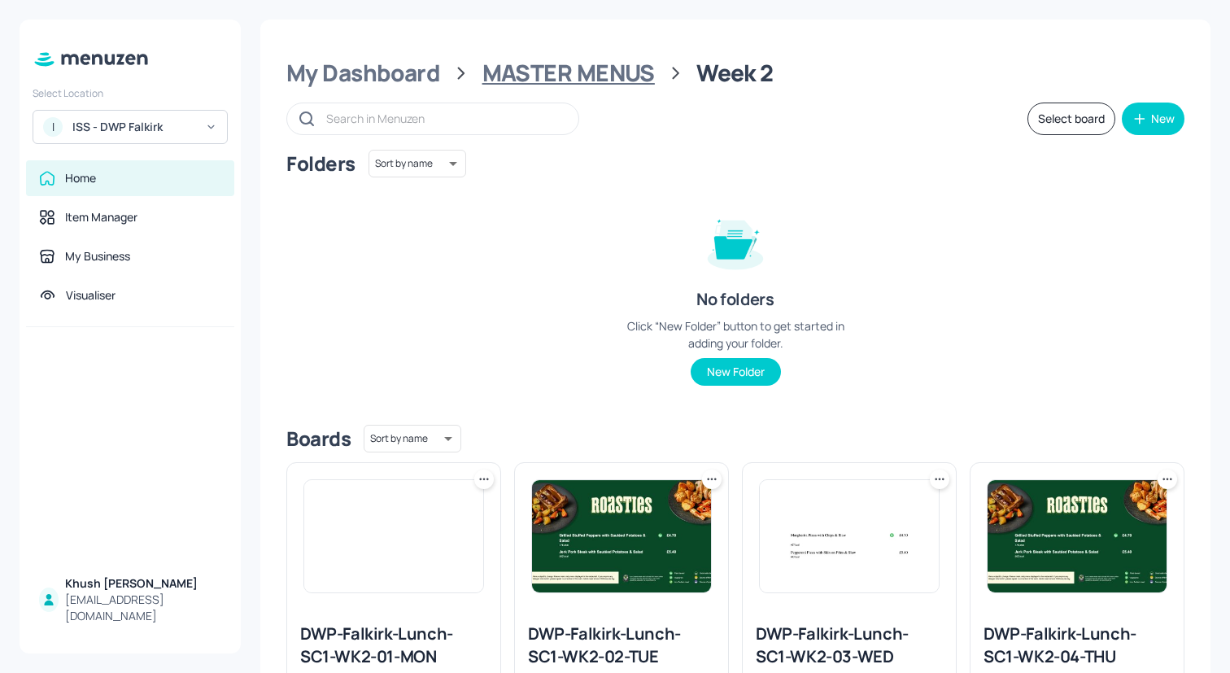
click at [599, 75] on div "MASTER MENUS" at bounding box center [568, 73] width 172 height 29
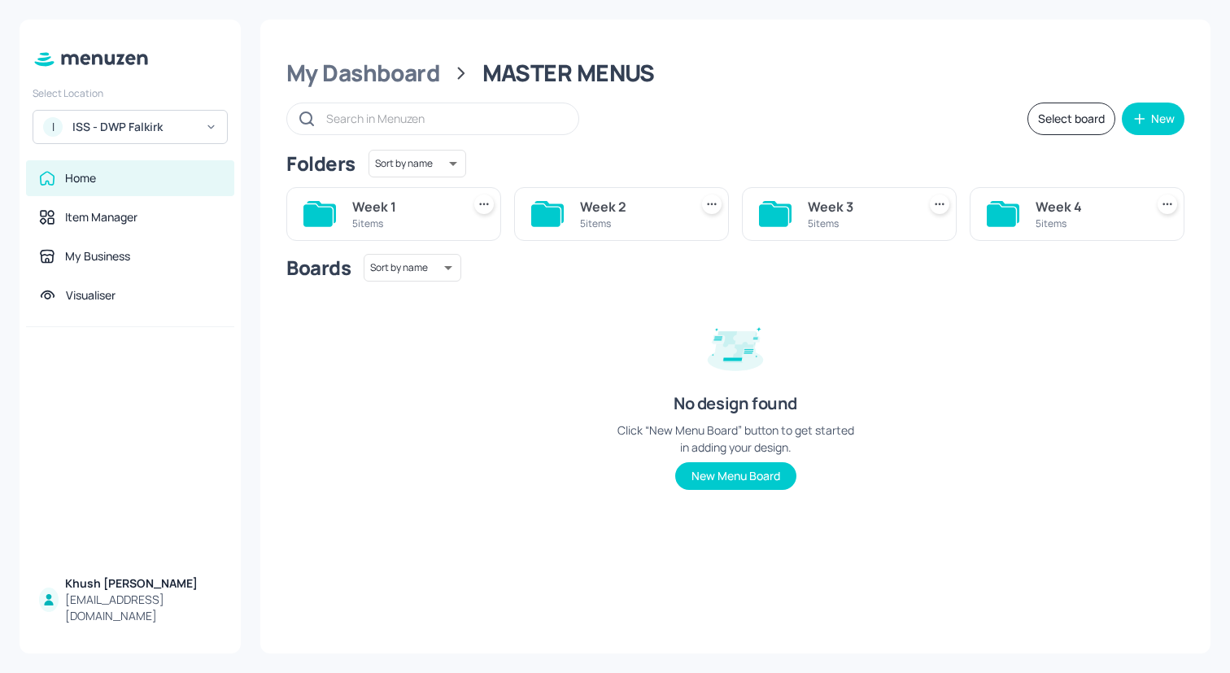
click at [380, 215] on div "Week 1" at bounding box center [403, 207] width 102 height 20
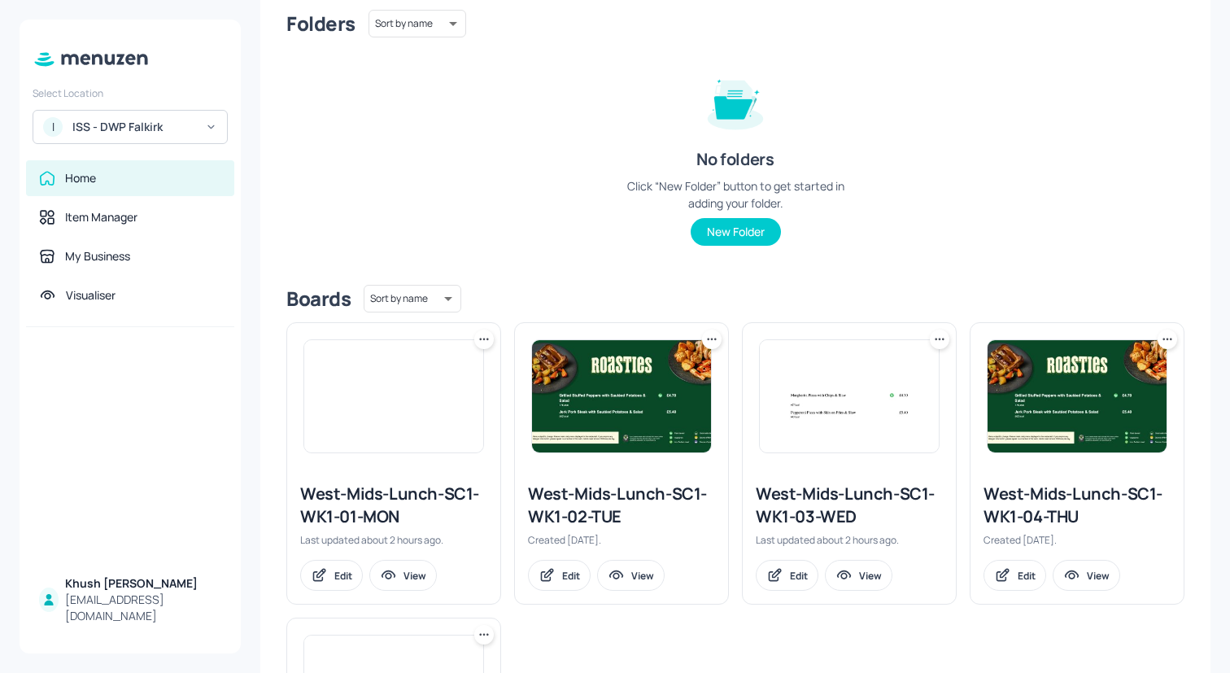
scroll to position [189, 0]
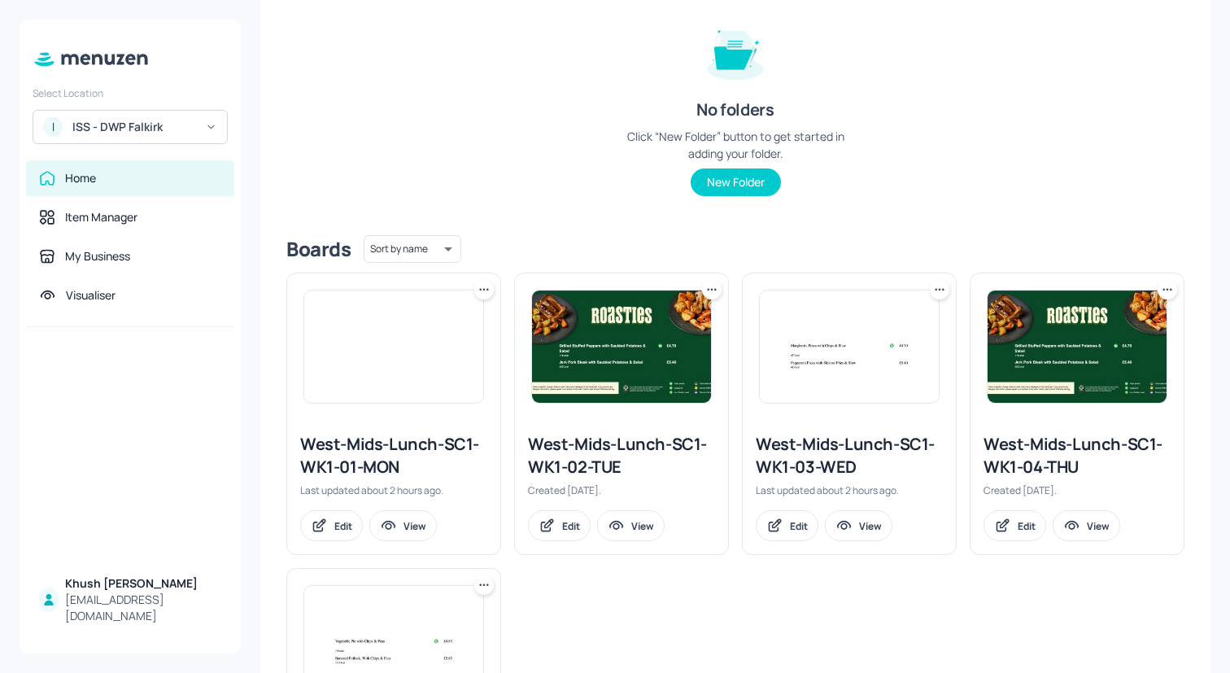
click at [482, 282] on icon at bounding box center [484, 289] width 16 height 16
click at [457, 320] on div "Rename" at bounding box center [421, 323] width 130 height 28
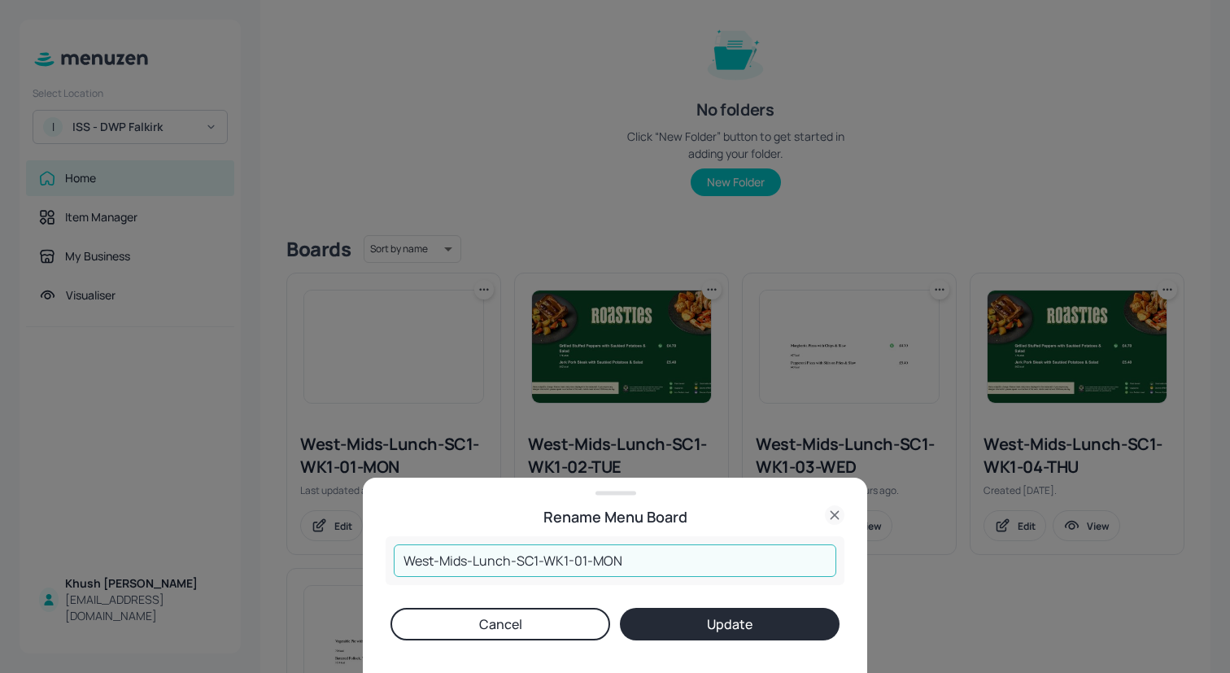
drag, startPoint x: 515, startPoint y: 563, endPoint x: 314, endPoint y: 535, distance: 202.8
click at [316, 538] on div "Rename Menu Board West-Mids-Lunch-SC1-WK1-01-MON ​ Cancel Update" at bounding box center [615, 336] width 1230 height 673
paste input "DWP-Falkirk"
type input "DWP-Falkirk-Lunch-SC1-WK1-01-MON"
click at [723, 616] on button "Update" at bounding box center [730, 623] width 220 height 33
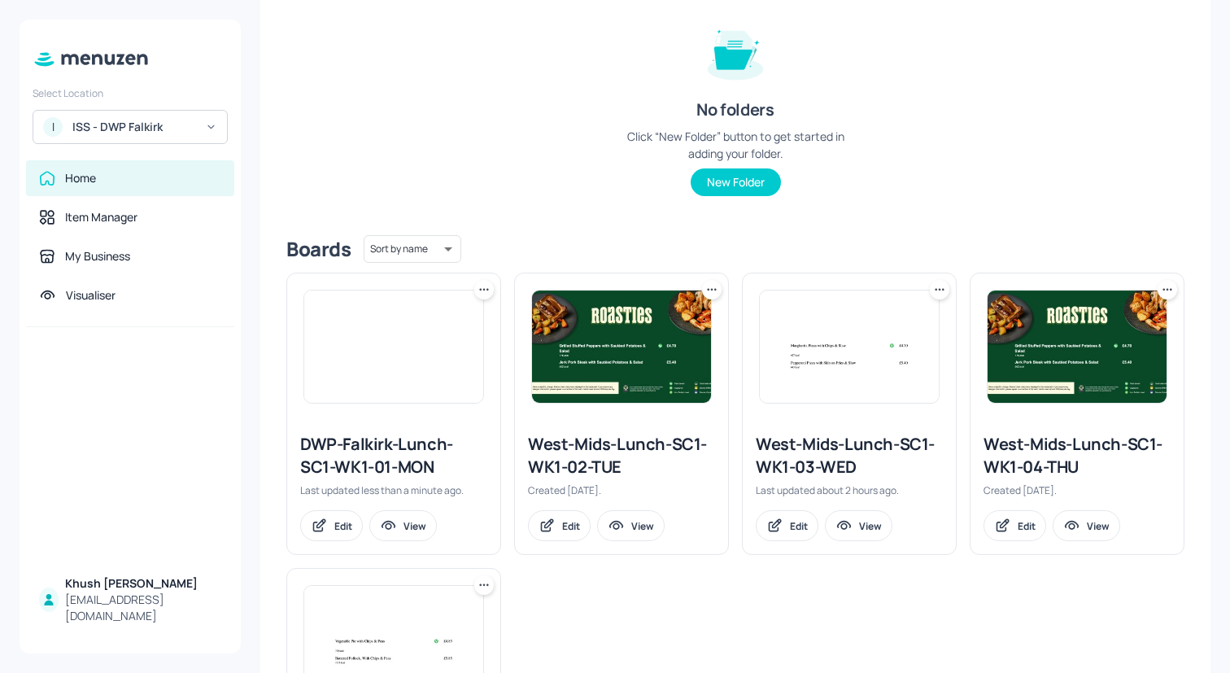
click at [703, 286] on icon at bounding box center [711, 289] width 16 height 16
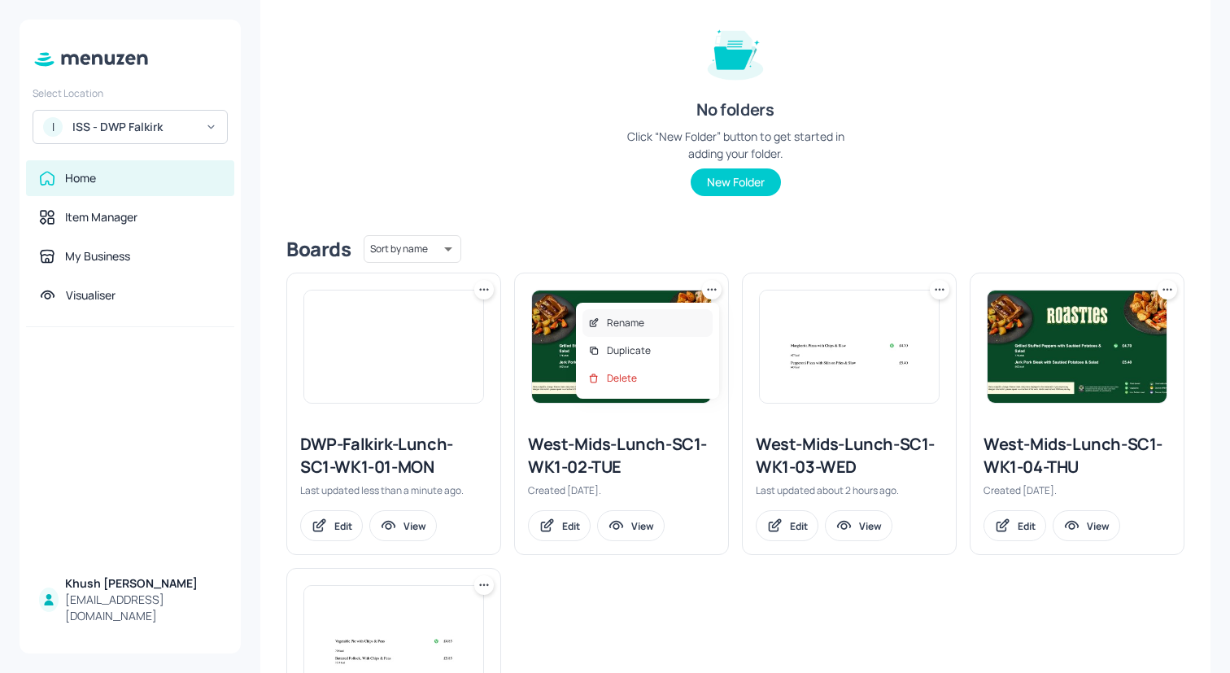
click at [675, 318] on div "Rename" at bounding box center [647, 323] width 130 height 28
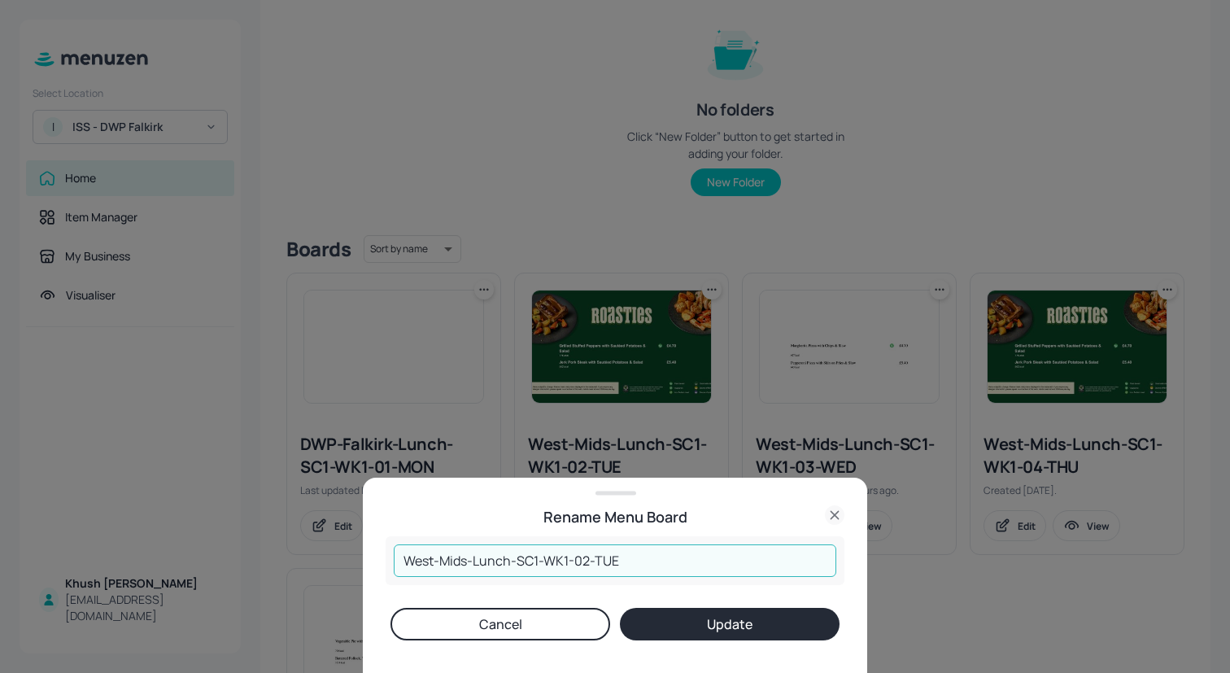
drag, startPoint x: 514, startPoint y: 561, endPoint x: 303, endPoint y: 561, distance: 210.6
click at [304, 561] on div "Rename Menu Board West-Mids-Lunch-SC1-WK1-02-TUE ​ Cancel Update" at bounding box center [615, 336] width 1230 height 673
paste input "DWP-Falkirk"
type input "DWP-Falkirk-Lunch-SC1-WK1-02-TUE"
click at [695, 627] on button "Update" at bounding box center [730, 623] width 220 height 33
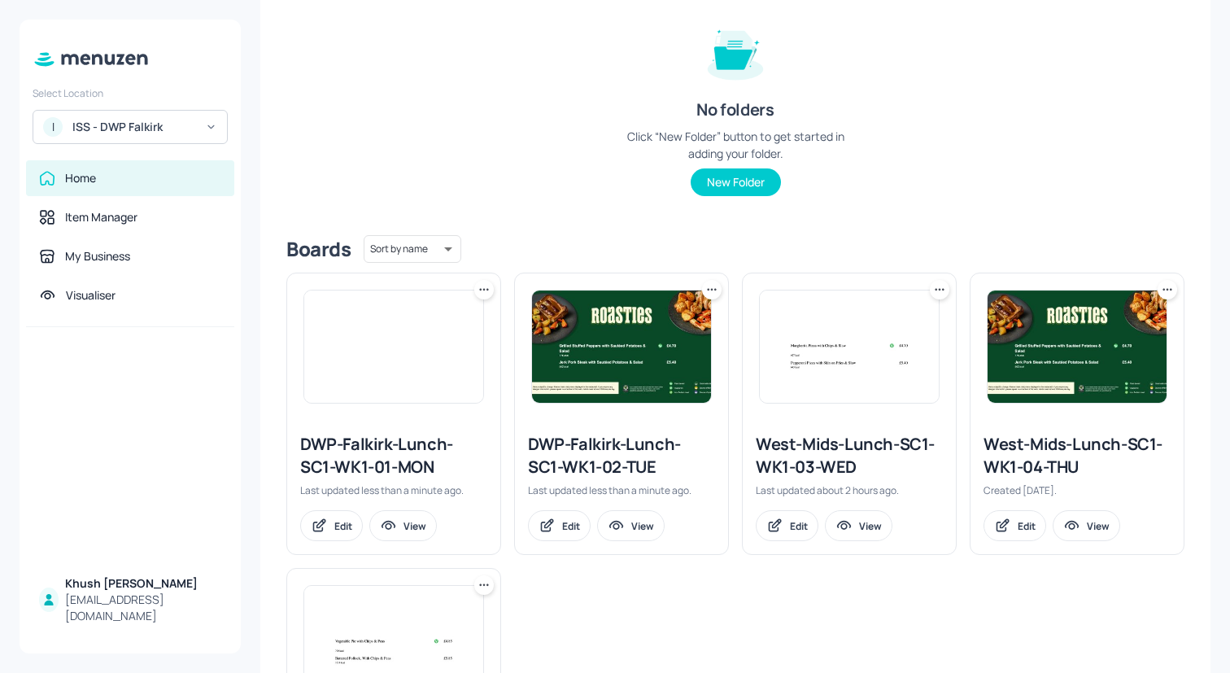
click at [946, 290] on div at bounding box center [848, 346] width 213 height 146
click at [944, 290] on div at bounding box center [940, 290] width 20 height 20
click at [908, 310] on div "Rename" at bounding box center [874, 323] width 130 height 28
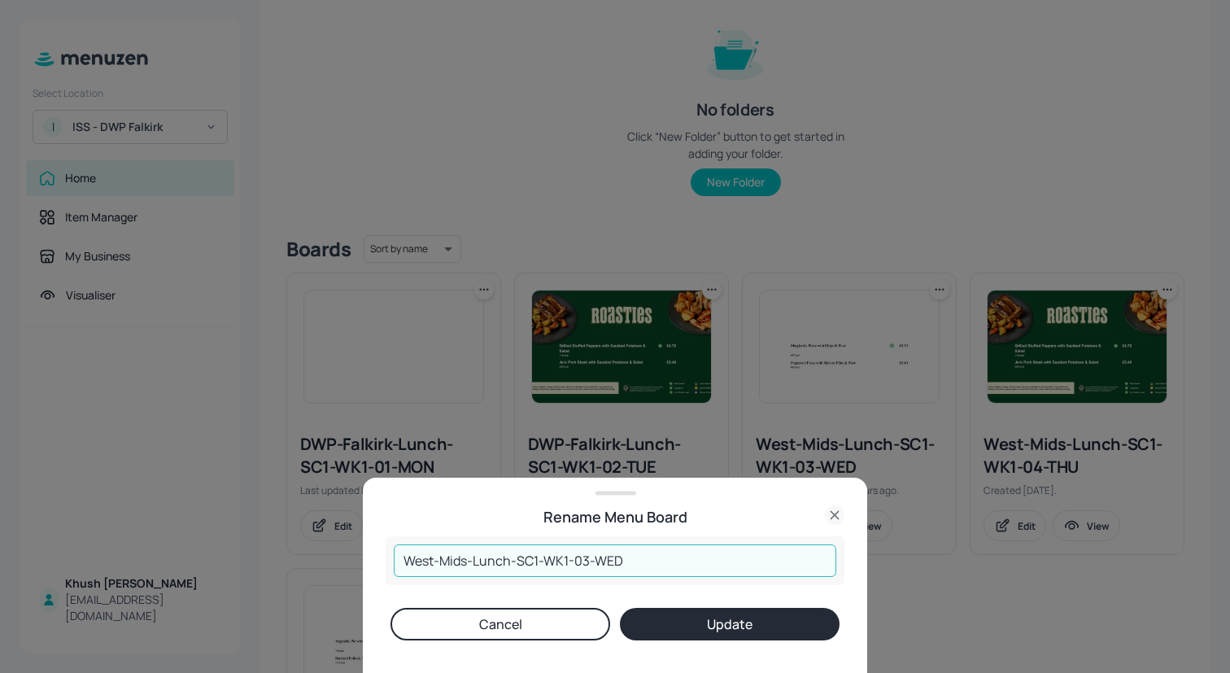
drag, startPoint x: 500, startPoint y: 562, endPoint x: 304, endPoint y: 560, distance: 196.0
click at [304, 560] on div "Rename Menu Board West-Mids-Lunch-SC1-WK1-03-WED ​ Cancel Update" at bounding box center [615, 336] width 1230 height 673
paste input "DWP-Falkirk"
type input "DWP-Falkirk-Lunch-SC1-WK1-03-WED"
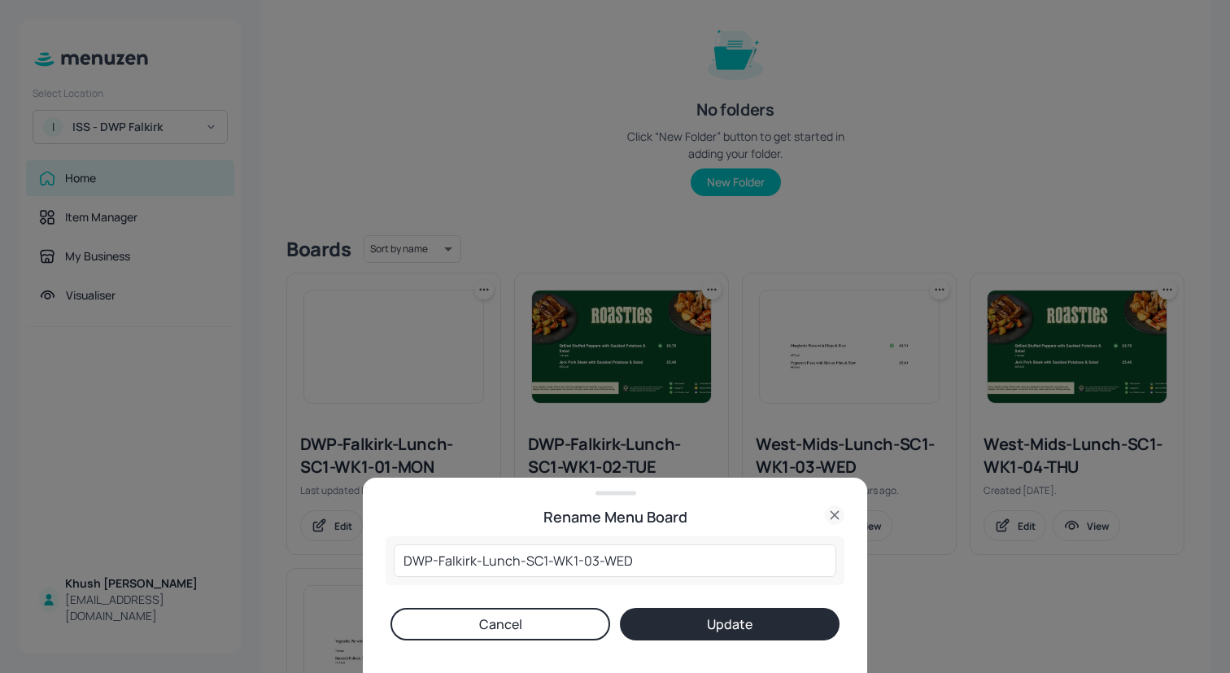
click at [730, 629] on button "Update" at bounding box center [730, 623] width 220 height 33
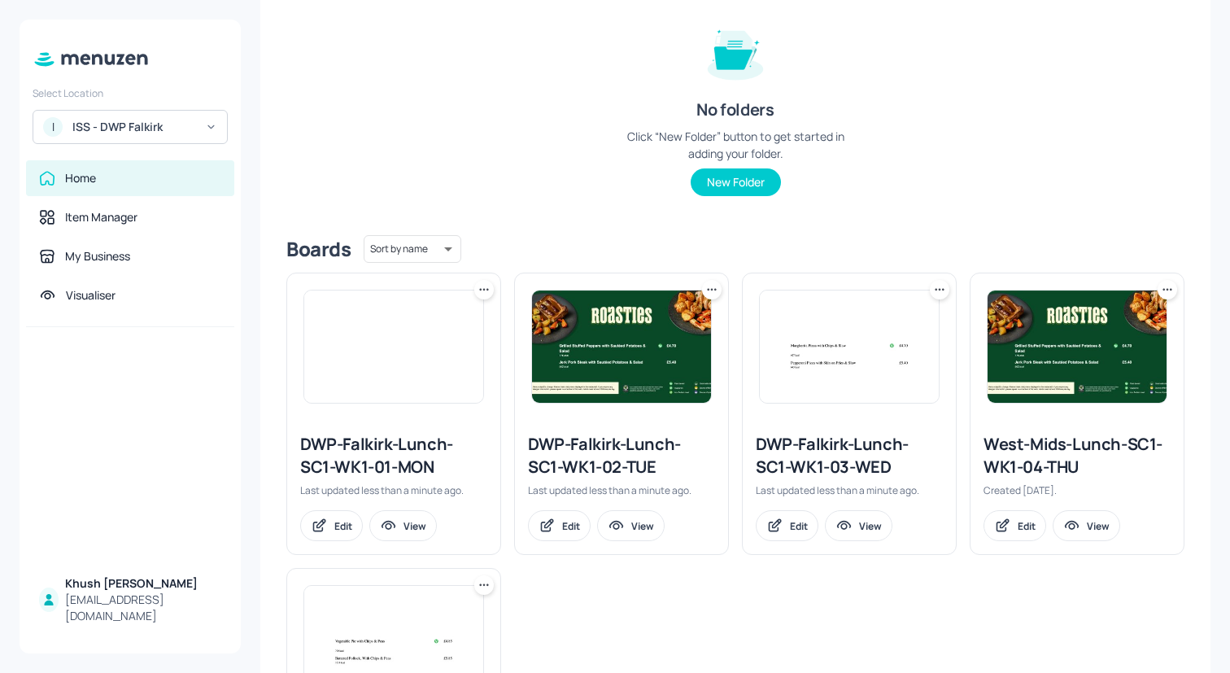
click at [1160, 290] on icon at bounding box center [1167, 289] width 16 height 16
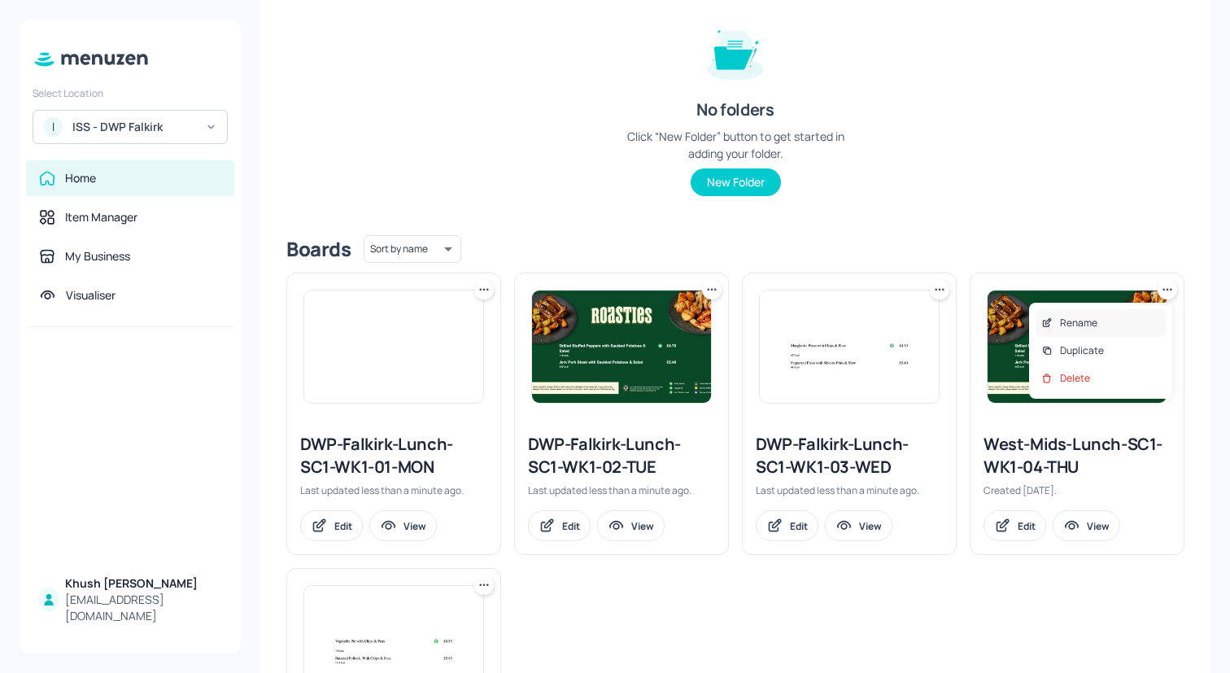
click at [1126, 311] on div "Rename" at bounding box center [1100, 323] width 130 height 28
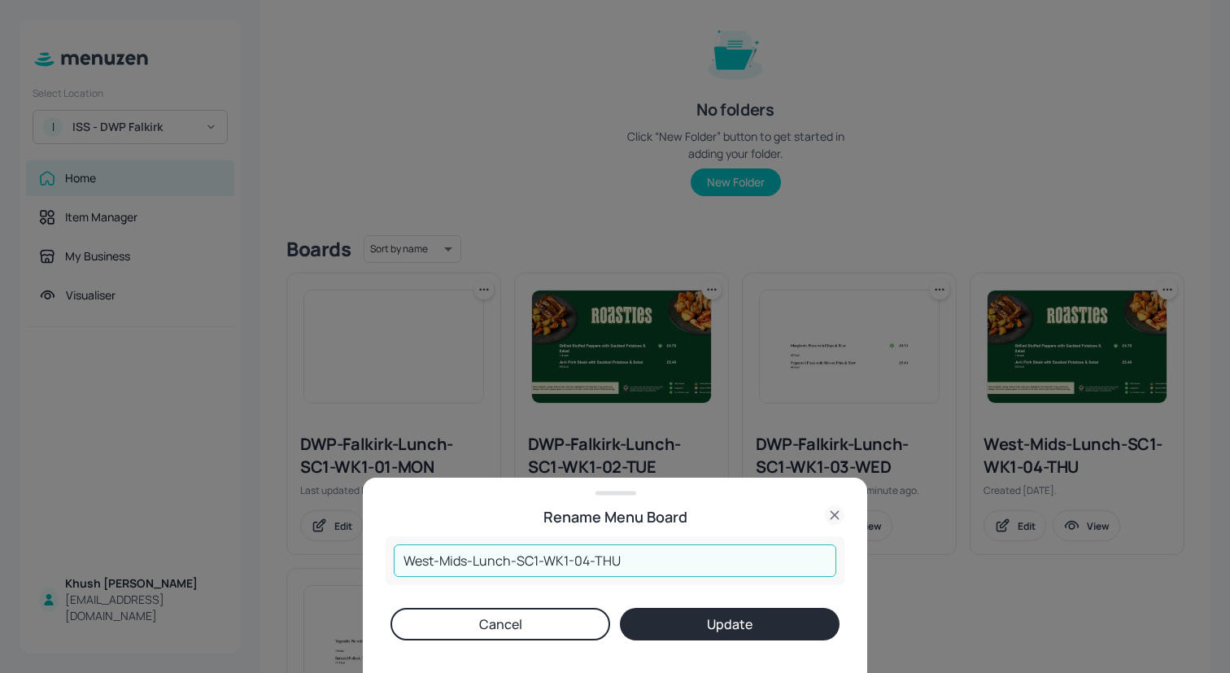
drag, startPoint x: 516, startPoint y: 562, endPoint x: 306, endPoint y: 562, distance: 210.6
click at [306, 562] on div "Rename Menu Board West-Mids-Lunch-SC1-WK1-04-THU ​ Cancel Update" at bounding box center [615, 336] width 1230 height 673
paste input "DWP-Falkirk"
type input "DWP-Falkirk-Lunch-SC1-WK1-04-THU"
click at [690, 615] on button "Update" at bounding box center [730, 623] width 220 height 33
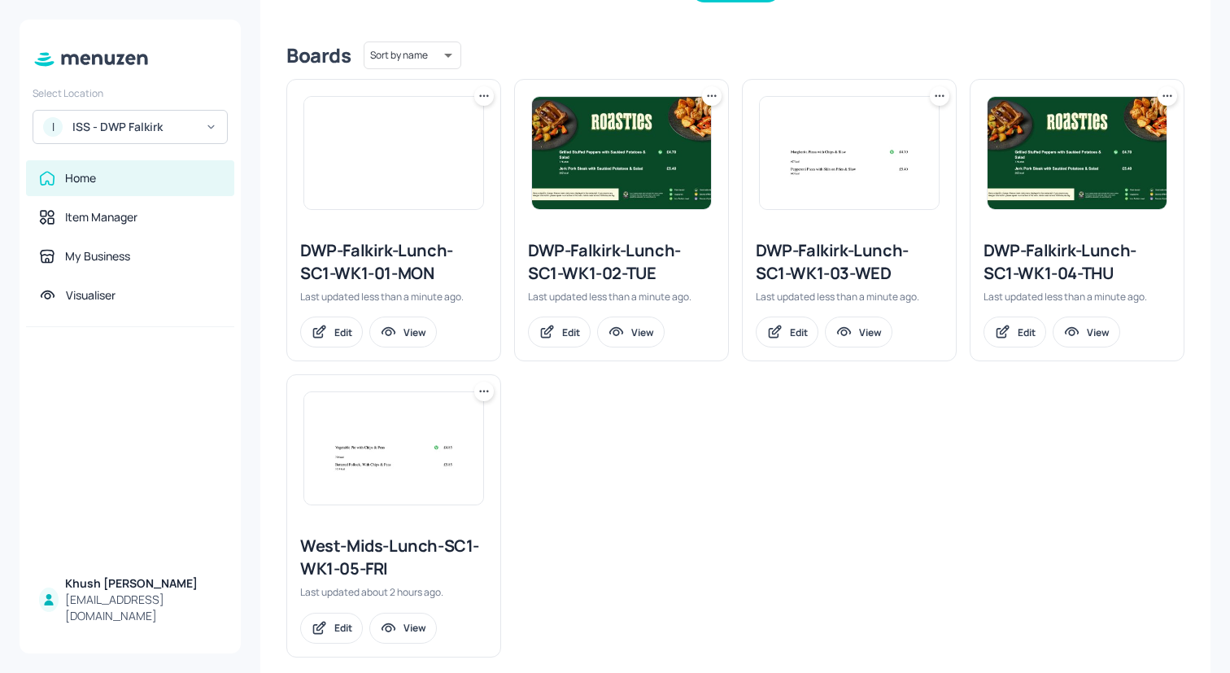
scroll to position [406, 0]
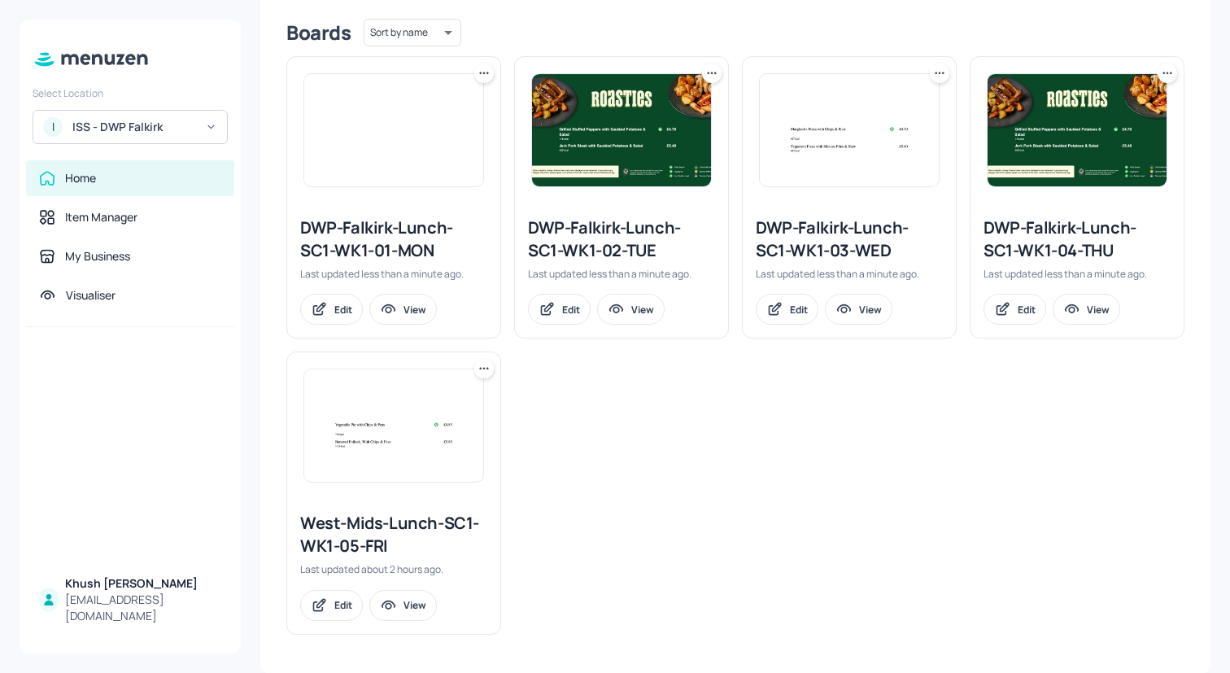
click at [483, 374] on icon at bounding box center [484, 368] width 16 height 16
click at [453, 394] on div "Rename" at bounding box center [421, 402] width 130 height 28
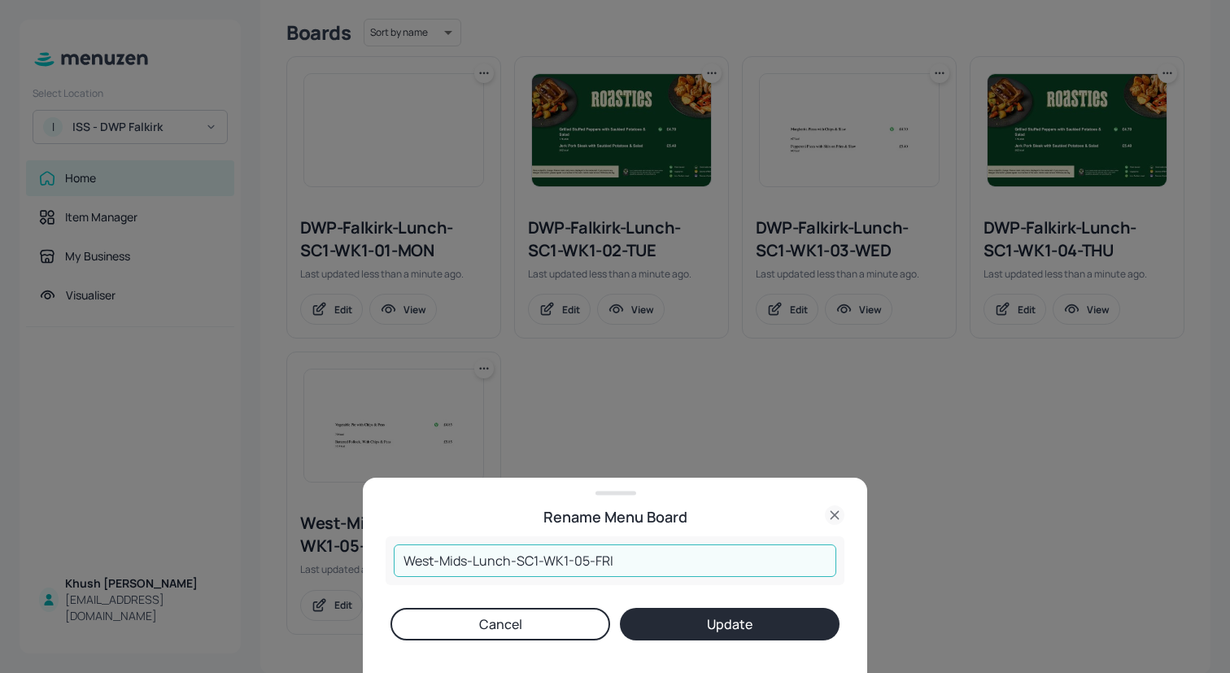
drag, startPoint x: 517, startPoint y: 560, endPoint x: 350, endPoint y: 558, distance: 167.5
click at [350, 559] on div "Rename Menu Board West-Mids-Lunch-SC1-WK1-05-FRI ​ Cancel Update" at bounding box center [615, 336] width 1230 height 673
paste input "DWP-Falkirk"
type input "DWP-Falkirk-Lunch-SC1-WK1-05-FRI"
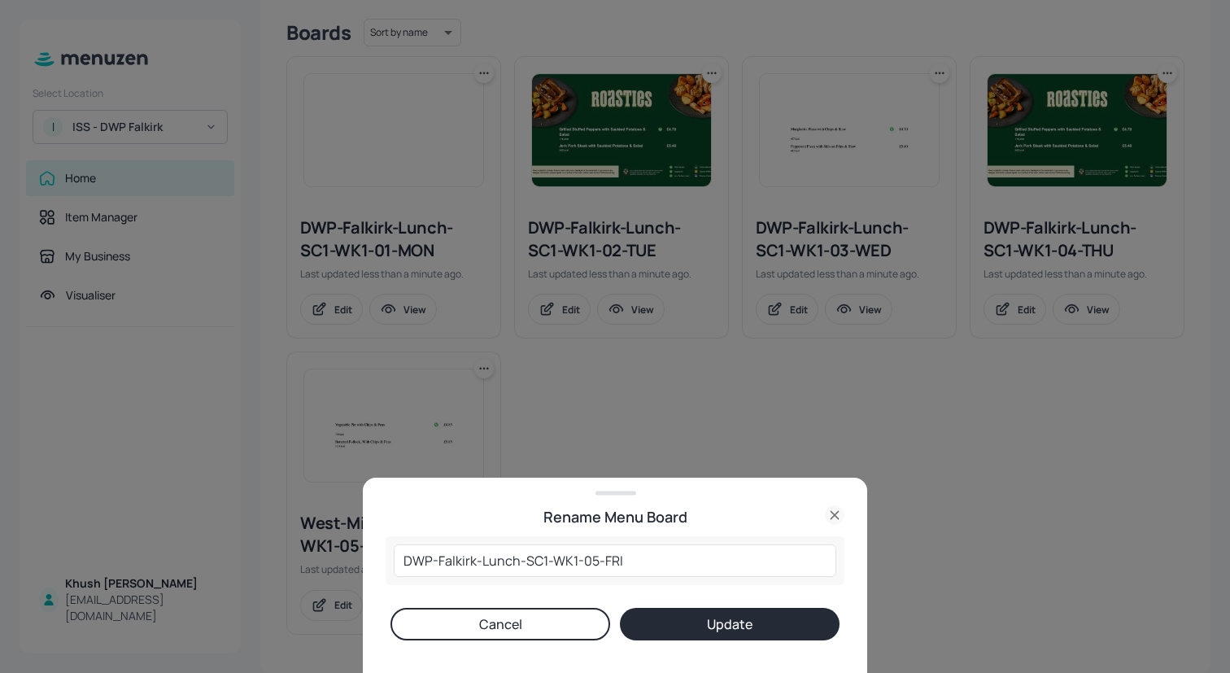
click at [705, 624] on button "Update" at bounding box center [730, 623] width 220 height 33
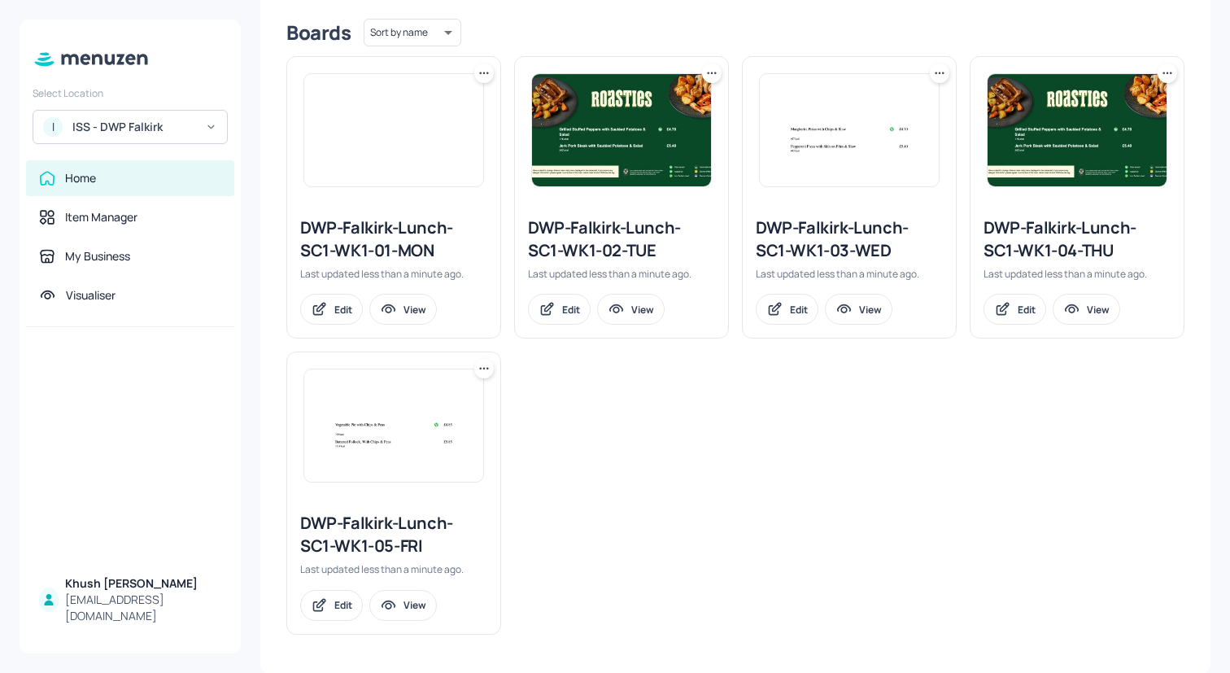
click at [681, 577] on div "DWP-Falkirk-Lunch-SC1-WK1-01-MON Last updated less than a minute ago. Edit View…" at bounding box center [728, 338] width 911 height 591
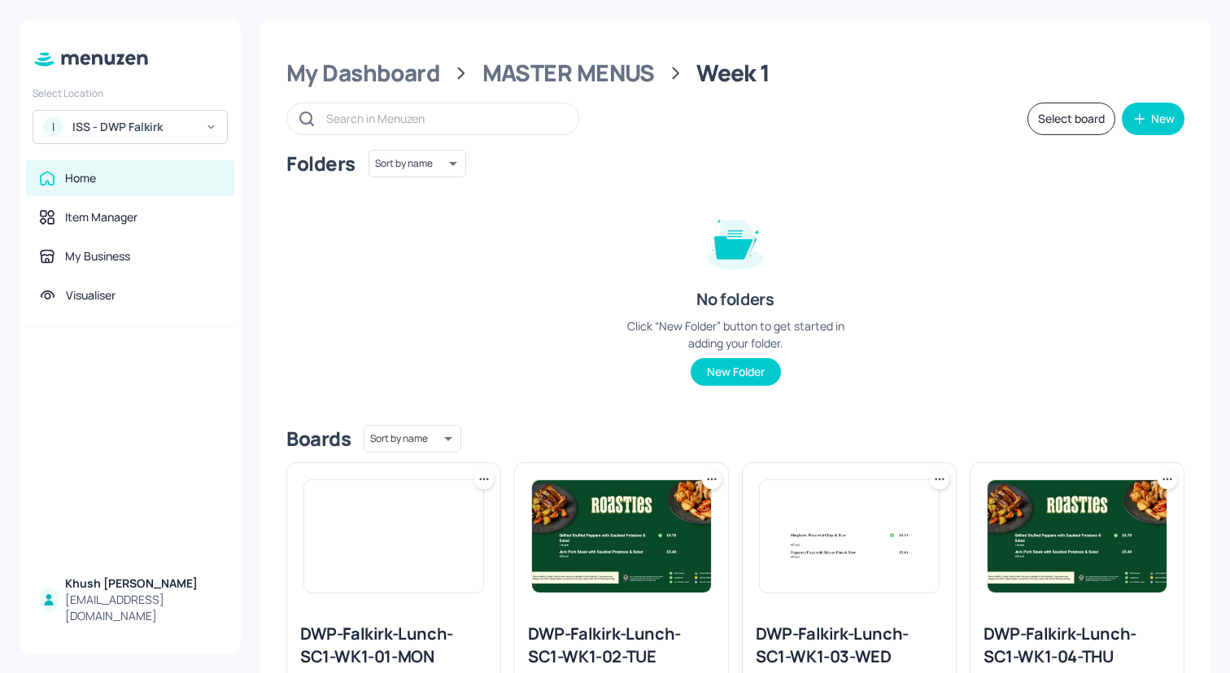
click at [577, 259] on div "Folders Sort by name name ​ No folders Click “New Folder” button to get started…" at bounding box center [735, 281] width 898 height 262
click at [625, 72] on div "MASTER MENUS" at bounding box center [568, 73] width 172 height 29
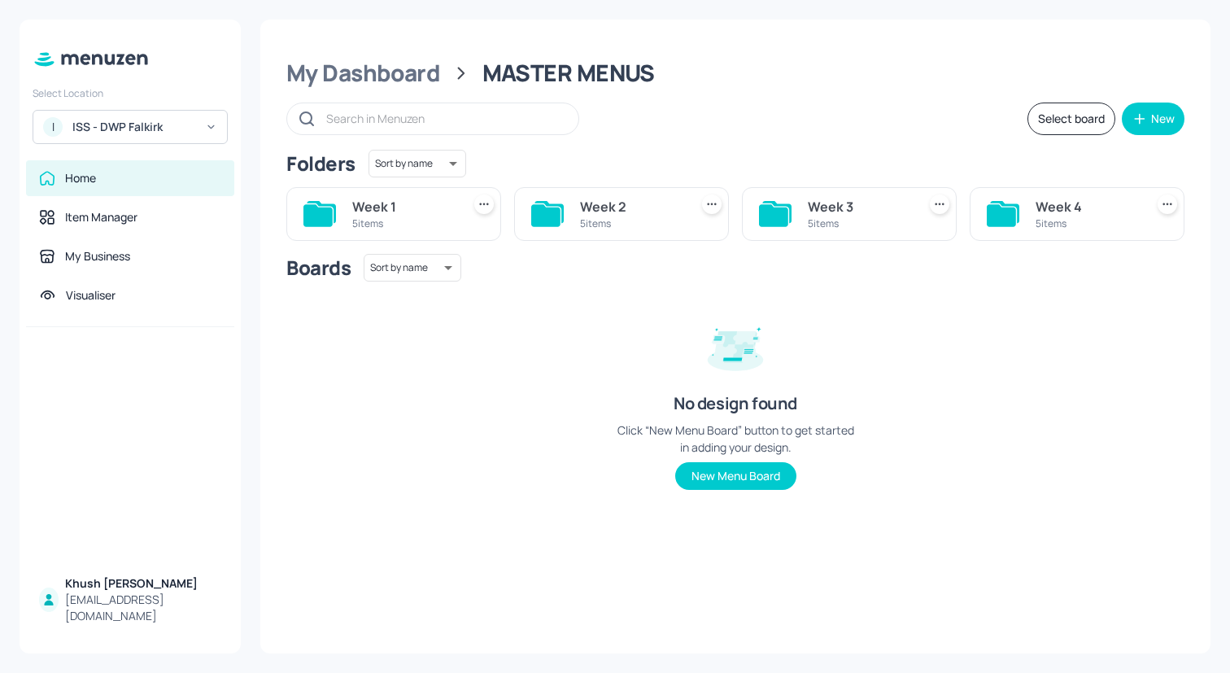
click at [404, 194] on div "Week 1 5 items" at bounding box center [403, 213] width 102 height 39
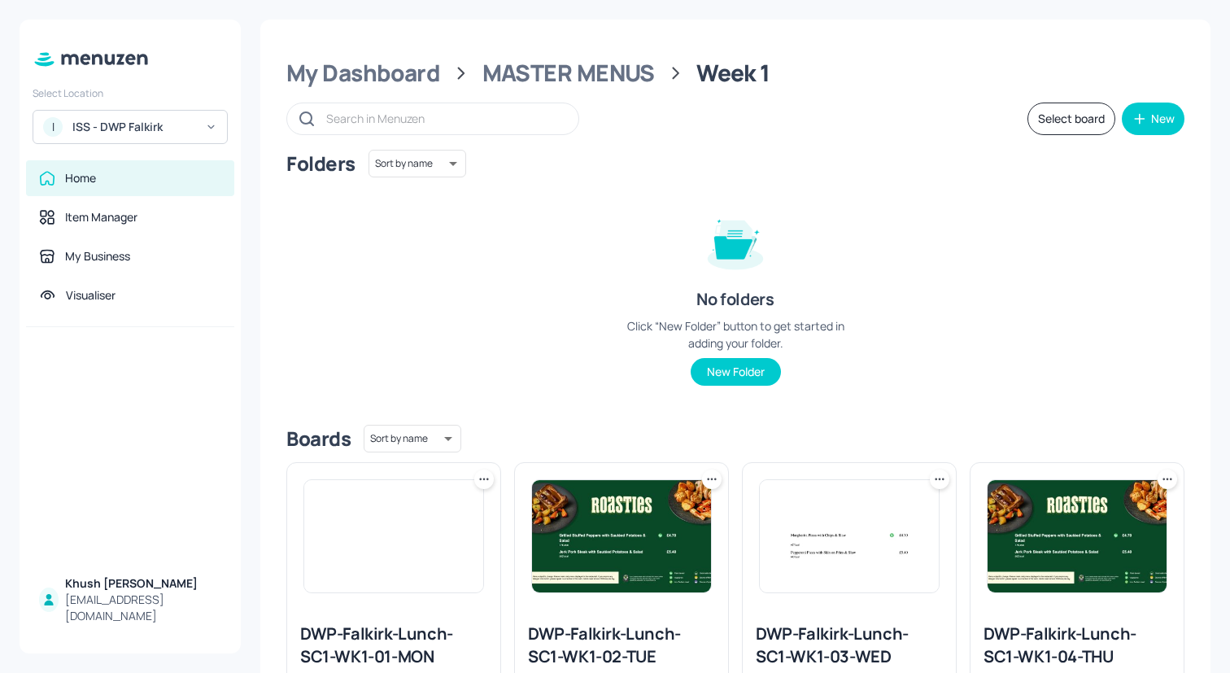
click at [1070, 115] on button "Select board" at bounding box center [1071, 118] width 88 height 33
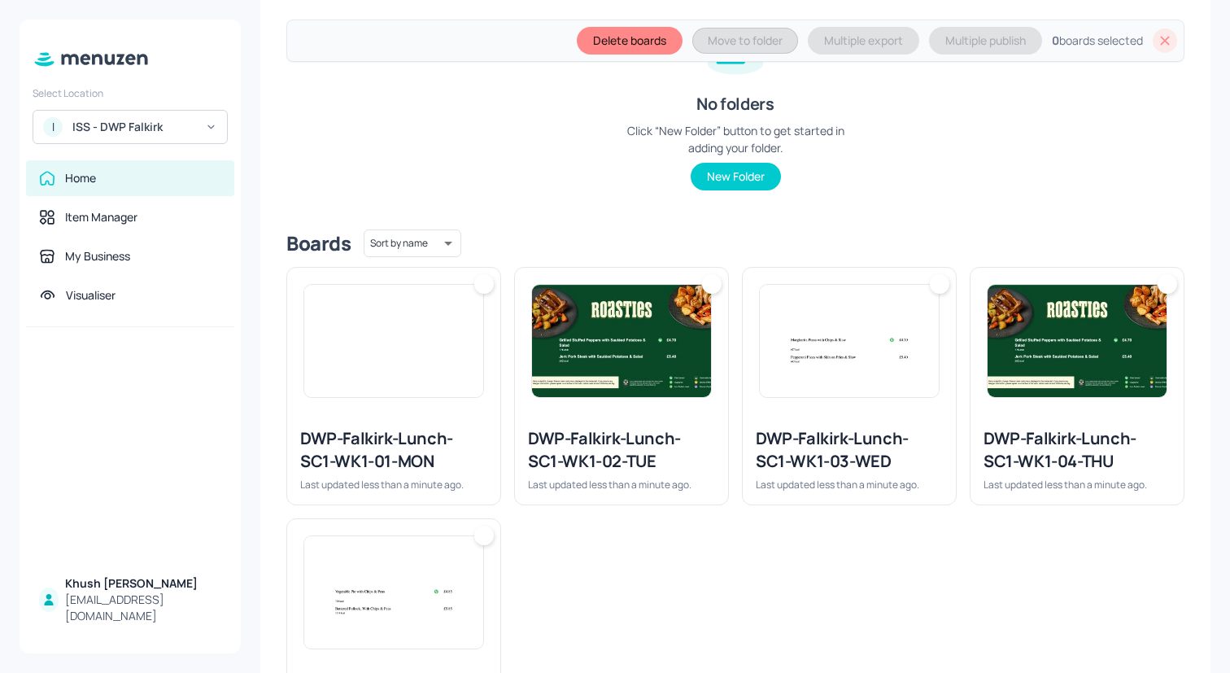
scroll to position [375, 0]
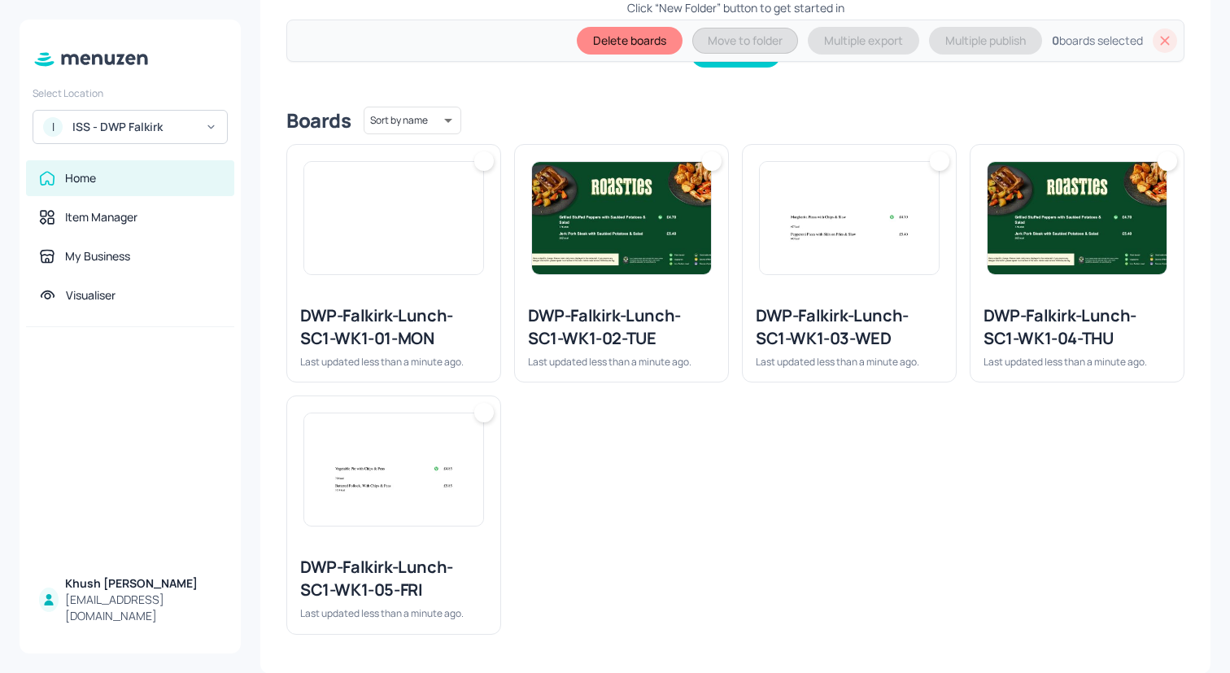
click at [430, 214] on img at bounding box center [393, 218] width 179 height 112
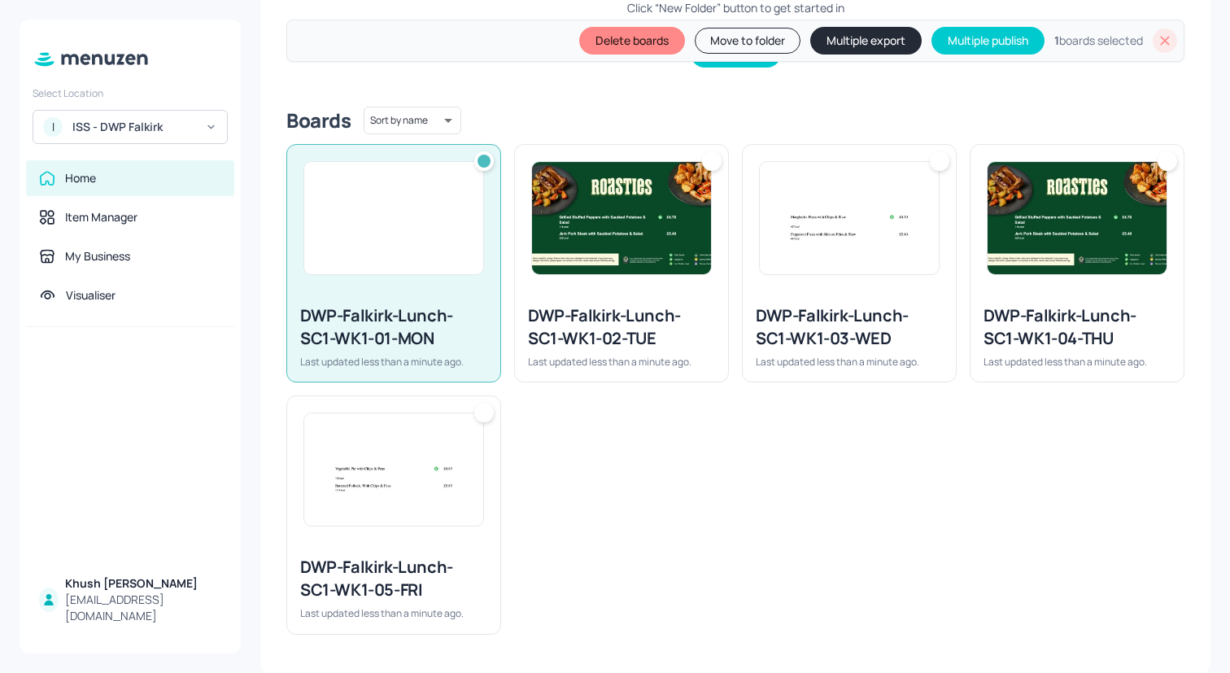
click at [430, 491] on img at bounding box center [393, 469] width 179 height 112
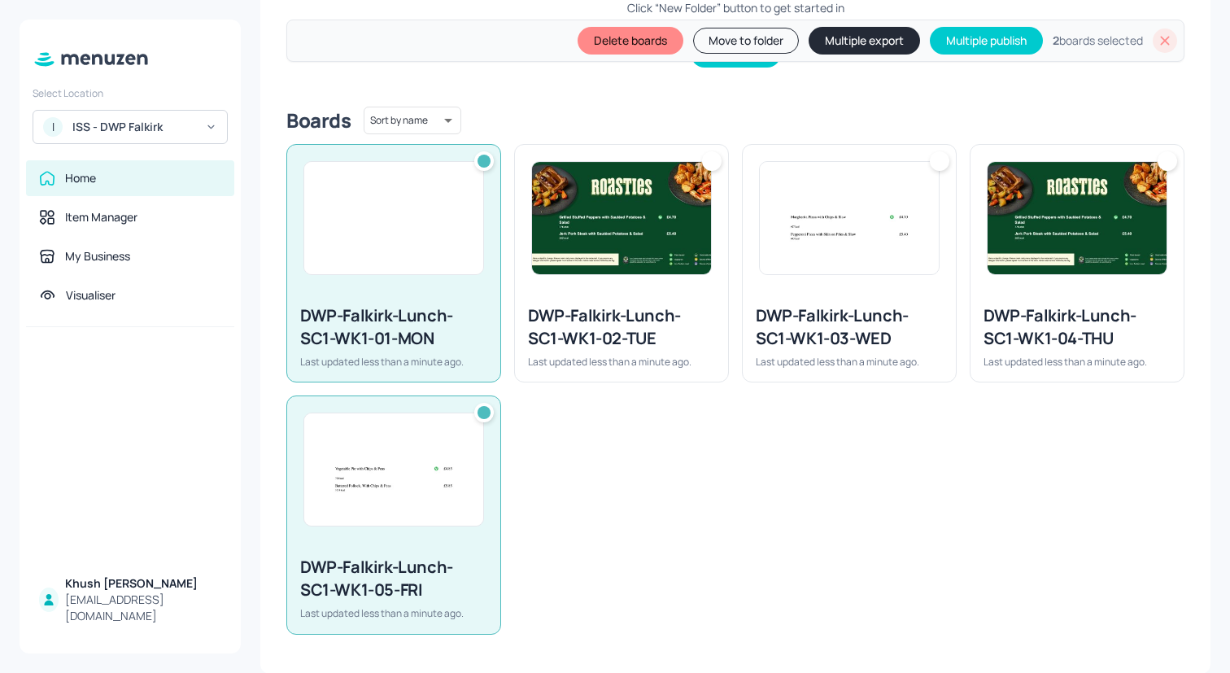
click at [695, 229] on img at bounding box center [621, 218] width 179 height 112
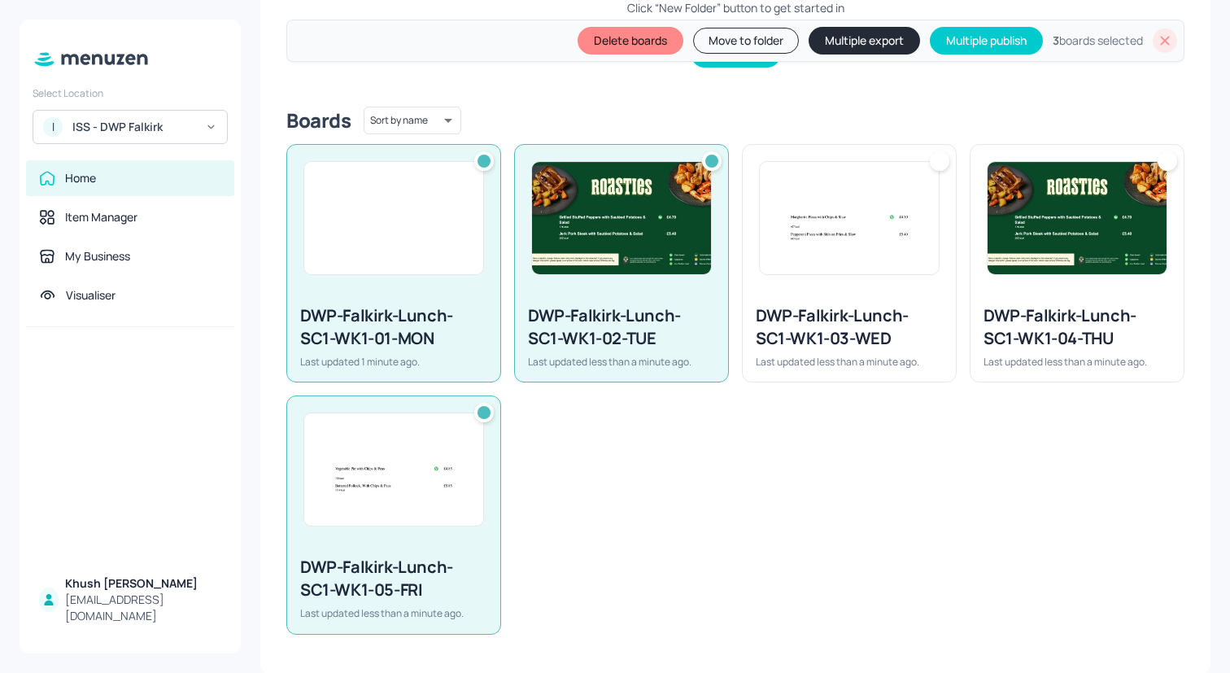
click at [895, 253] on img at bounding box center [849, 218] width 179 height 112
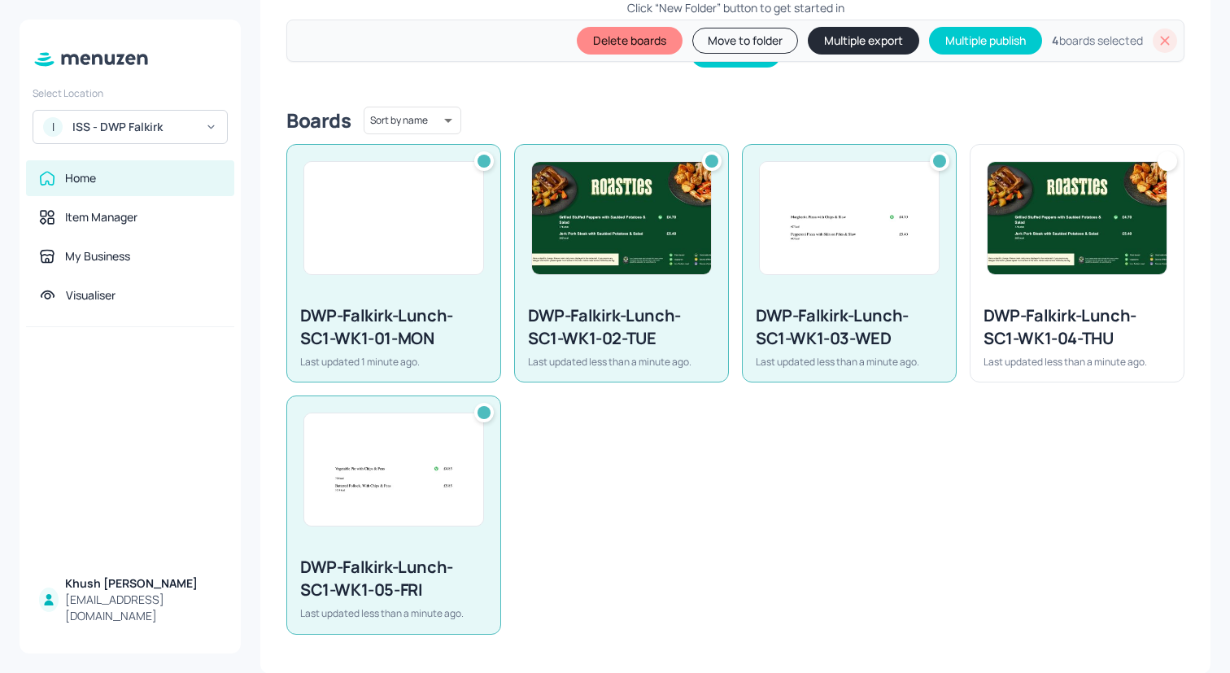
click at [1001, 253] on img at bounding box center [1076, 218] width 179 height 112
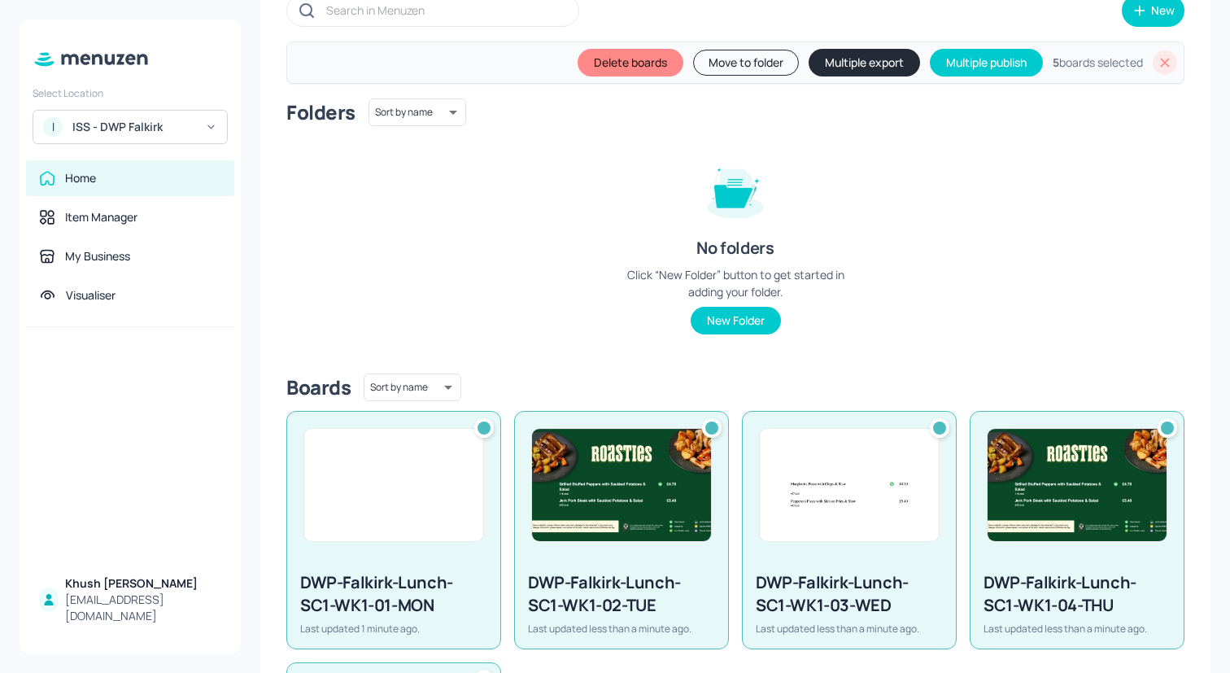
scroll to position [0, 0]
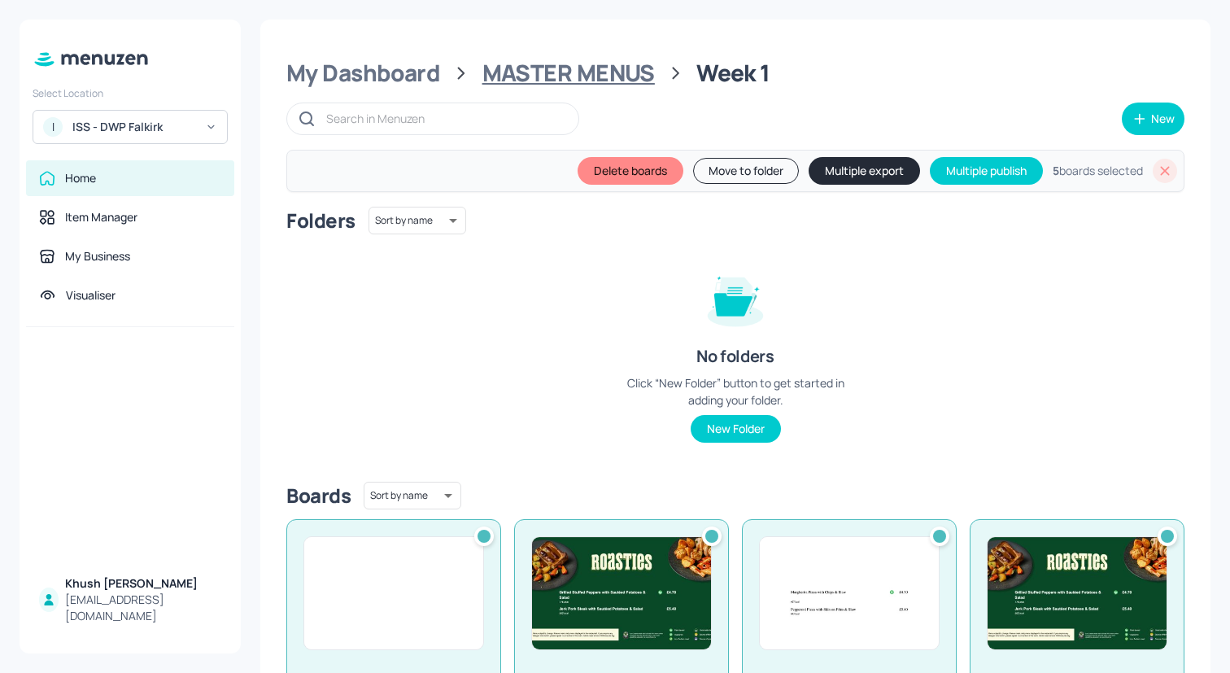
click at [633, 74] on div "MASTER MENUS" at bounding box center [568, 73] width 172 height 29
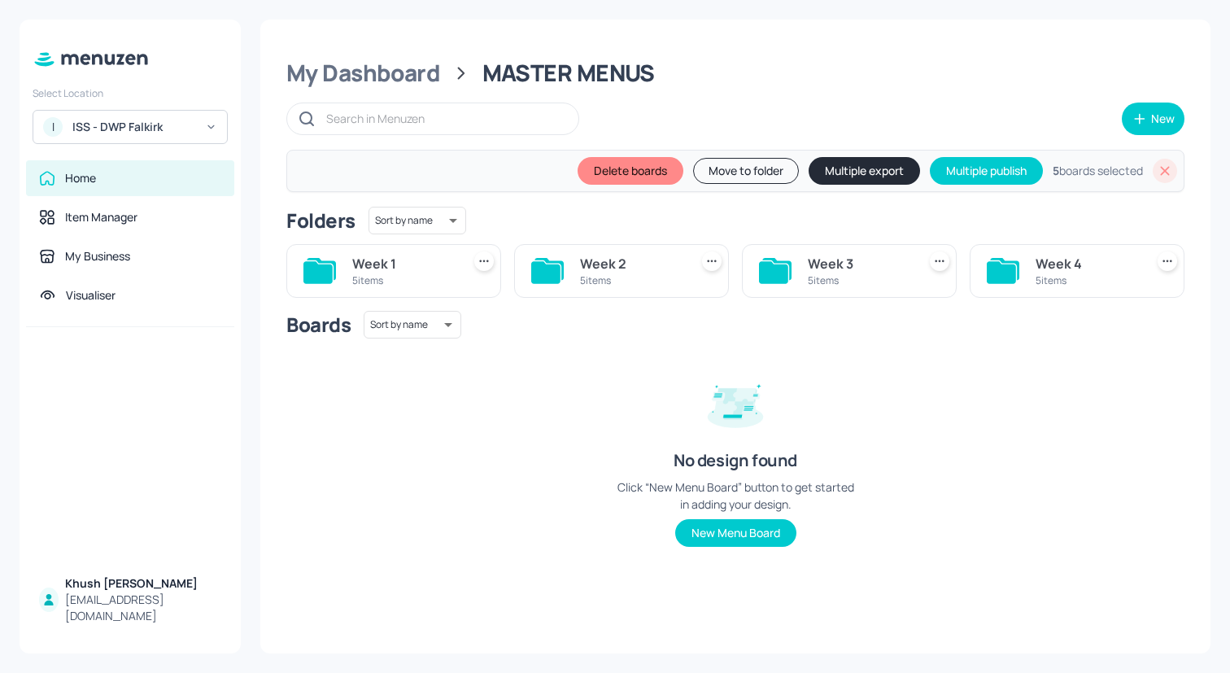
click at [616, 264] on div "Week 2" at bounding box center [631, 264] width 102 height 20
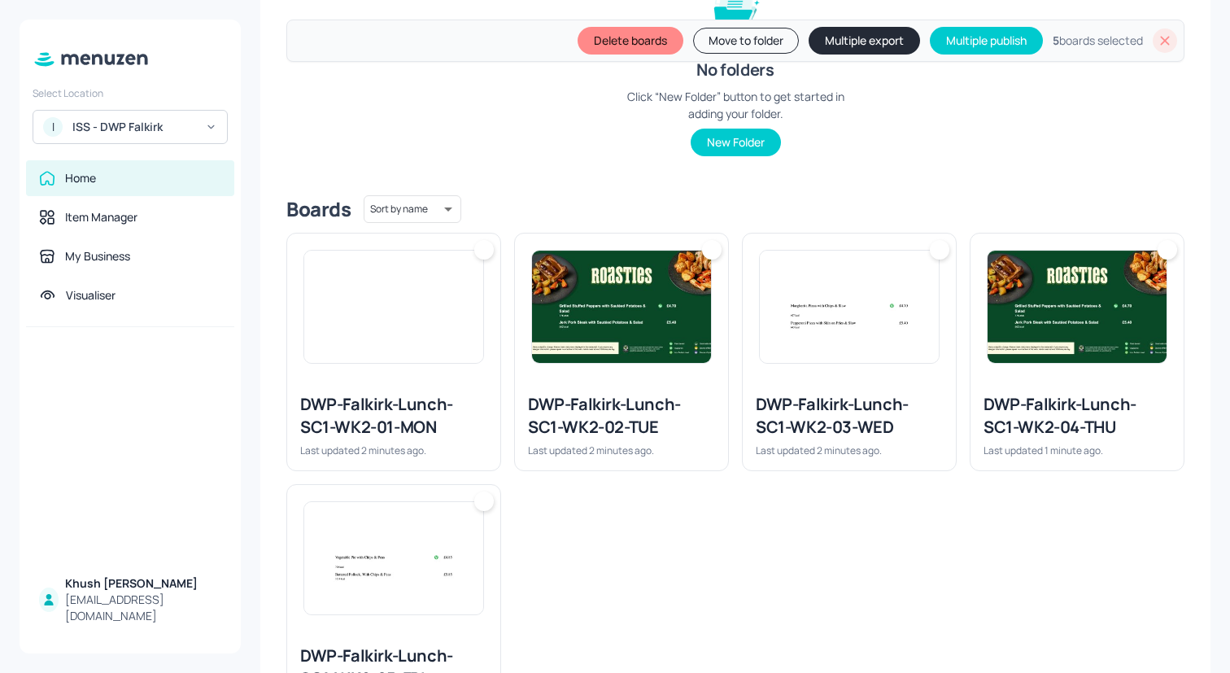
scroll to position [311, 0]
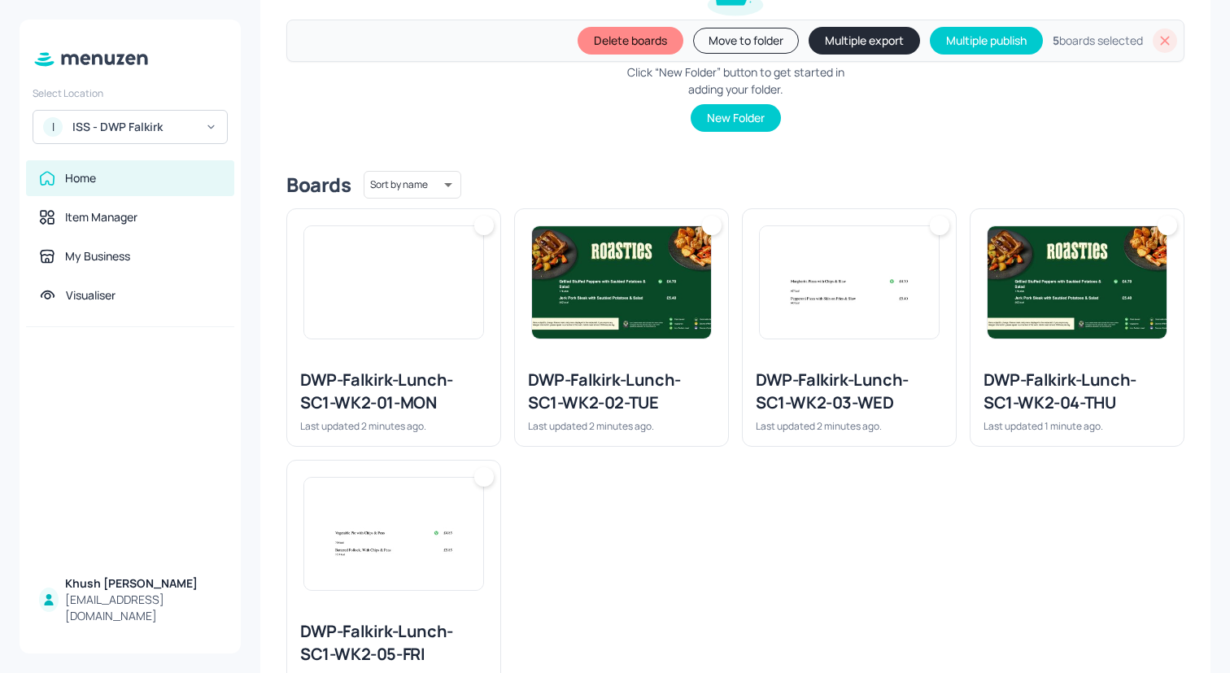
click at [425, 349] on div at bounding box center [393, 282] width 213 height 146
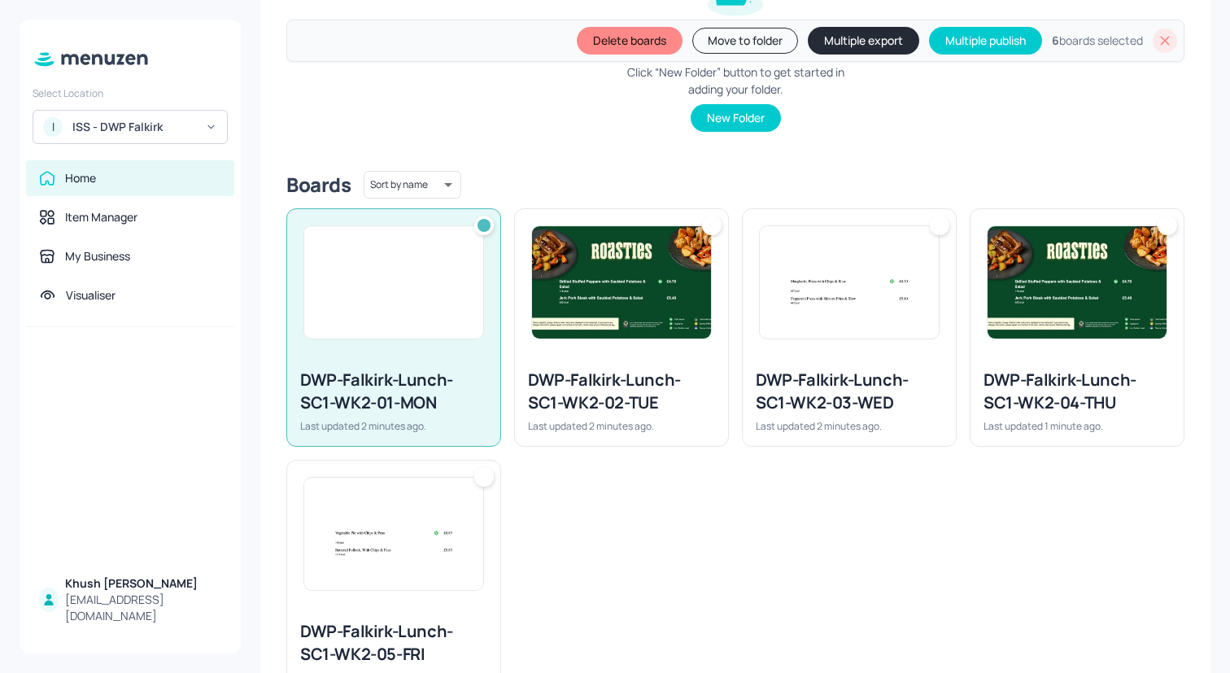
click at [425, 563] on img at bounding box center [393, 533] width 179 height 112
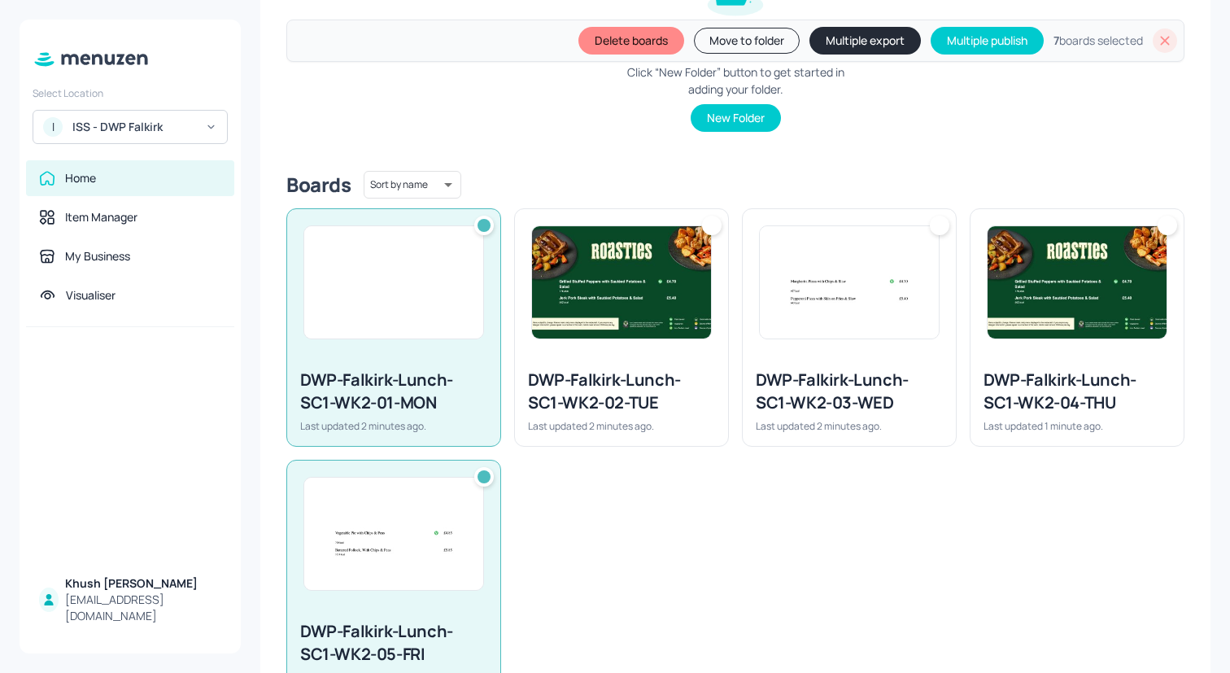
click at [640, 335] on img at bounding box center [621, 282] width 179 height 112
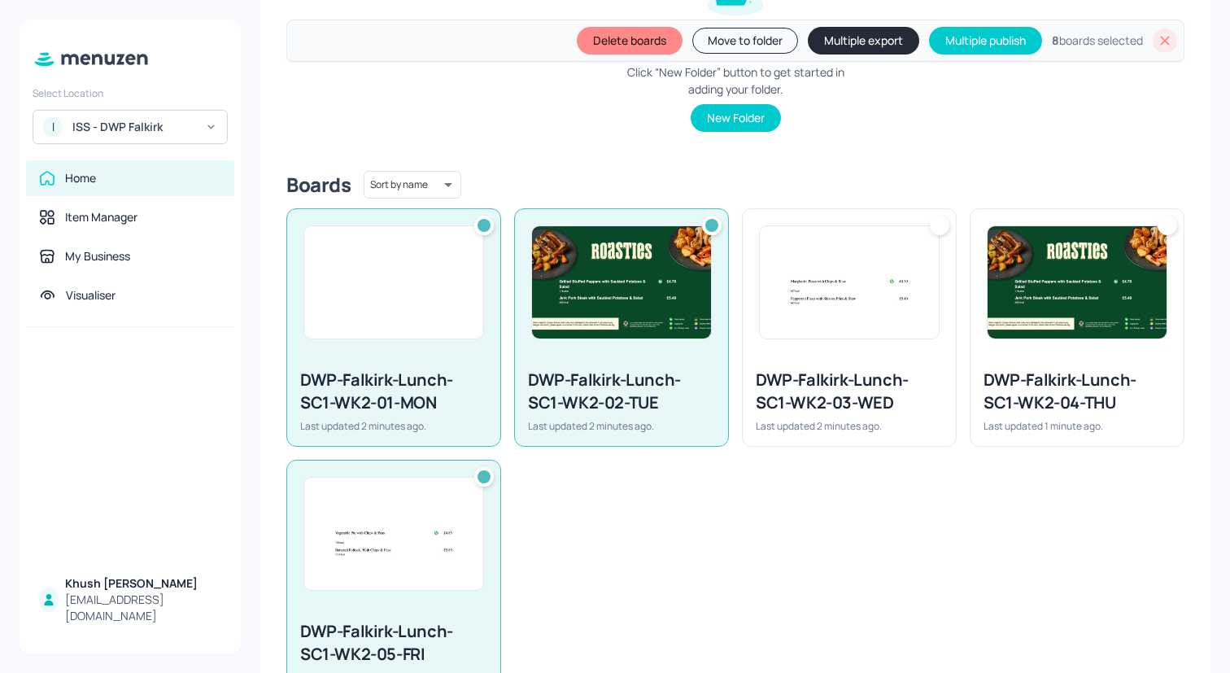
click at [808, 346] on div at bounding box center [848, 282] width 213 height 146
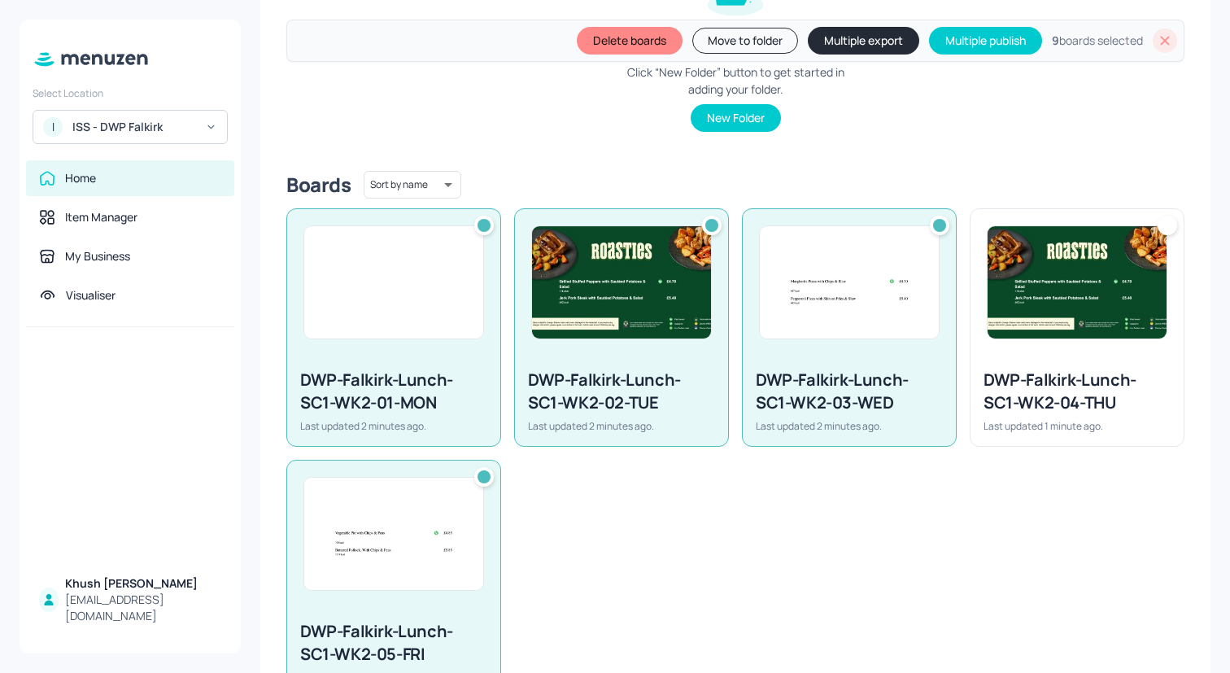
click at [1046, 346] on div at bounding box center [1076, 282] width 213 height 146
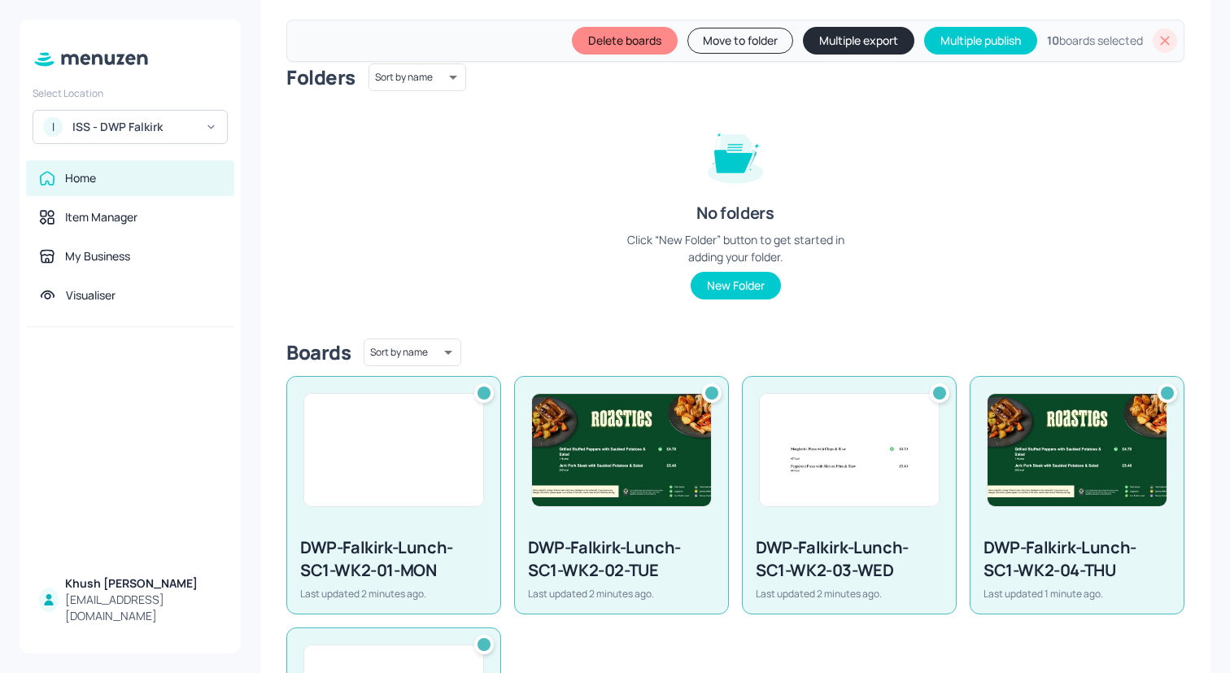
scroll to position [0, 0]
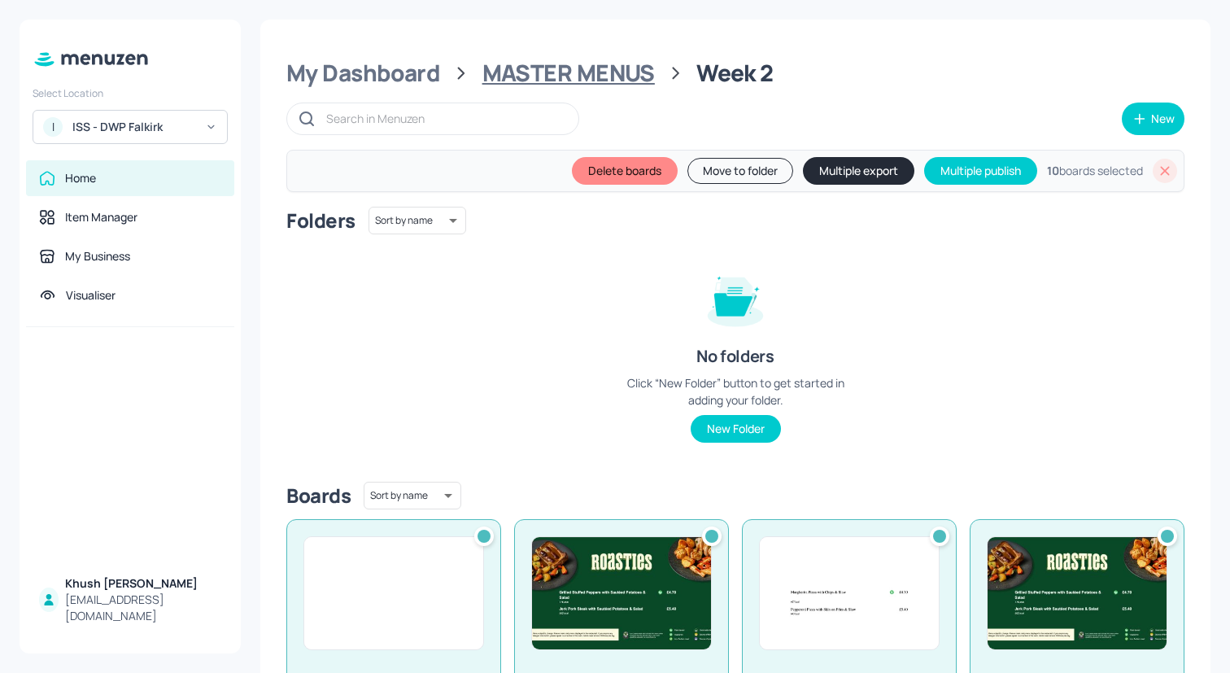
click at [641, 78] on div "MASTER MENUS" at bounding box center [568, 73] width 172 height 29
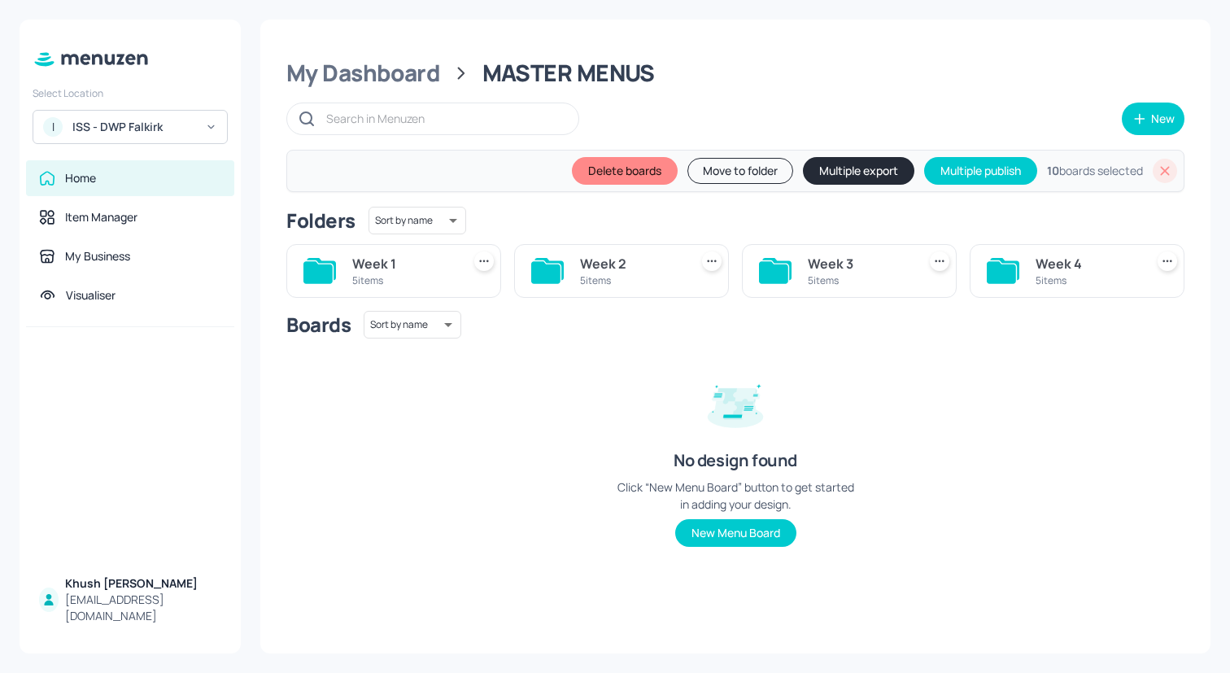
click at [832, 272] on div "Week 3" at bounding box center [859, 264] width 102 height 20
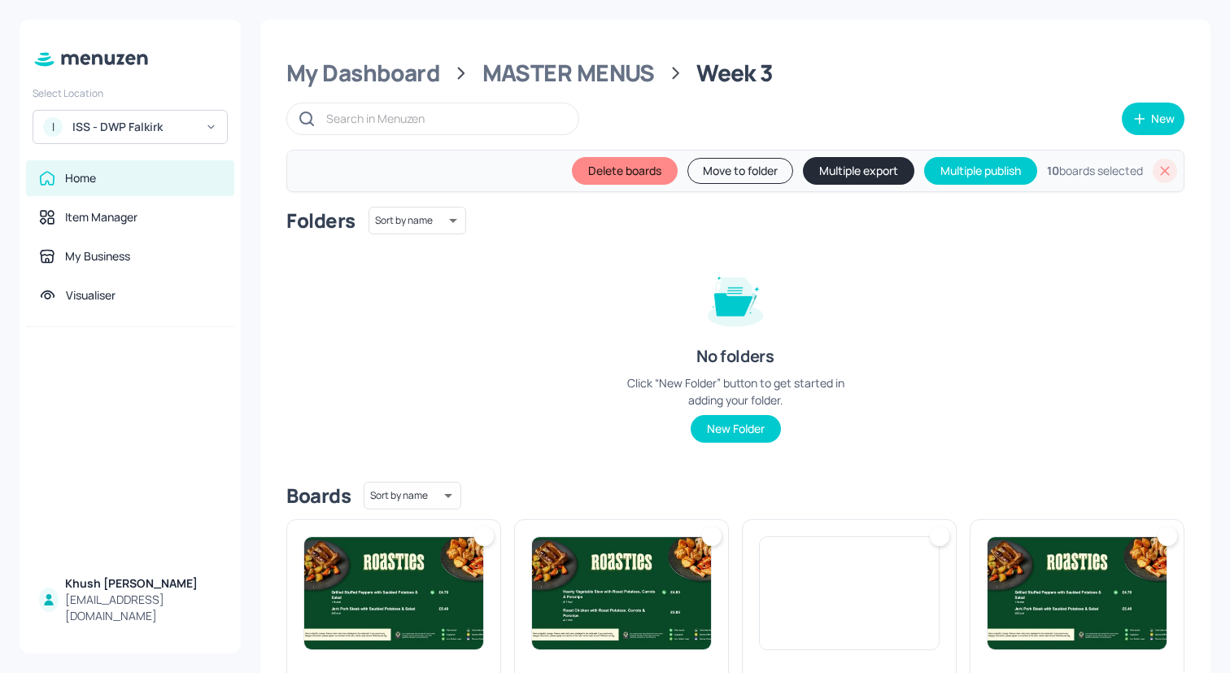
scroll to position [375, 0]
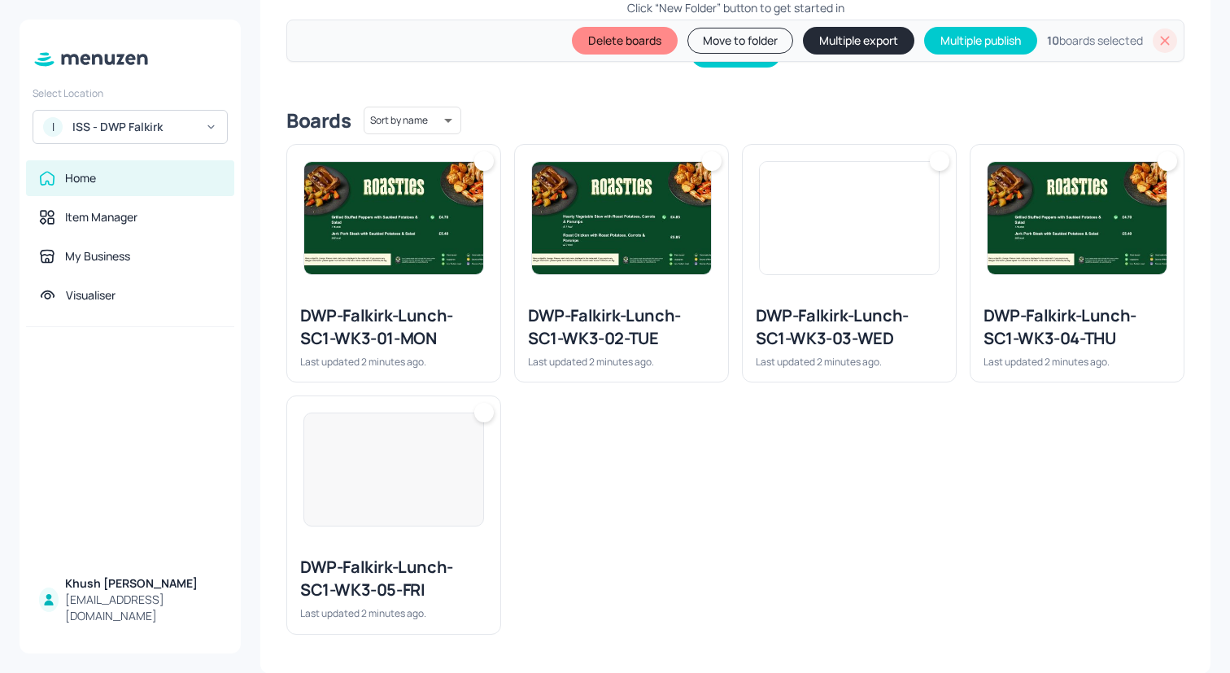
click at [426, 489] on img at bounding box center [393, 469] width 179 height 112
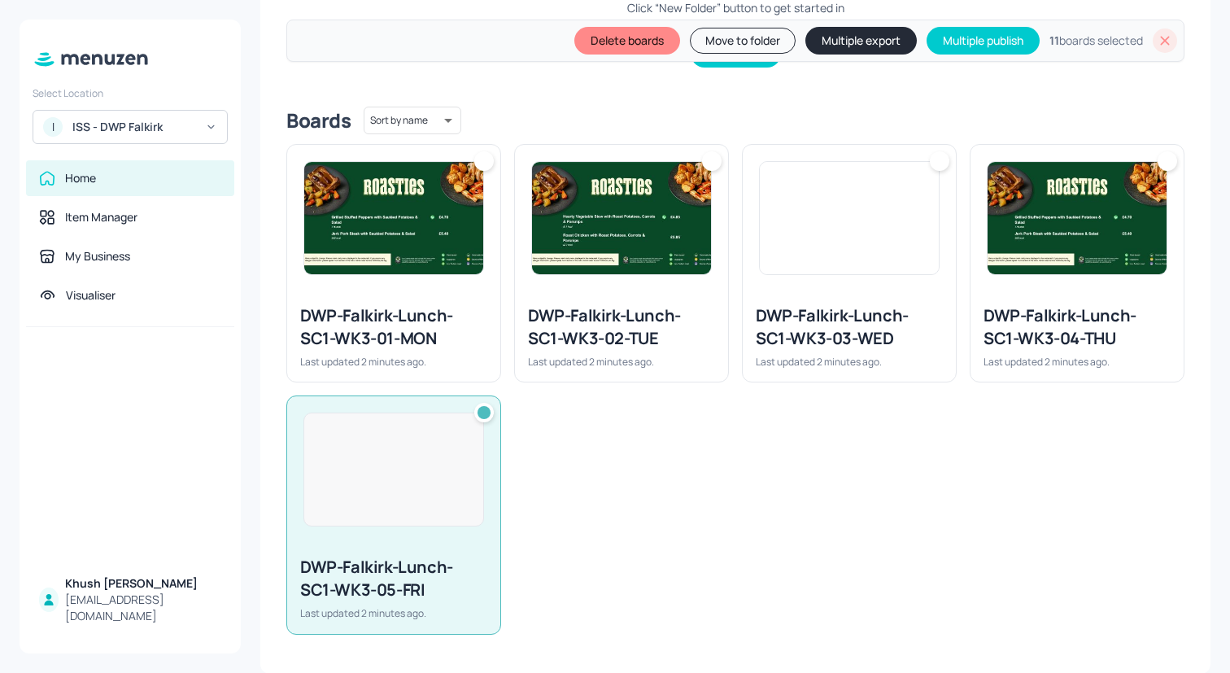
click at [426, 355] on div "Last updated 2 minutes ago." at bounding box center [393, 362] width 187 height 14
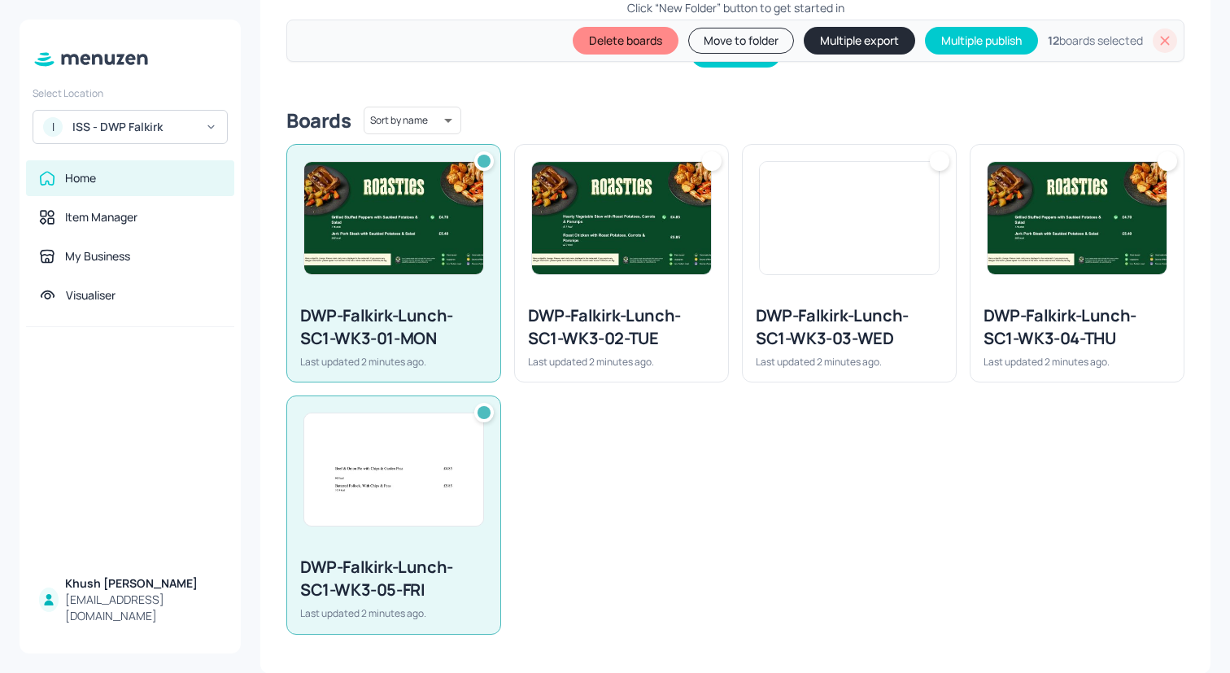
click at [679, 355] on div "Last updated 2 minutes ago." at bounding box center [621, 362] width 187 height 14
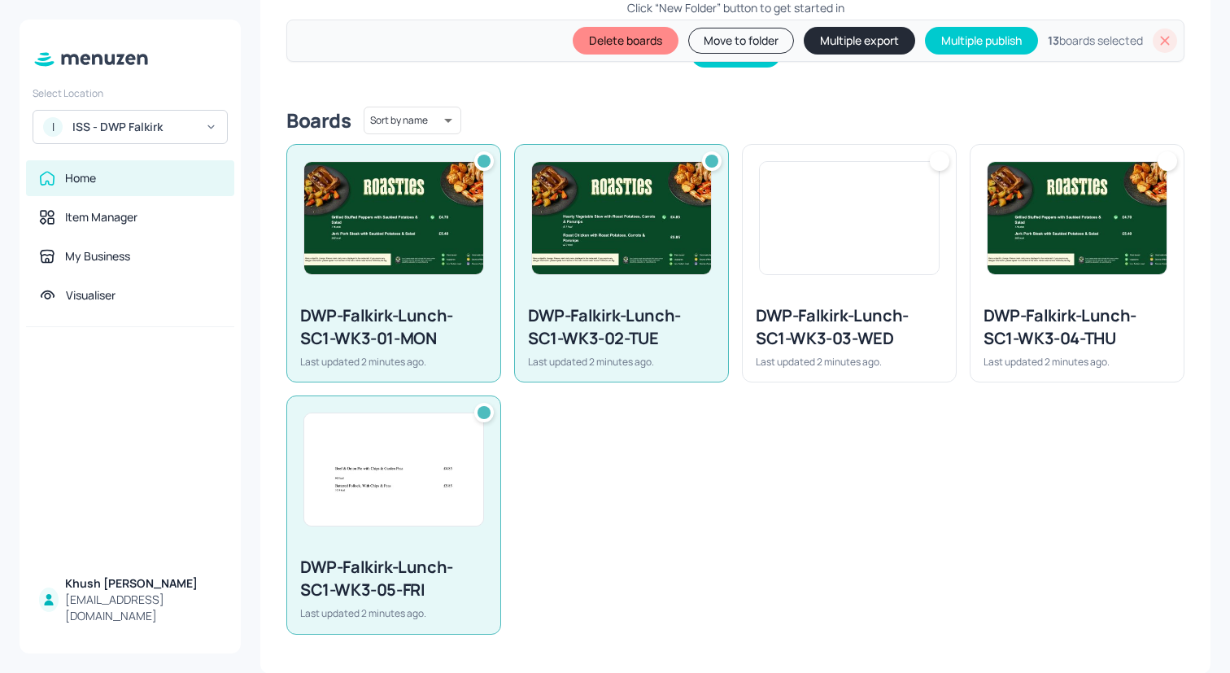
click at [948, 355] on div "DWP-Falkirk-Lunch-SC1-WK3-03-WED Last updated 2 minutes ago." at bounding box center [848, 336] width 213 height 90
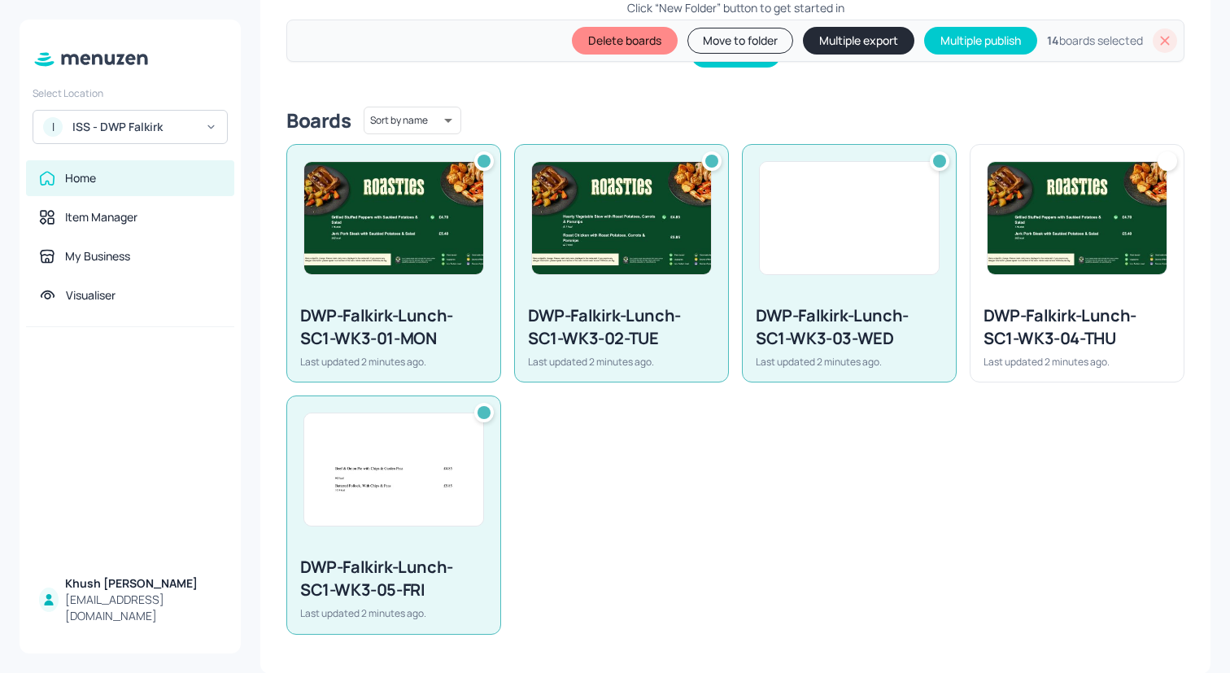
click at [1049, 355] on div "Last updated 2 minutes ago." at bounding box center [1076, 362] width 187 height 14
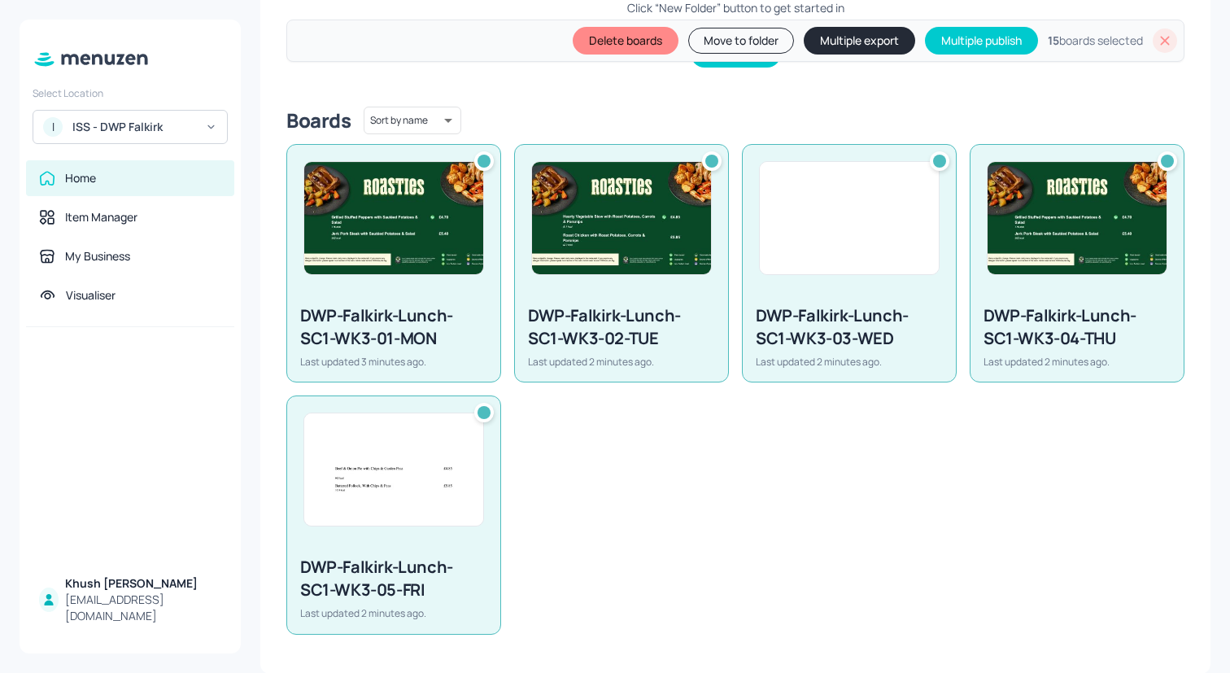
scroll to position [0, 0]
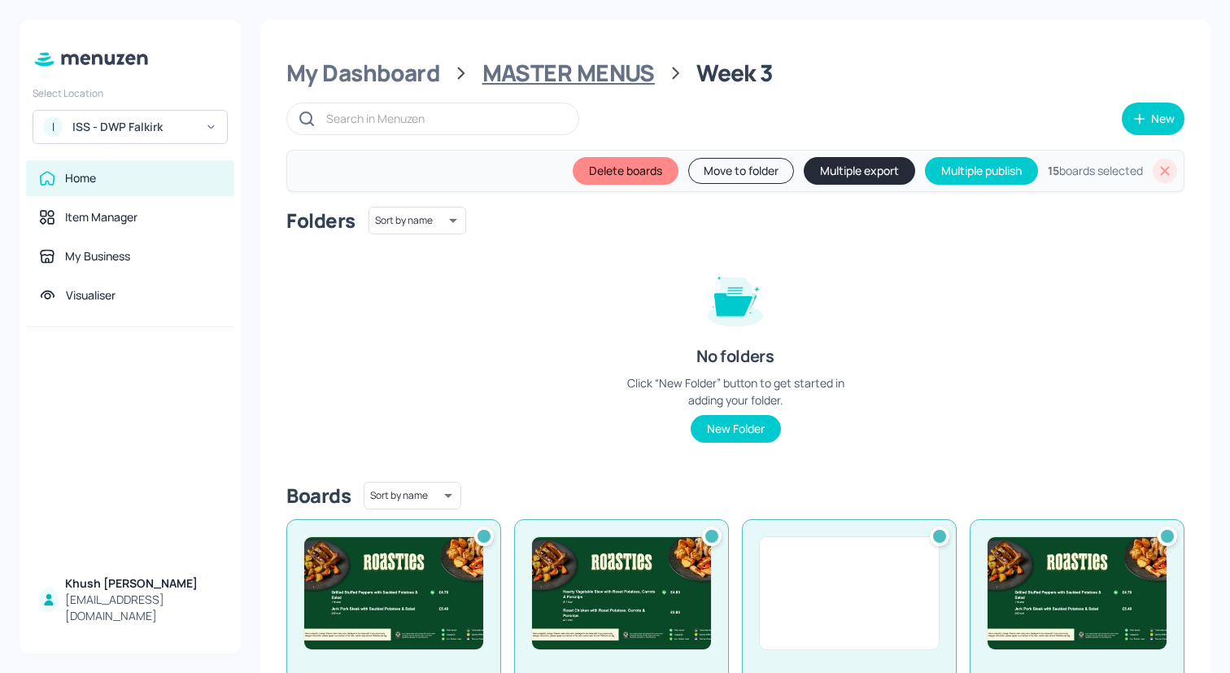
click at [575, 72] on div "MASTER MENUS" at bounding box center [568, 73] width 172 height 29
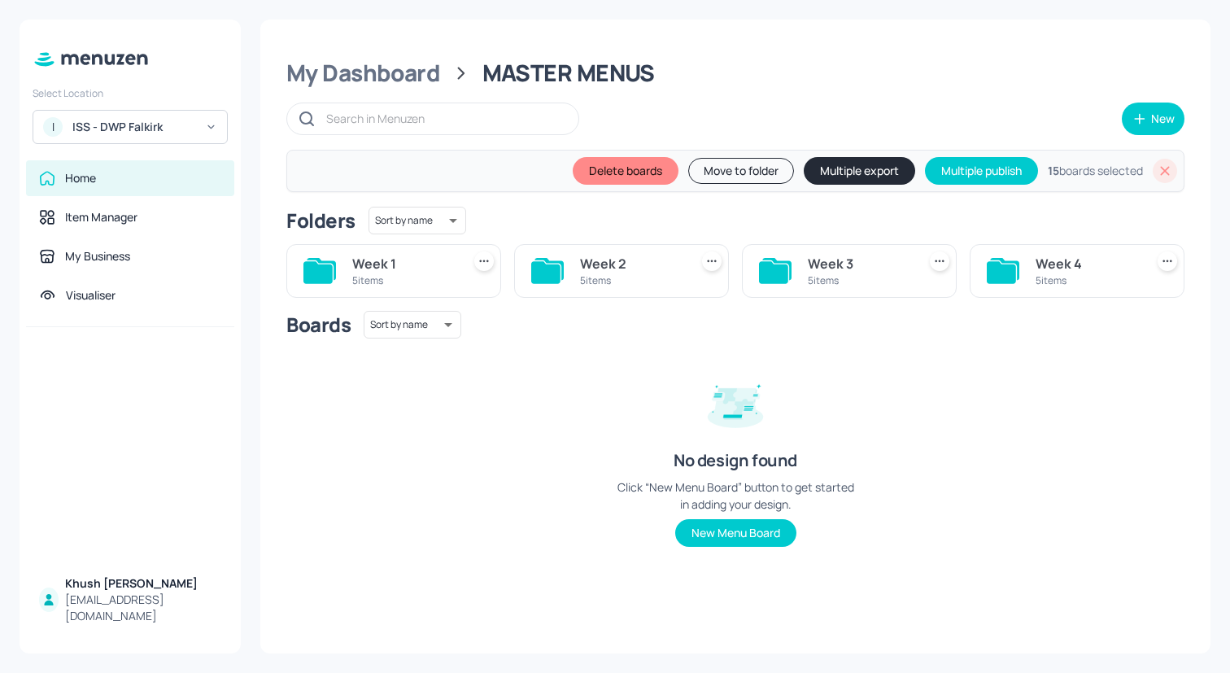
click at [1039, 270] on div "Week 4" at bounding box center [1086, 264] width 102 height 20
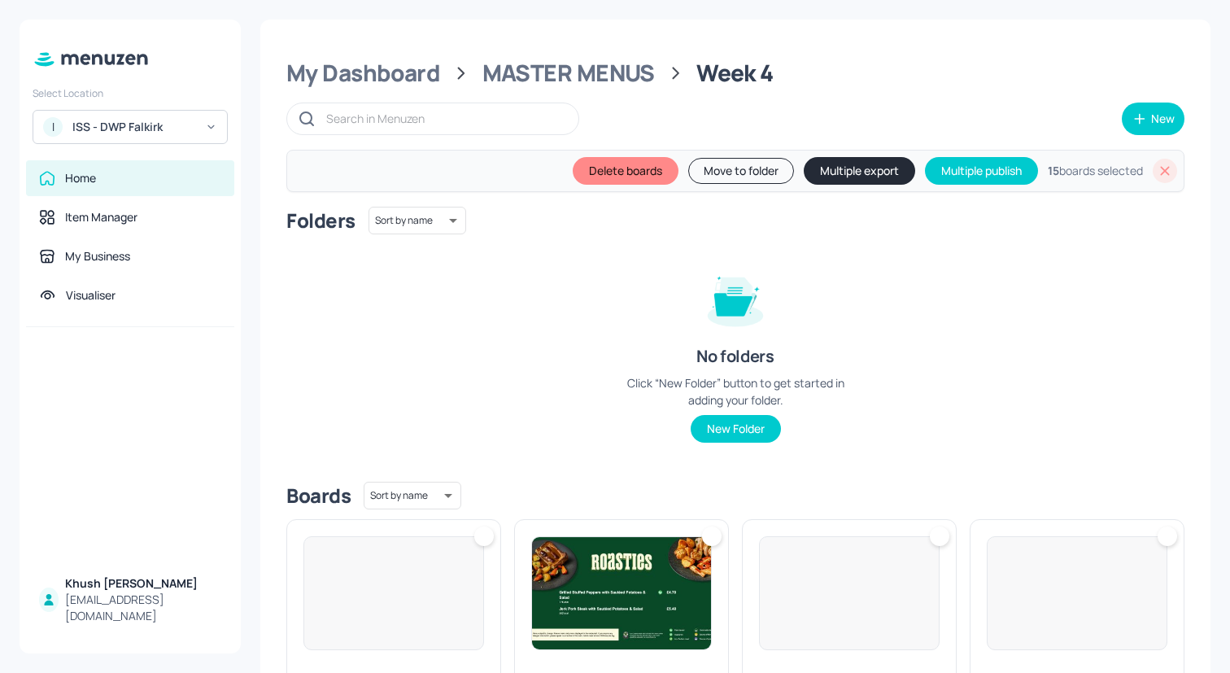
scroll to position [375, 0]
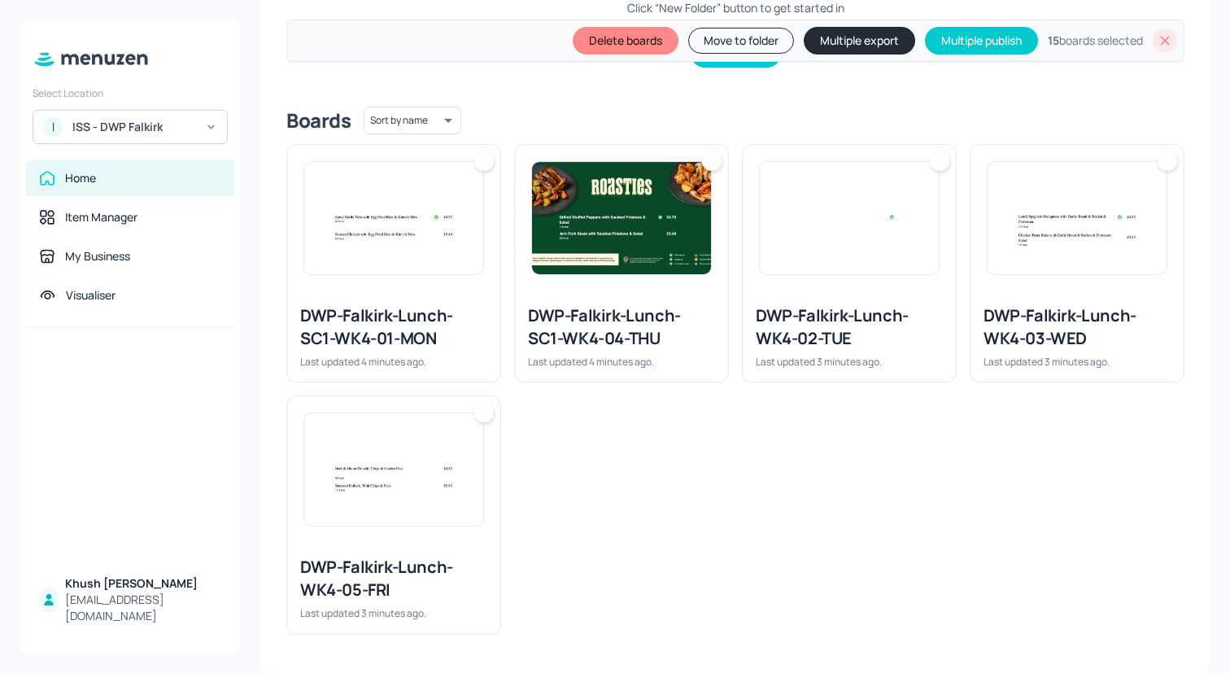
click at [407, 449] on img at bounding box center [393, 469] width 179 height 112
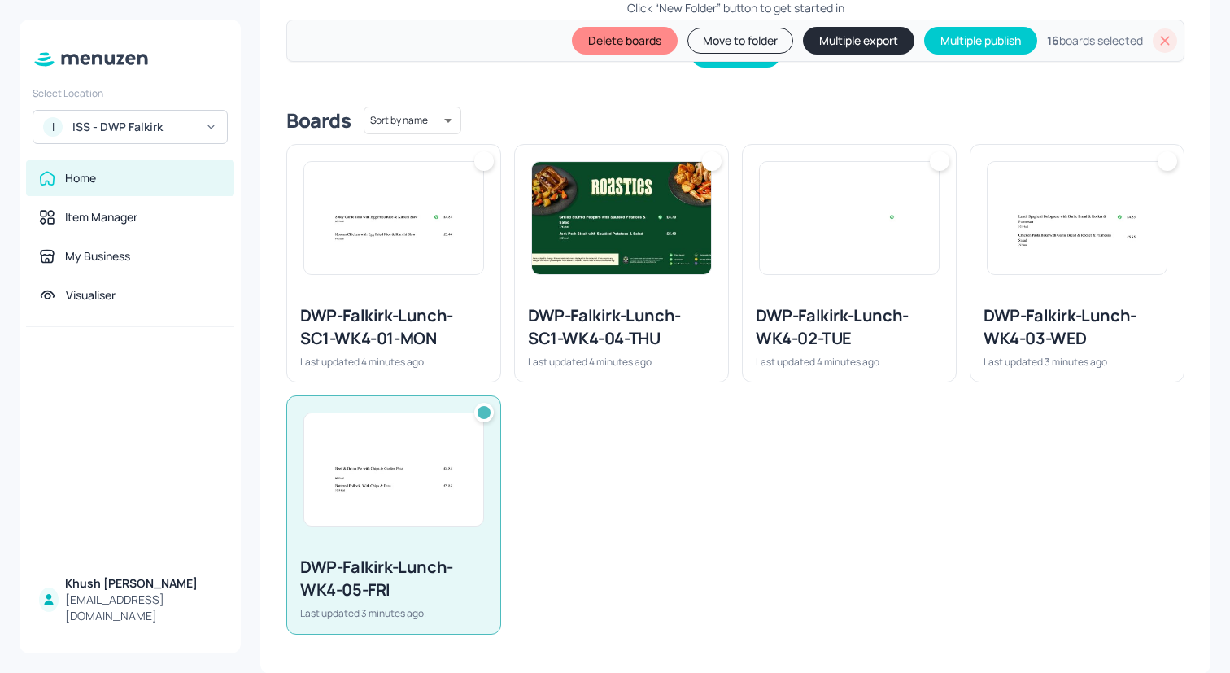
click at [407, 325] on div "DWP-Falkirk-Lunch-SC1-WK4-01-MON" at bounding box center [393, 327] width 187 height 46
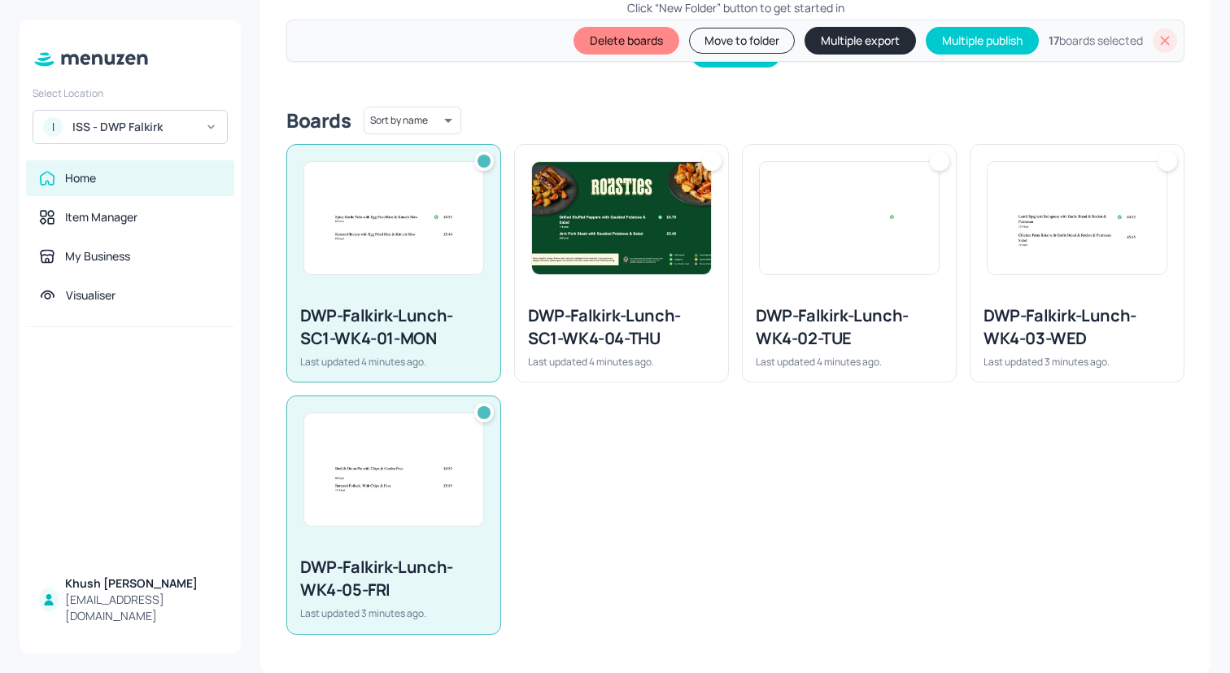
click at [734, 325] on div "DWP-Falkirk-Lunch-WK4-02-TUE Last updated 4 minutes ago." at bounding box center [843, 256] width 228 height 251
click at [942, 325] on div "DWP-Falkirk-Lunch-WK4-02-TUE Last updated 4 minutes ago." at bounding box center [848, 336] width 213 height 90
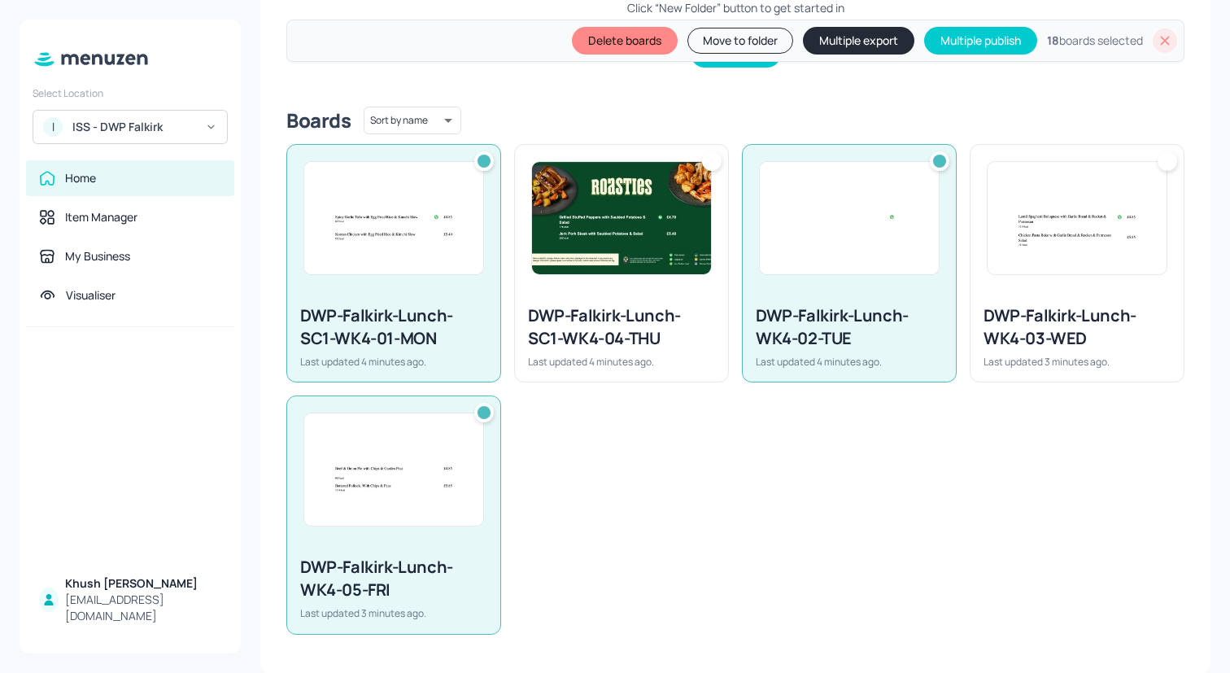
click at [1068, 325] on div "DWP-Falkirk-Lunch-WK4-03-WED" at bounding box center [1076, 327] width 187 height 46
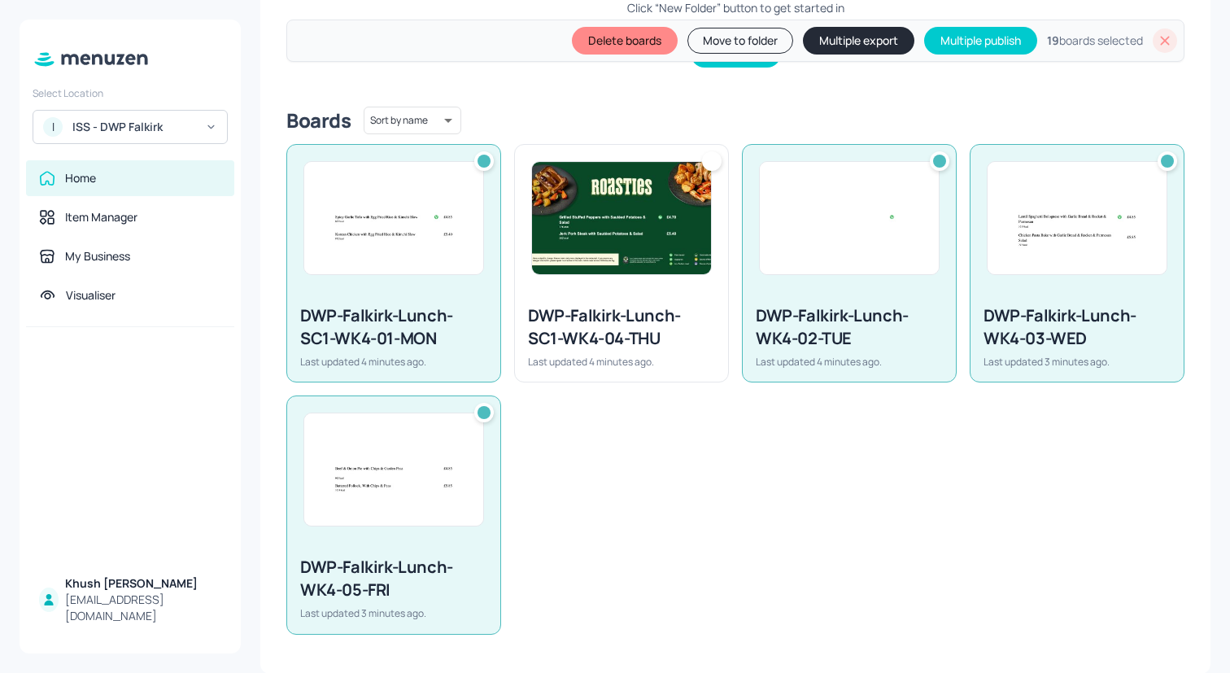
click at [493, 287] on div at bounding box center [393, 218] width 213 height 146
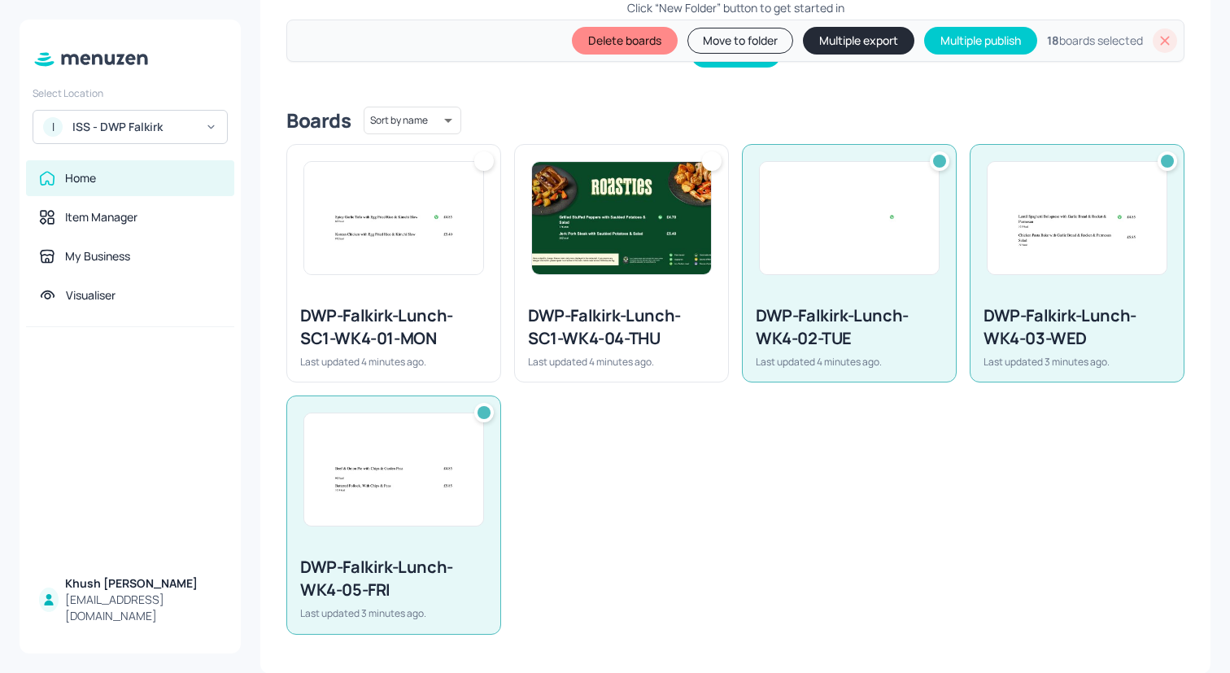
click at [575, 291] on div "DWP-Falkirk-Lunch-SC1-WK4-04-THU Last updated 4 minutes ago." at bounding box center [621, 336] width 213 height 90
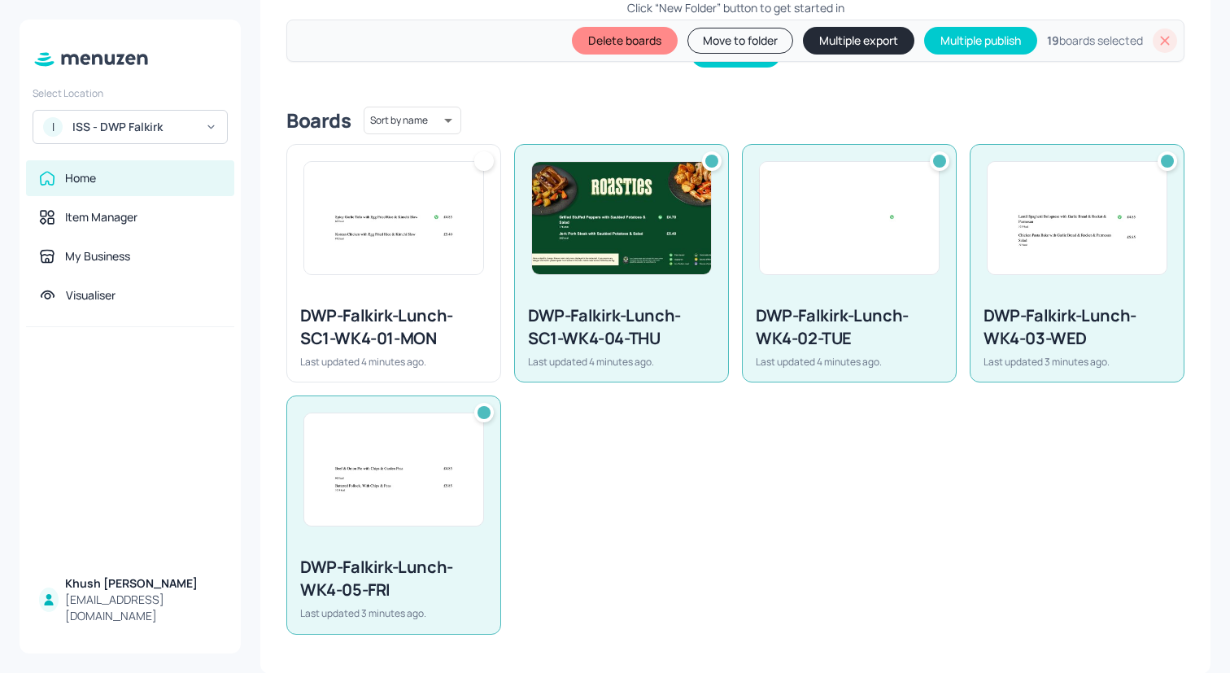
click at [456, 268] on img at bounding box center [393, 218] width 179 height 112
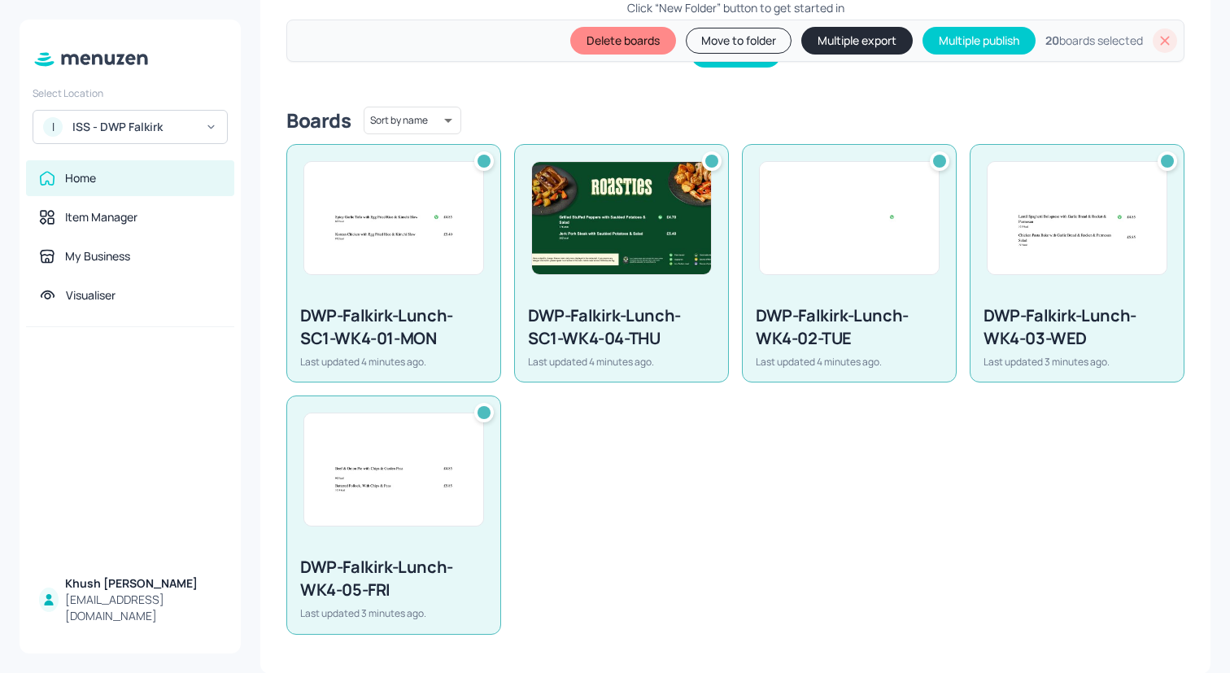
click at [832, 46] on button "Multiple export" at bounding box center [856, 41] width 111 height 28
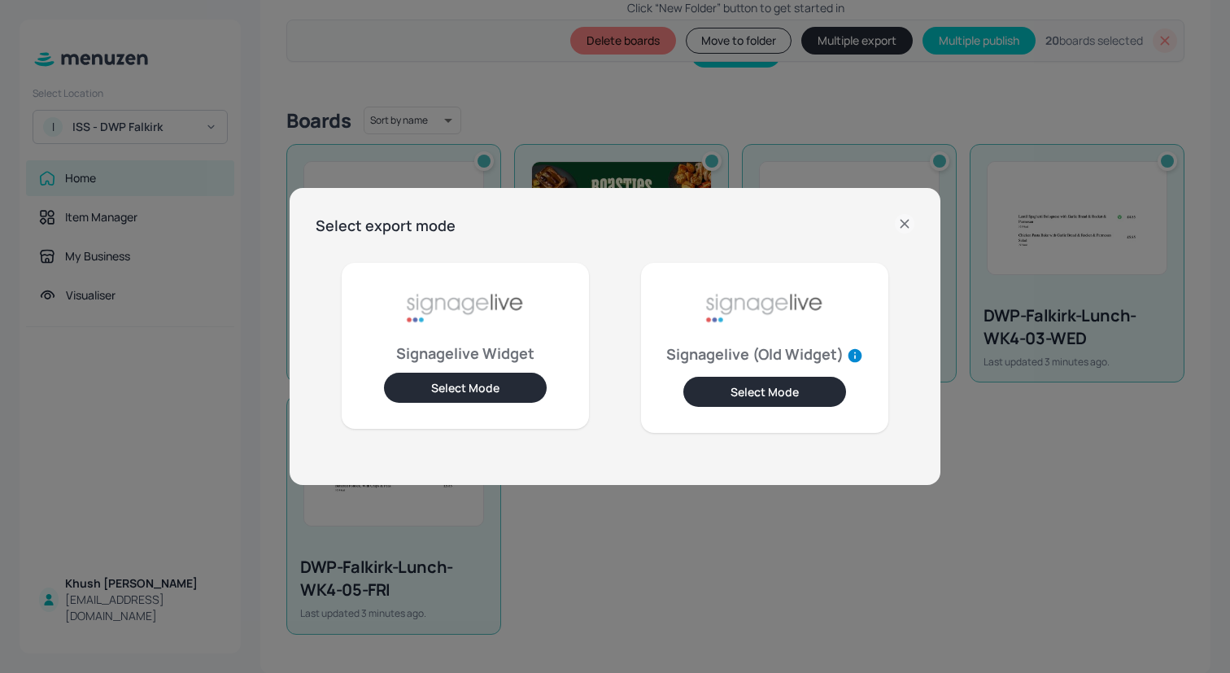
click at [503, 388] on button "Select Mode" at bounding box center [465, 387] width 163 height 30
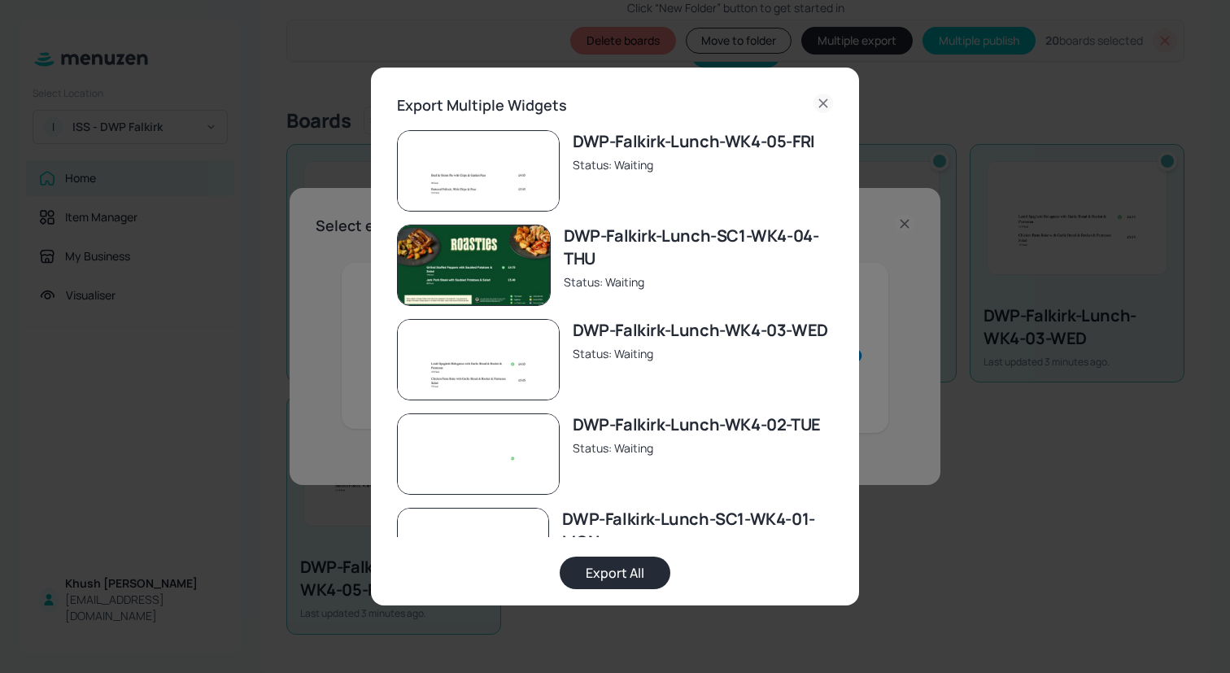
click at [623, 566] on button "Export All" at bounding box center [615, 572] width 111 height 33
